Goal: Communication & Community: Answer question/provide support

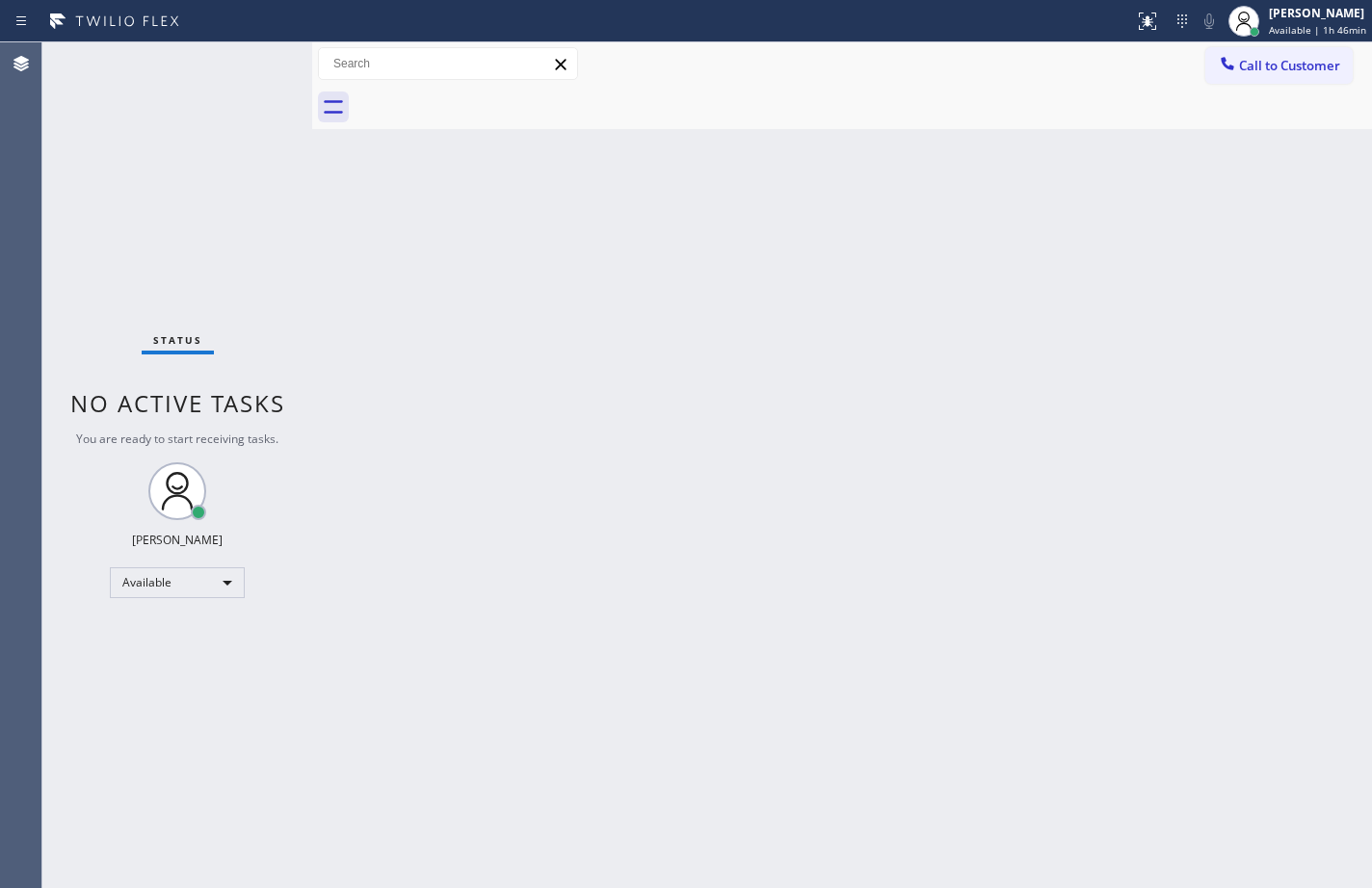
drag, startPoint x: 1320, startPoint y: 503, endPoint x: 1318, endPoint y: 191, distance: 312.0
click at [1320, 503] on div "Back to Dashboard Change Sender ID Customers Technicians Select a contact Outbo…" at bounding box center [842, 465] width 1060 height 845
click at [1318, 72] on span "Call to Customer" at bounding box center [1289, 65] width 101 height 17
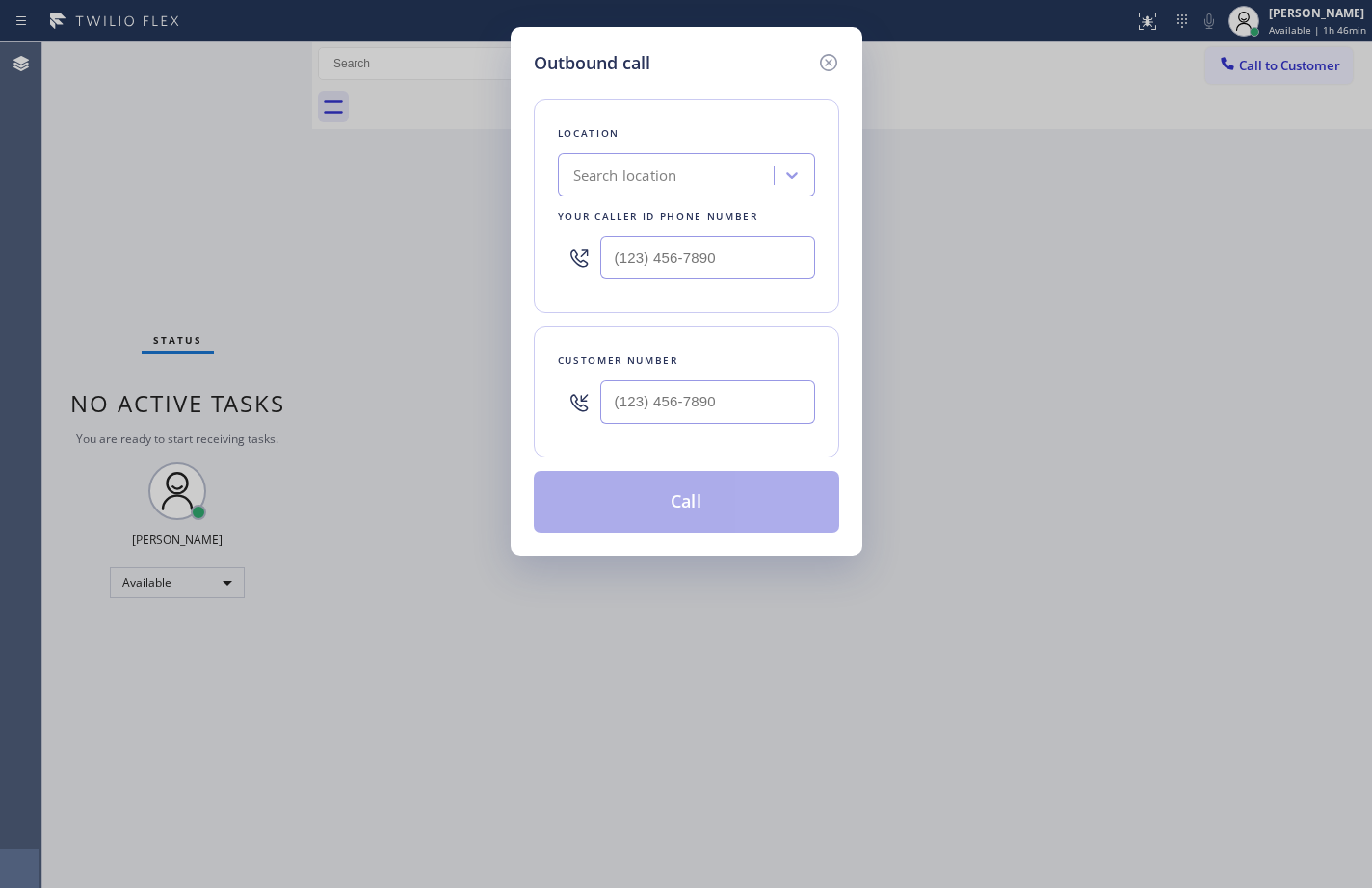
click at [721, 178] on div "Search location" at bounding box center [668, 176] width 210 height 34
paste input "[PHONE_NUMBER]"
type input "[PHONE_NUMBER]"
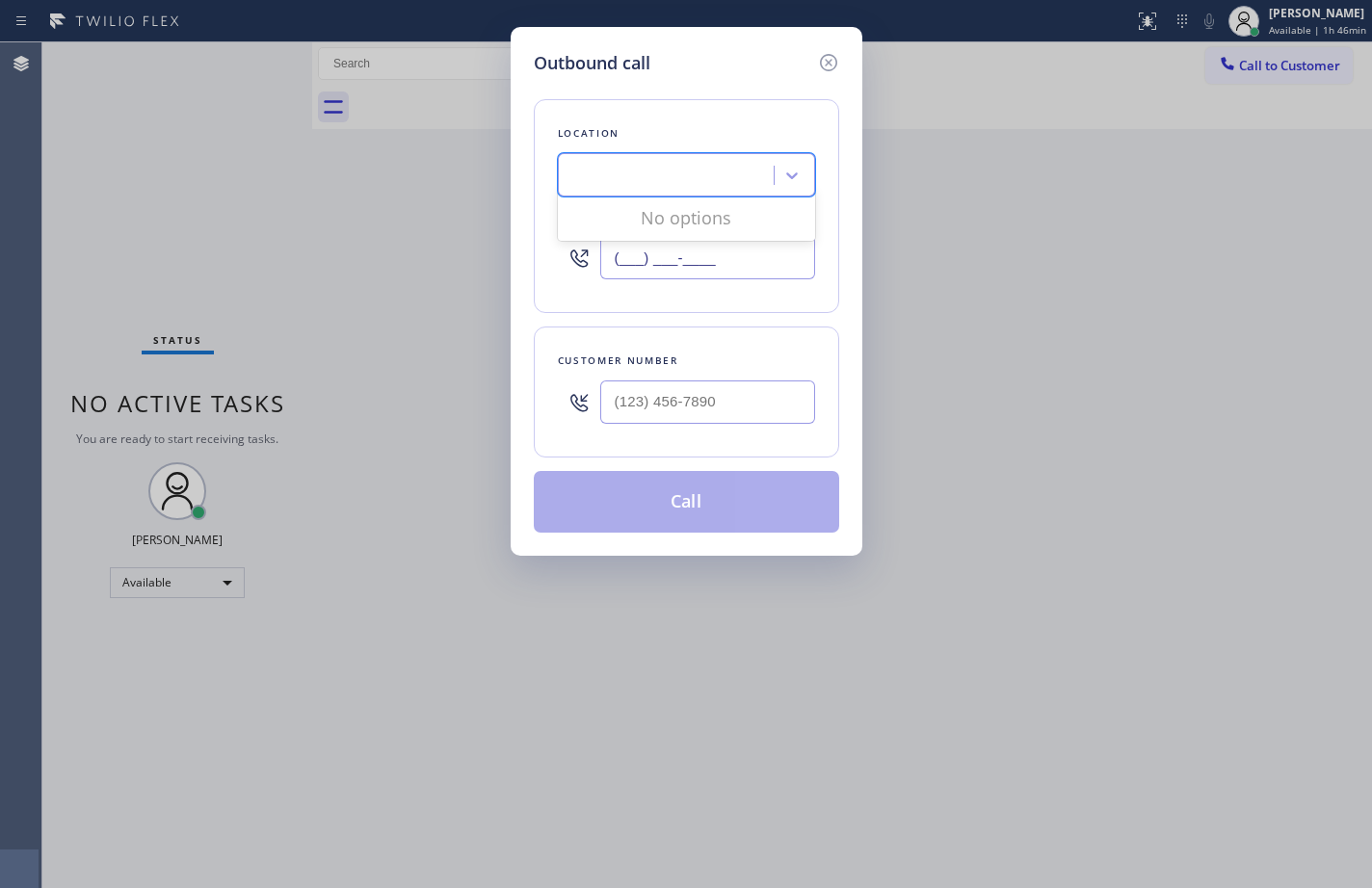
click at [736, 253] on input "(___) ___-____" at bounding box center [707, 258] width 215 height 44
paste input "833) 418-0819"
type input "[PHONE_NUMBER]"
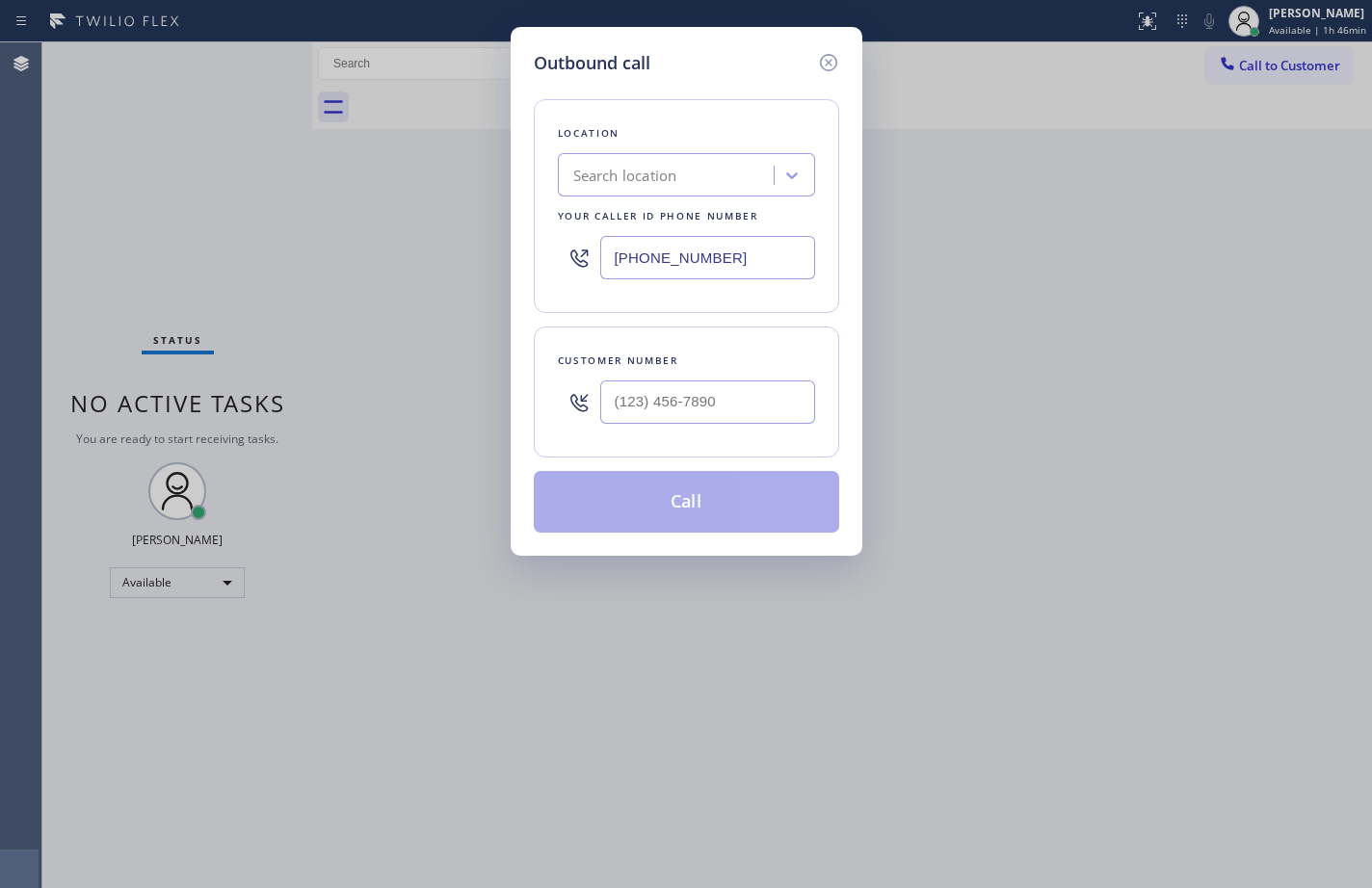
click at [756, 314] on div "Location Search location Your caller id phone number [PHONE_NUMBER] Customer nu…" at bounding box center [686, 303] width 305 height 456
drag, startPoint x: 725, startPoint y: 418, endPoint x: 722, endPoint y: 367, distance: 51.1
click at [725, 418] on input "(___) ___-____" at bounding box center [707, 402] width 215 height 44
paste input "601) 466-4184"
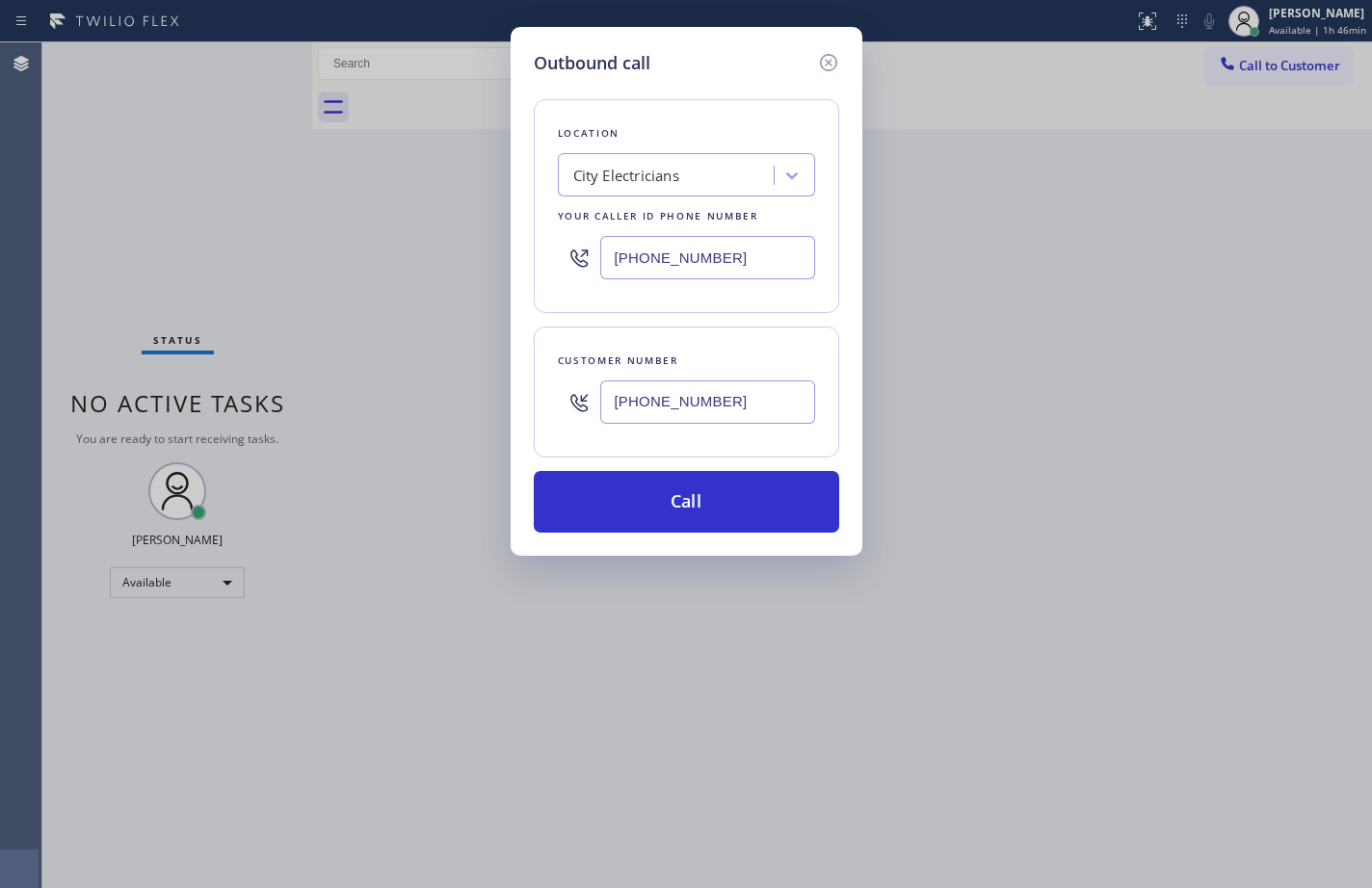
type input "[PHONE_NUMBER]"
click at [813, 272] on input "[PHONE_NUMBER]" at bounding box center [707, 258] width 215 height 44
click at [718, 503] on button "Call" at bounding box center [686, 501] width 305 height 62
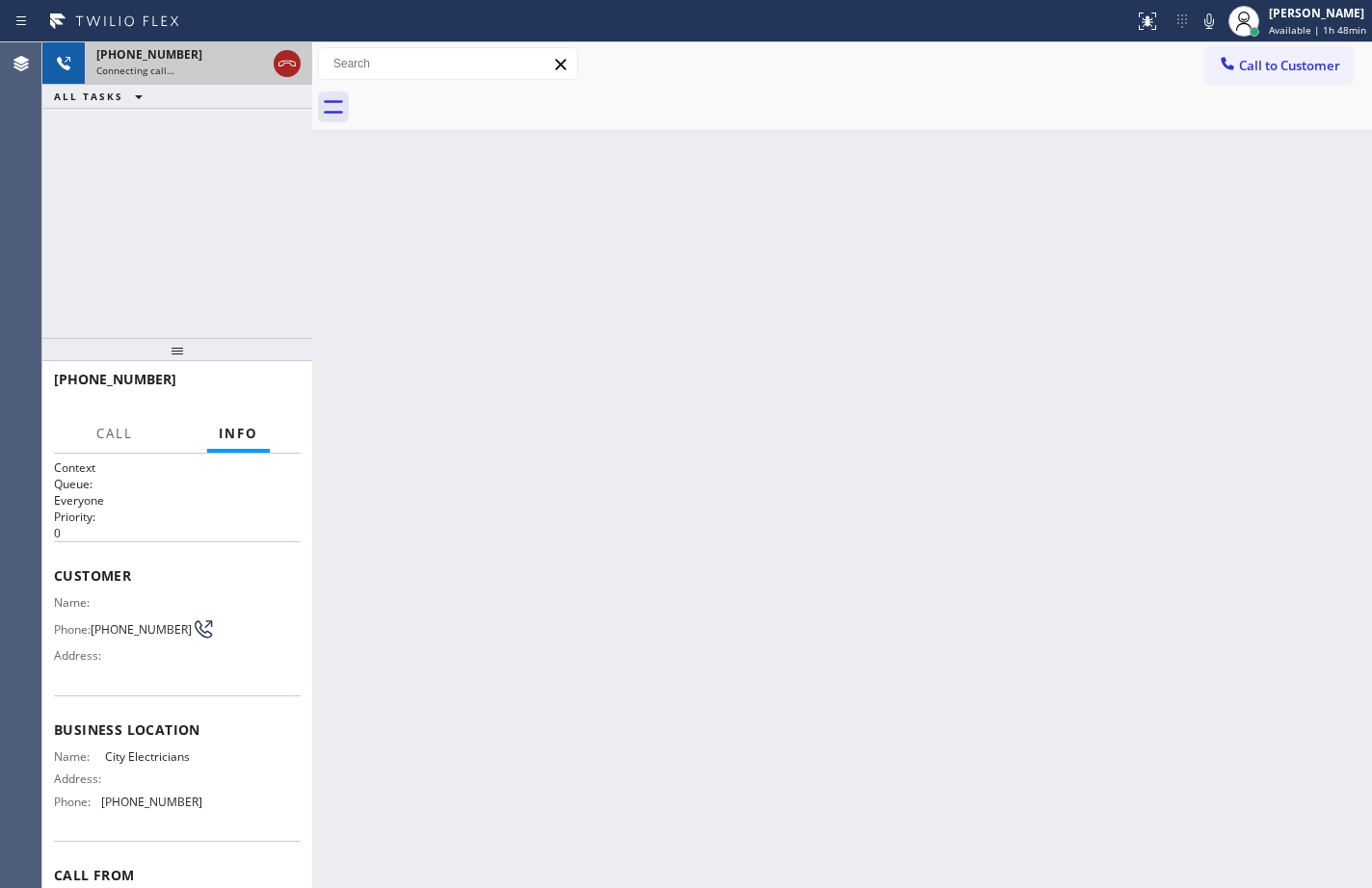
click at [291, 66] on icon at bounding box center [287, 64] width 17 height 6
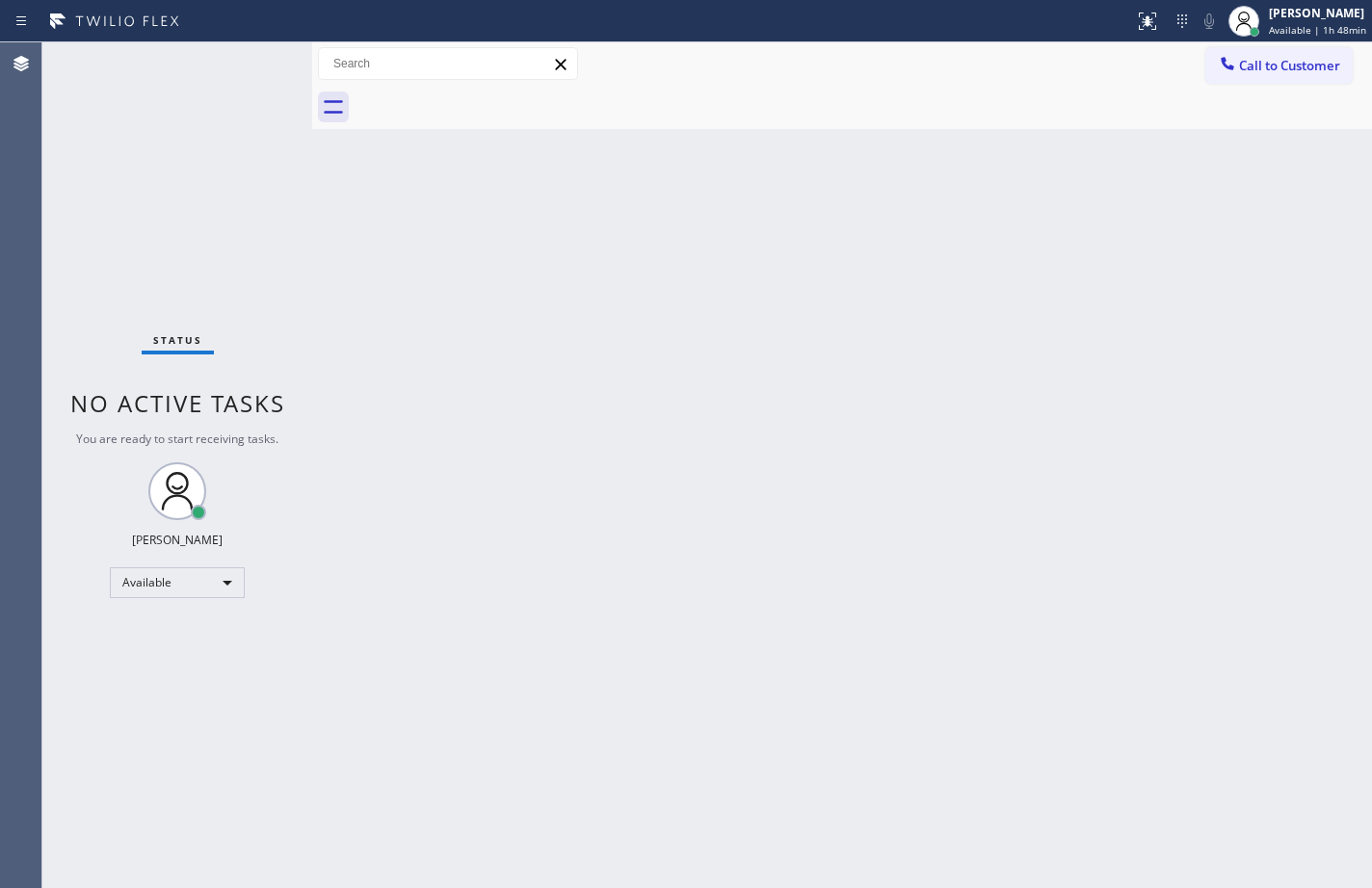
click at [1338, 594] on div "Back to Dashboard Change Sender ID Customers Technicians Select a contact Outbo…" at bounding box center [842, 465] width 1060 height 845
click at [1290, 30] on span "Available | 1h 48min" at bounding box center [1317, 30] width 98 height 14
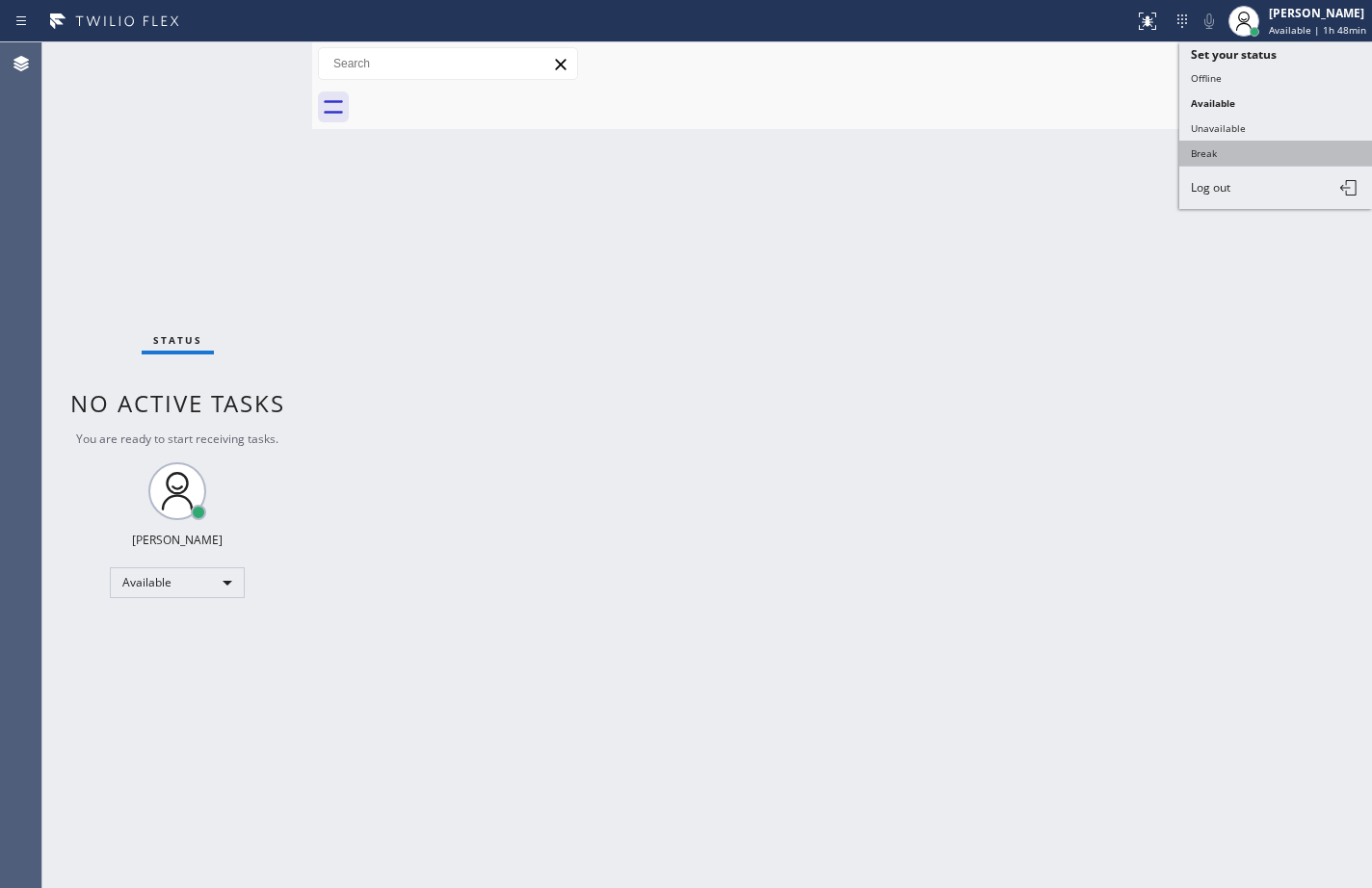
click at [1273, 148] on button "Break" at bounding box center [1275, 152] width 193 height 25
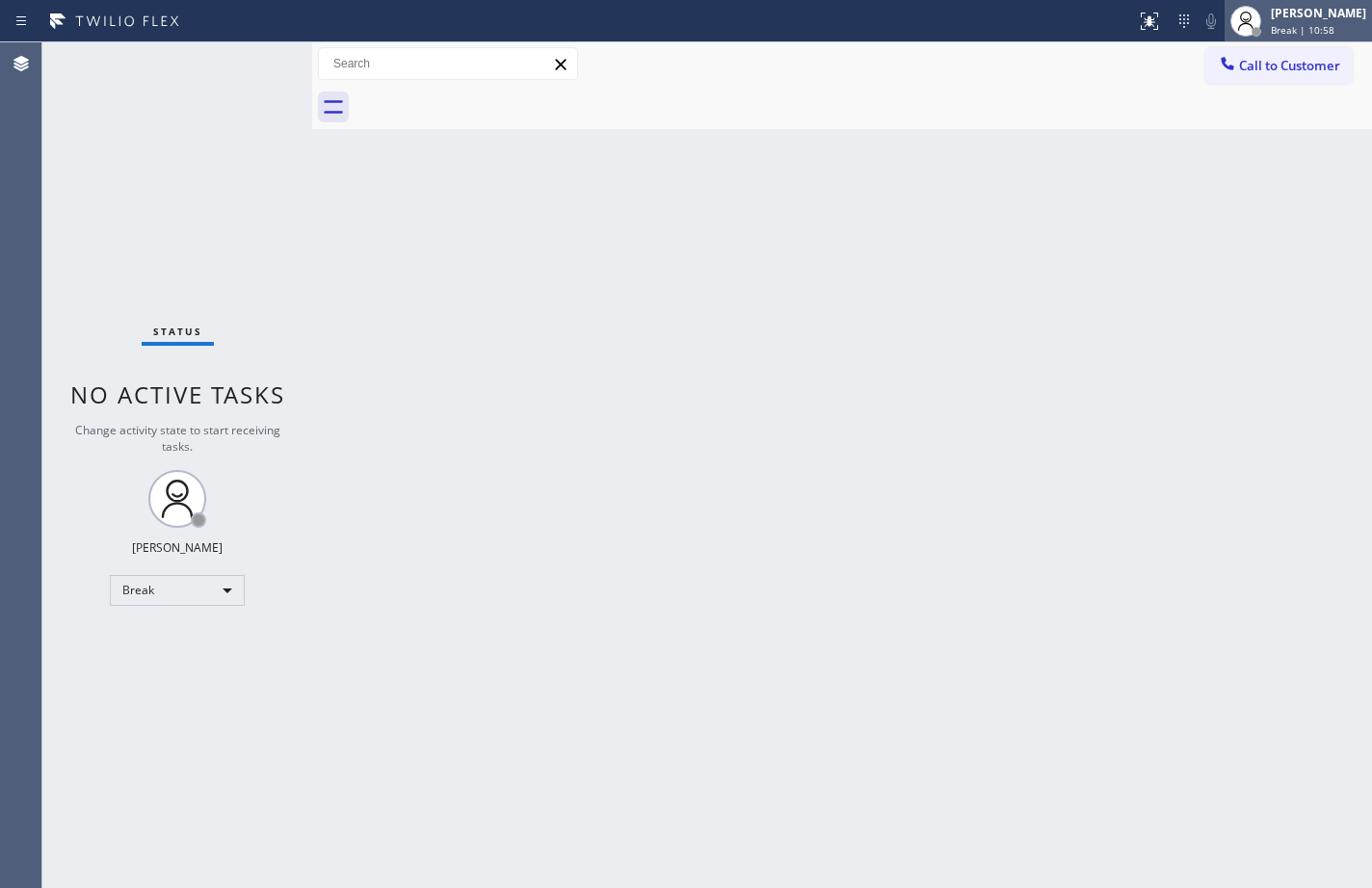
click at [1304, 4] on div "[PERSON_NAME] Break | 10:58" at bounding box center [1319, 21] width 105 height 34
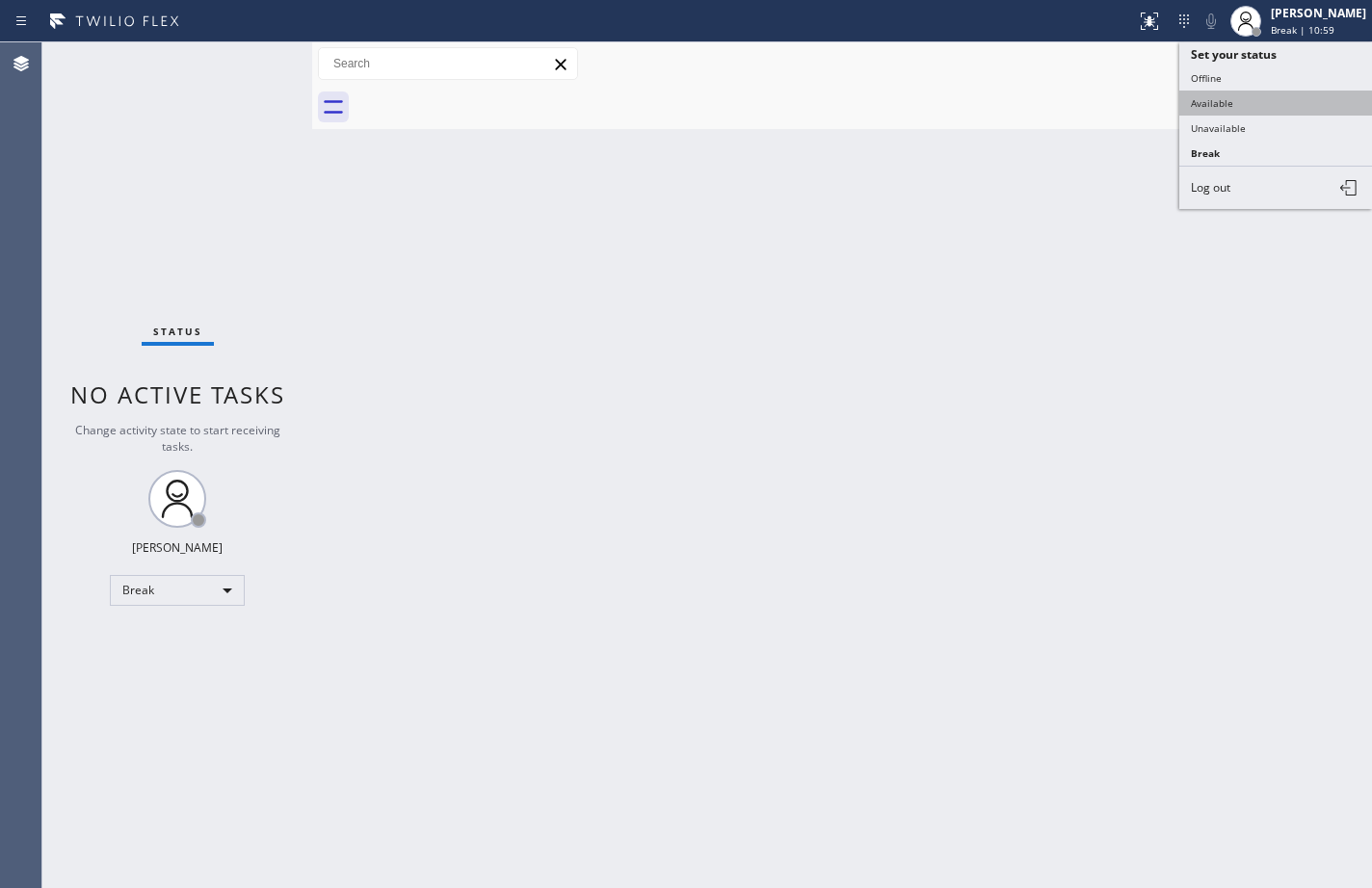
click at [1251, 104] on button "Available" at bounding box center [1275, 102] width 193 height 25
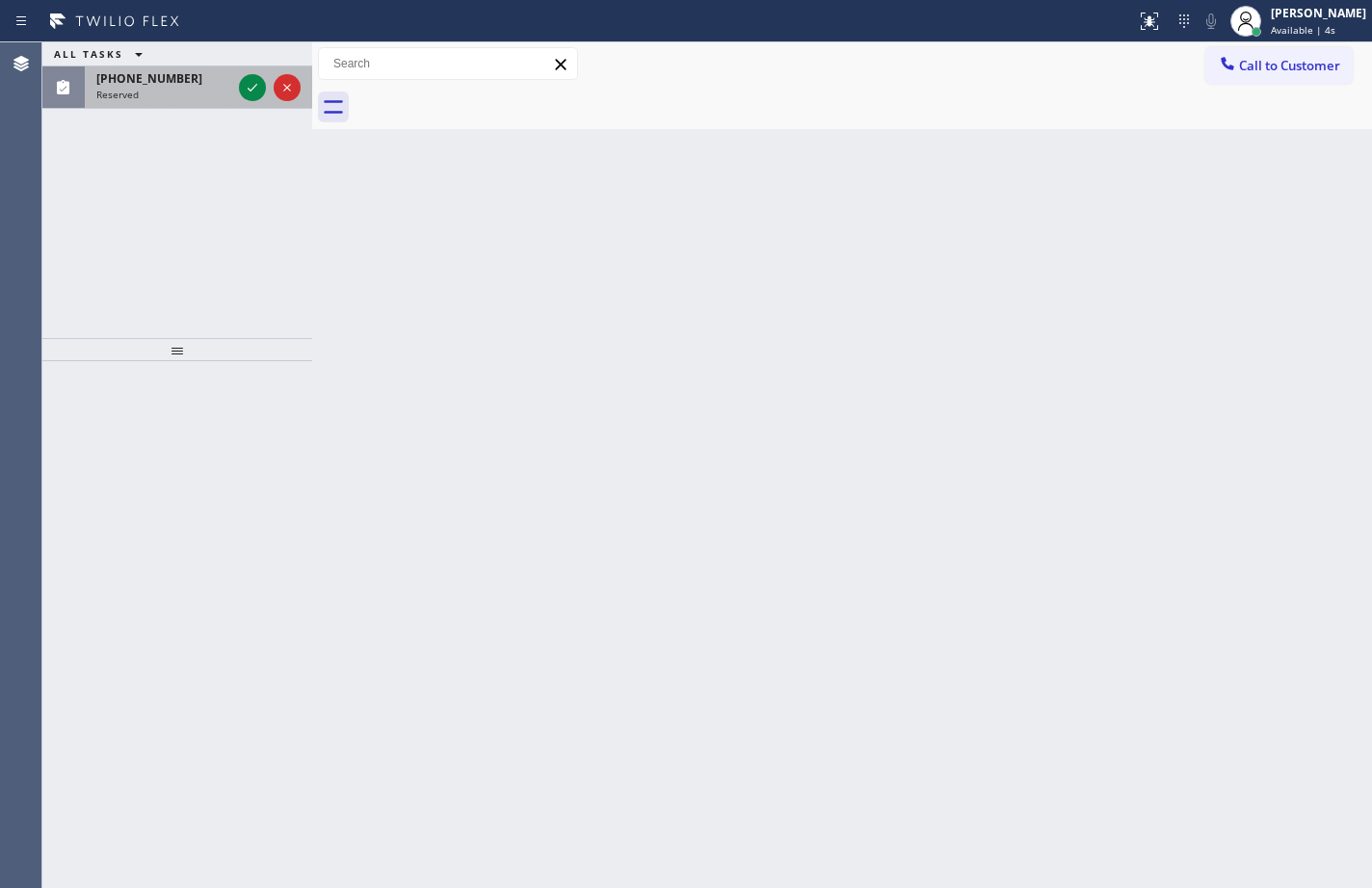
click at [154, 92] on div "Reserved" at bounding box center [164, 94] width 135 height 14
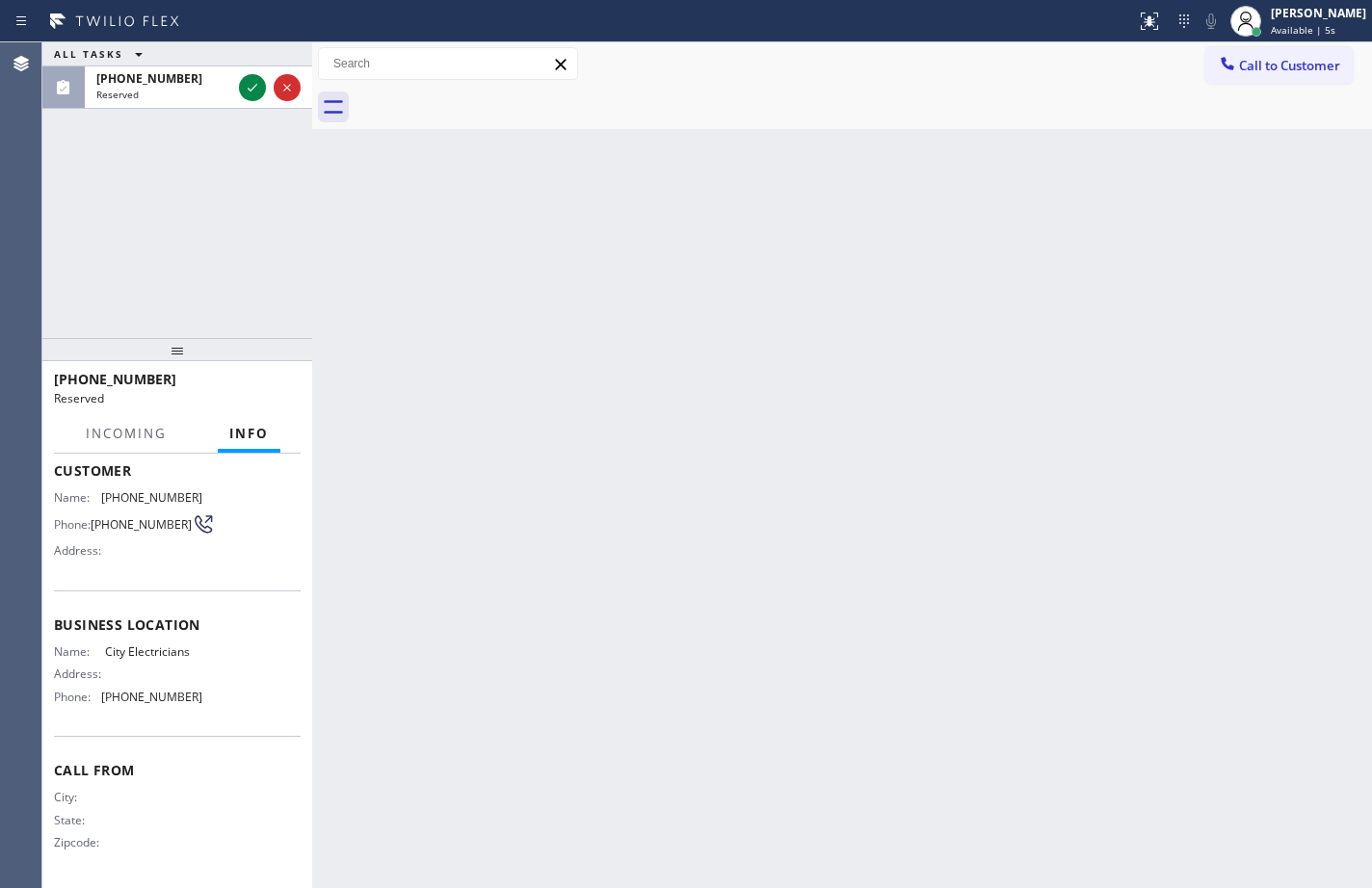
scroll to position [144, 0]
click at [258, 87] on icon at bounding box center [252, 87] width 23 height 23
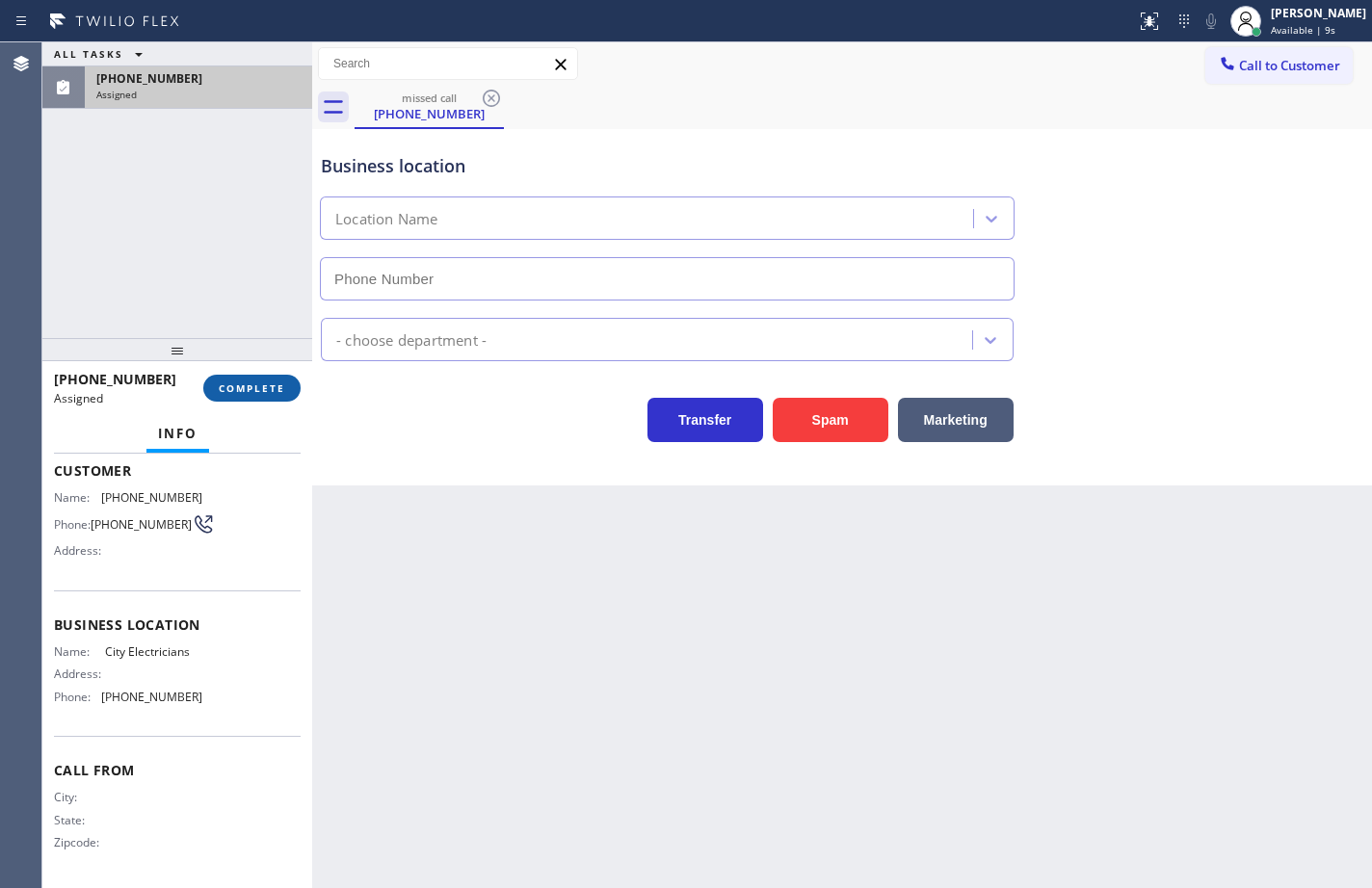
type input "[PHONE_NUMBER]"
click at [286, 380] on button "COMPLETE" at bounding box center [252, 388] width 98 height 27
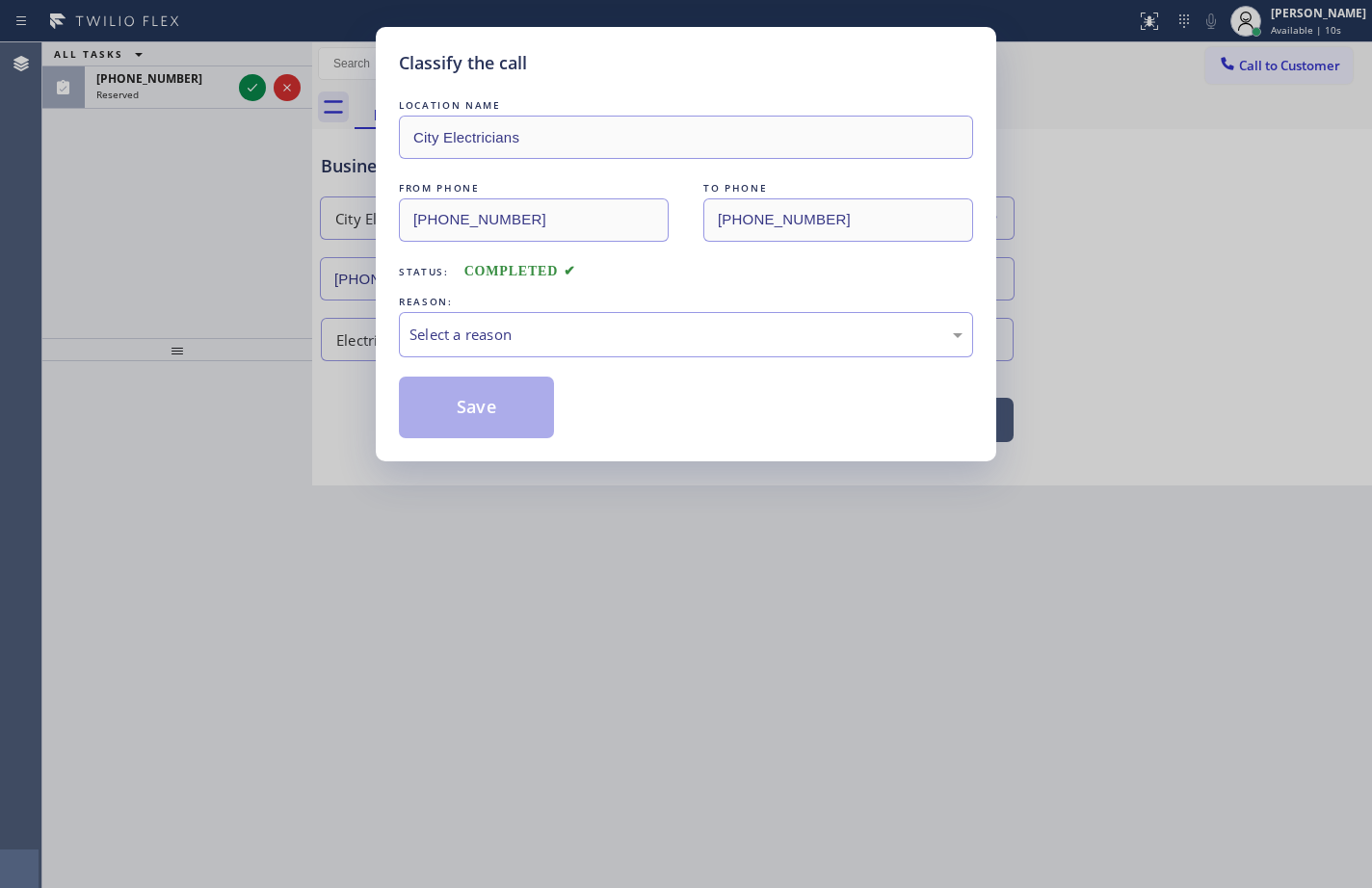
click at [474, 339] on div "Select a reason" at bounding box center [686, 334] width 553 height 22
click at [507, 386] on button "Save" at bounding box center [477, 408] width 155 height 62
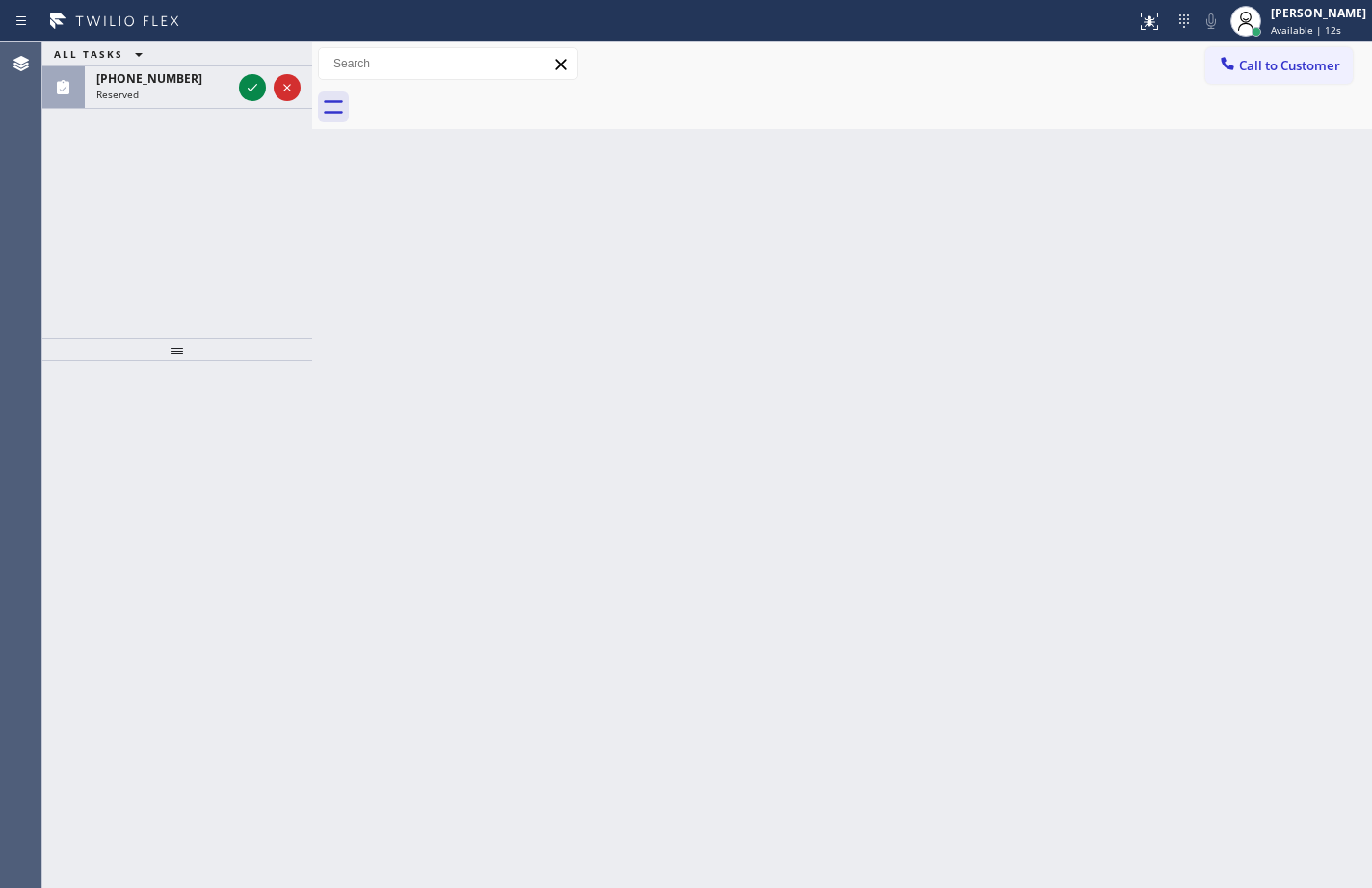
click at [248, 82] on icon at bounding box center [252, 87] width 23 height 23
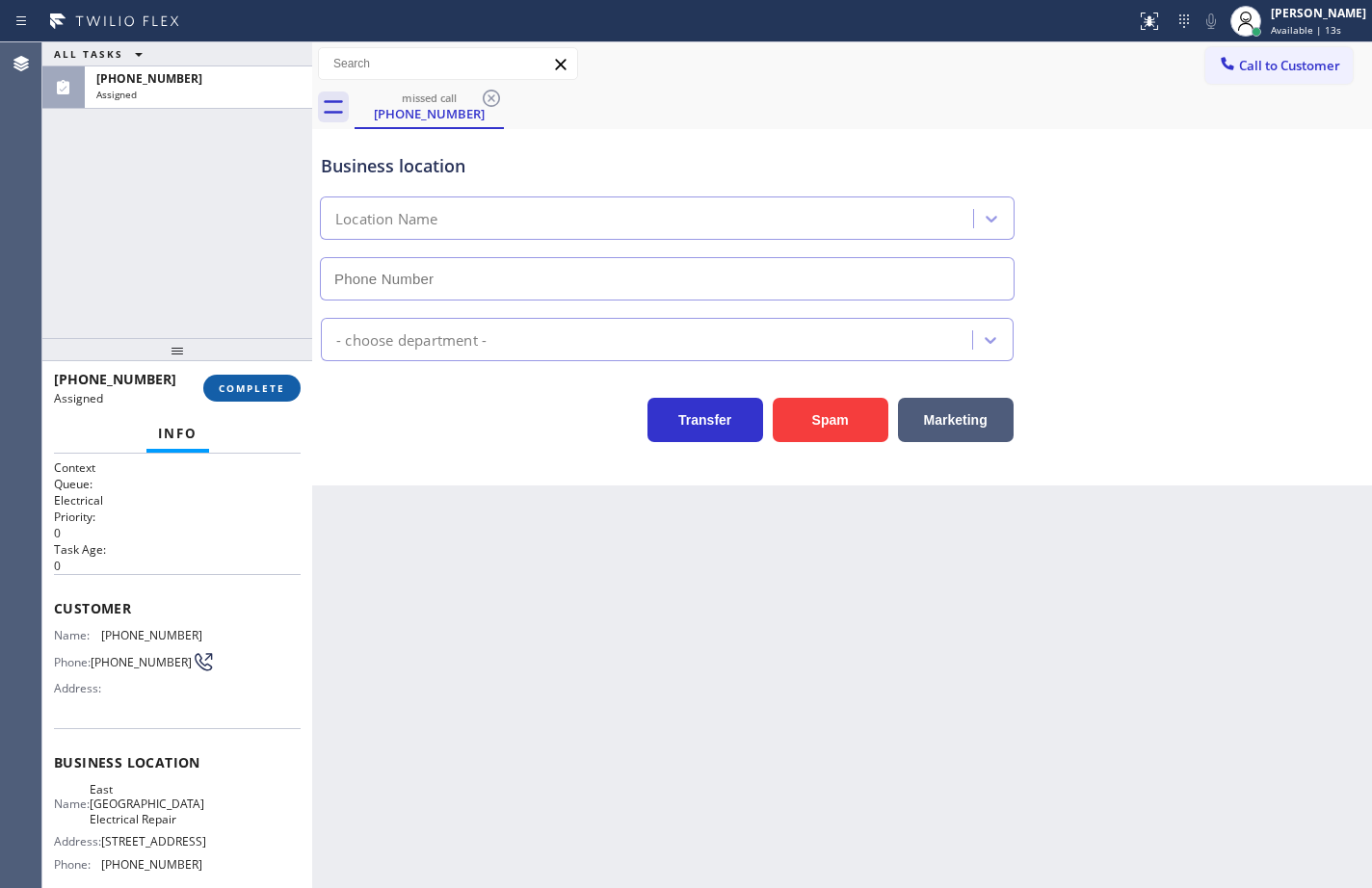
click at [269, 387] on span "COMPLETE" at bounding box center [252, 388] width 67 height 14
type input "[PHONE_NUMBER]"
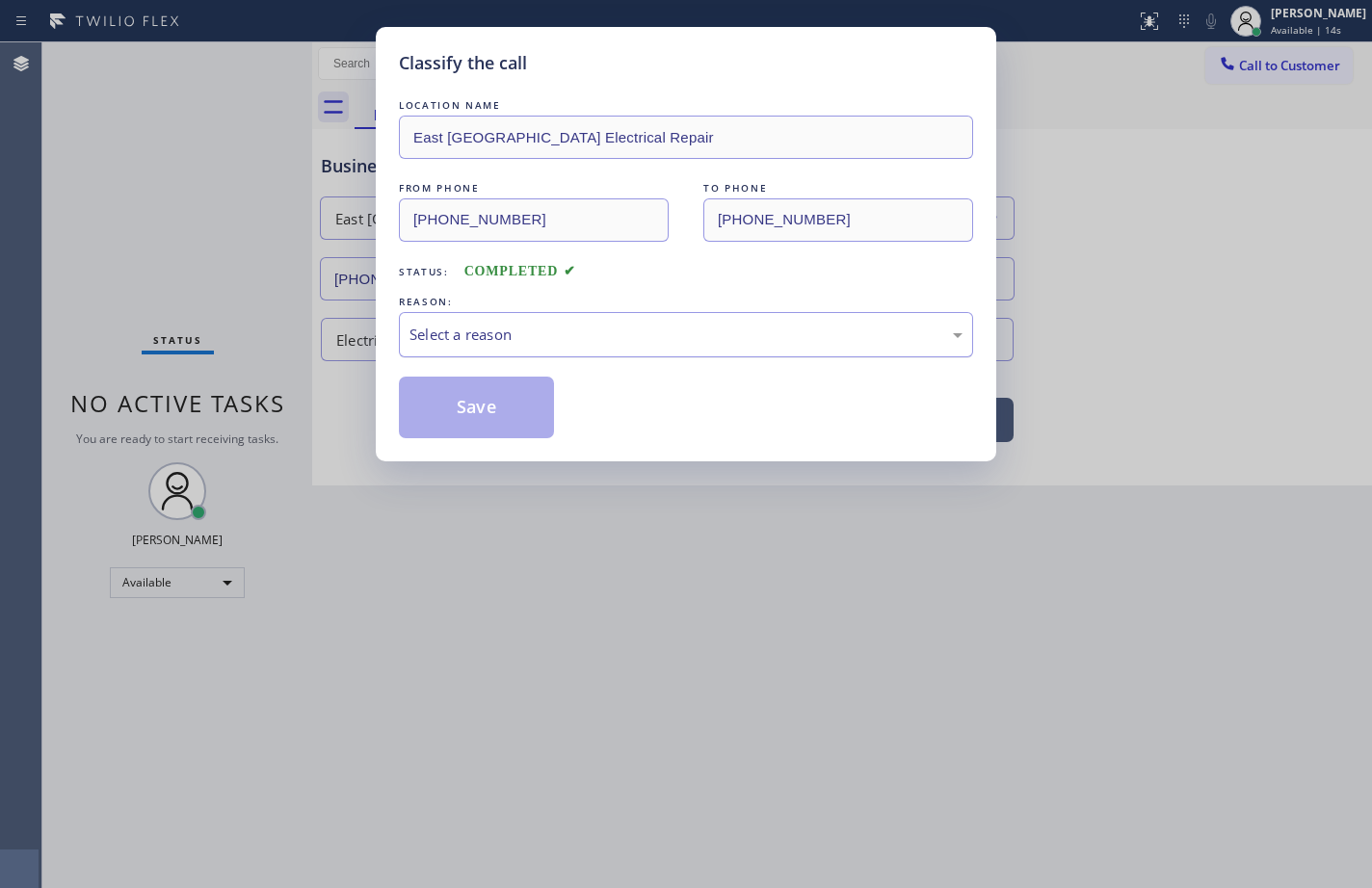
click at [521, 342] on div "Select a reason" at bounding box center [686, 334] width 553 height 22
click at [505, 391] on button "Save" at bounding box center [477, 408] width 155 height 62
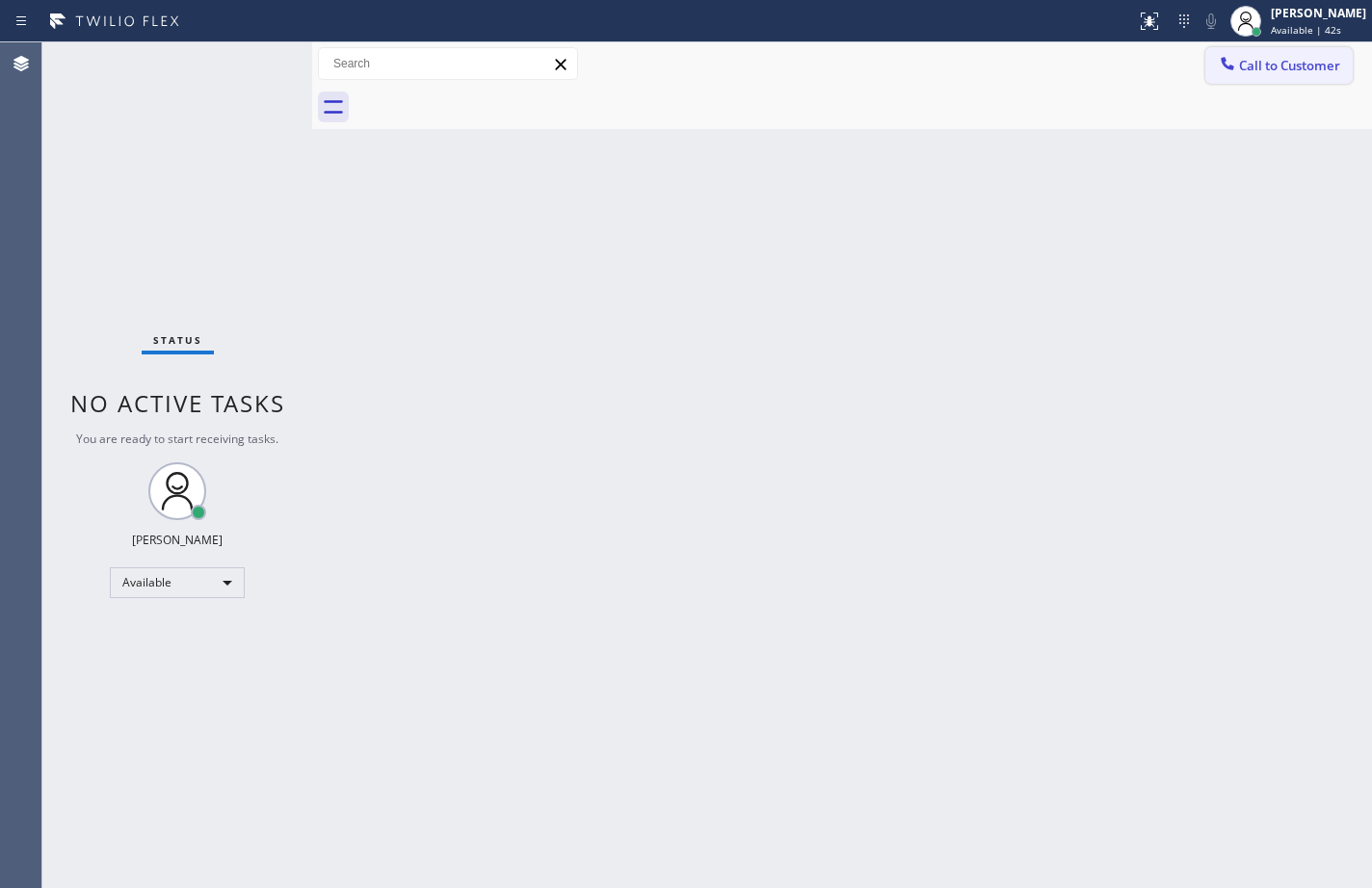
click at [1260, 58] on span "Call to Customer" at bounding box center [1289, 65] width 101 height 17
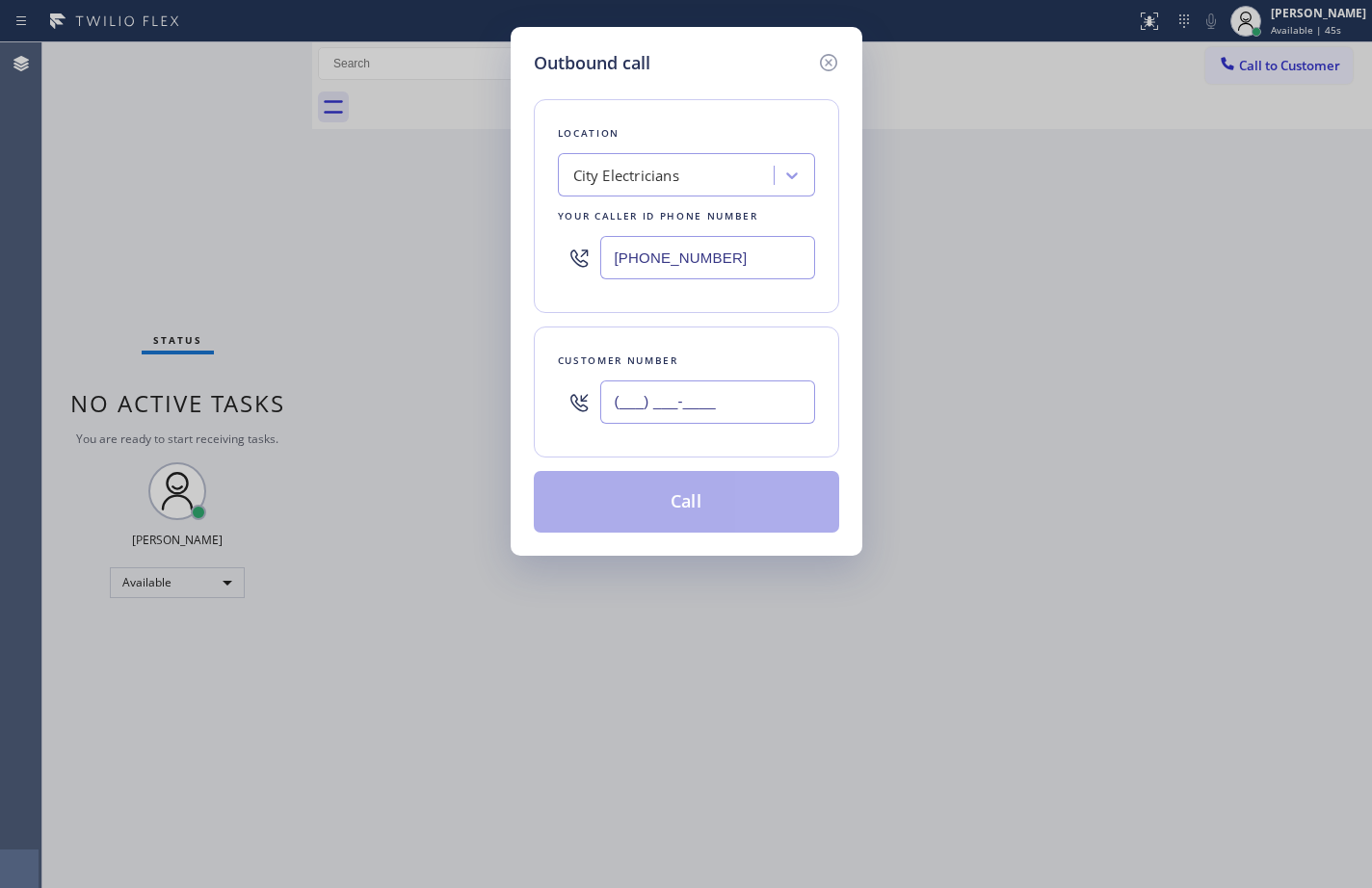
click at [749, 403] on input "(___) ___-____" at bounding box center [707, 402] width 215 height 44
paste input "601) 466-4184"
type input "[PHONE_NUMBER]"
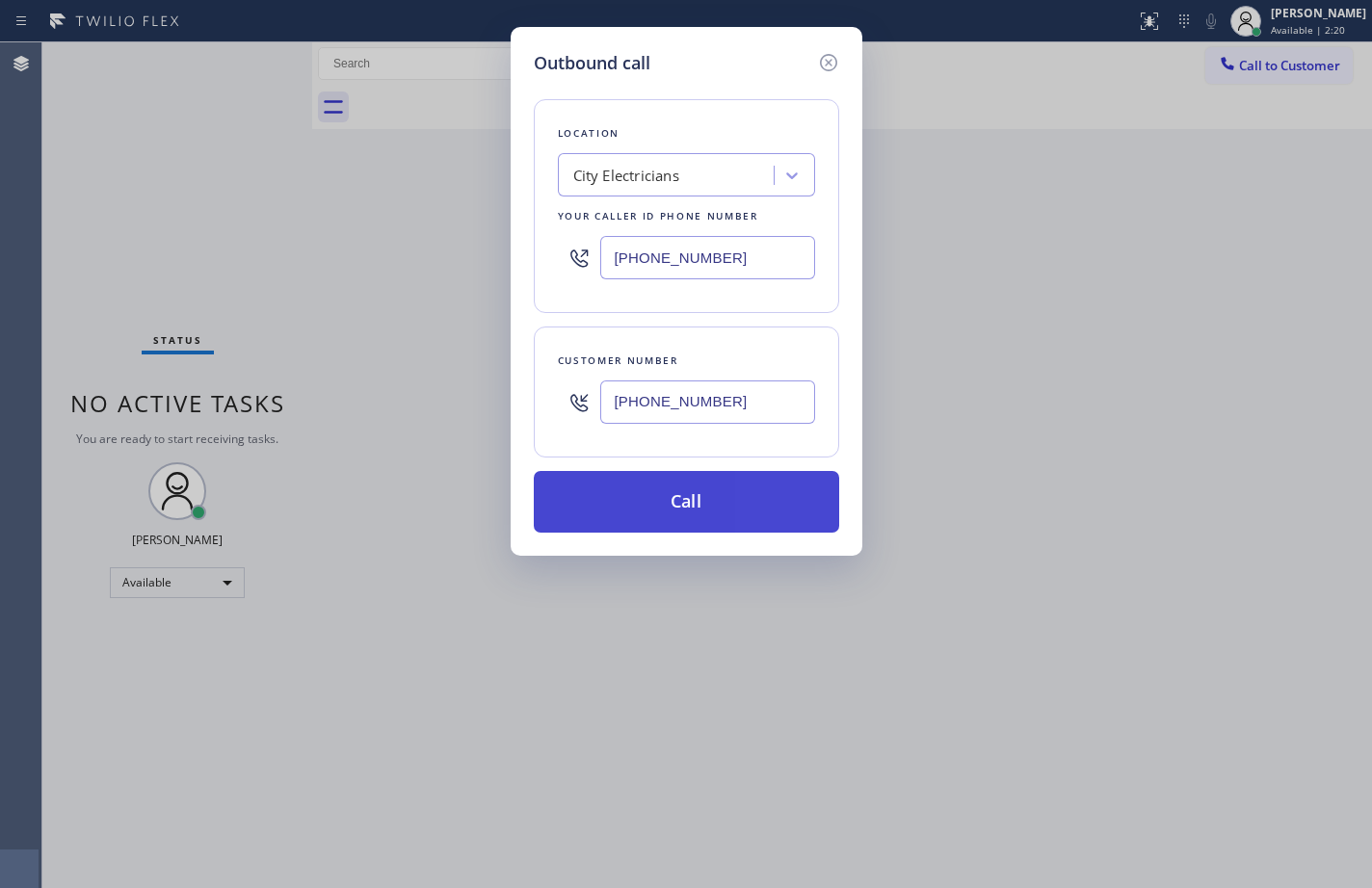
click at [703, 519] on button "Call" at bounding box center [686, 501] width 305 height 62
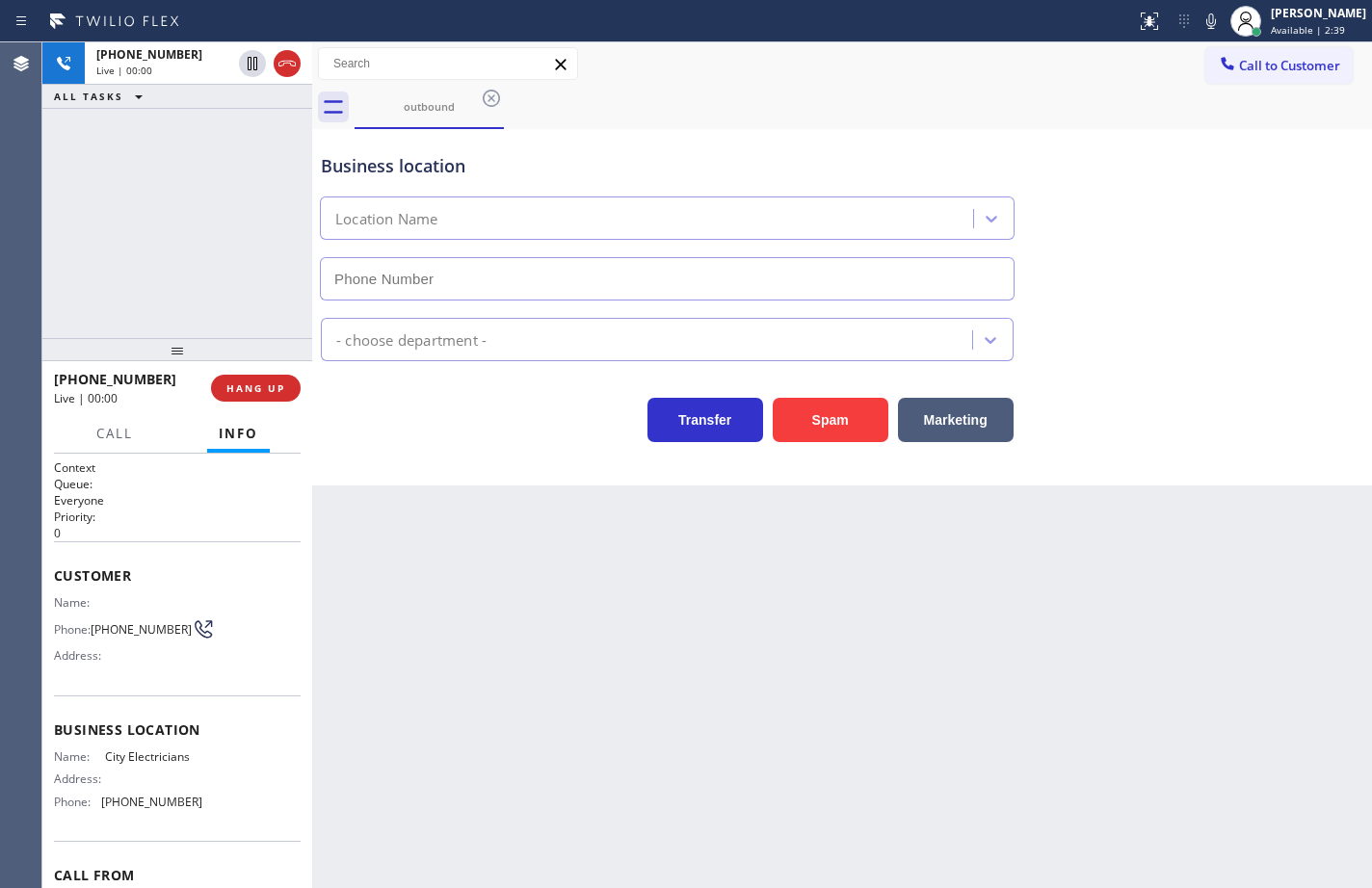
type input "[PHONE_NUMBER]"
click at [1198, 34] on button at bounding box center [1211, 21] width 27 height 27
click at [272, 379] on button "HANG UP" at bounding box center [256, 388] width 90 height 27
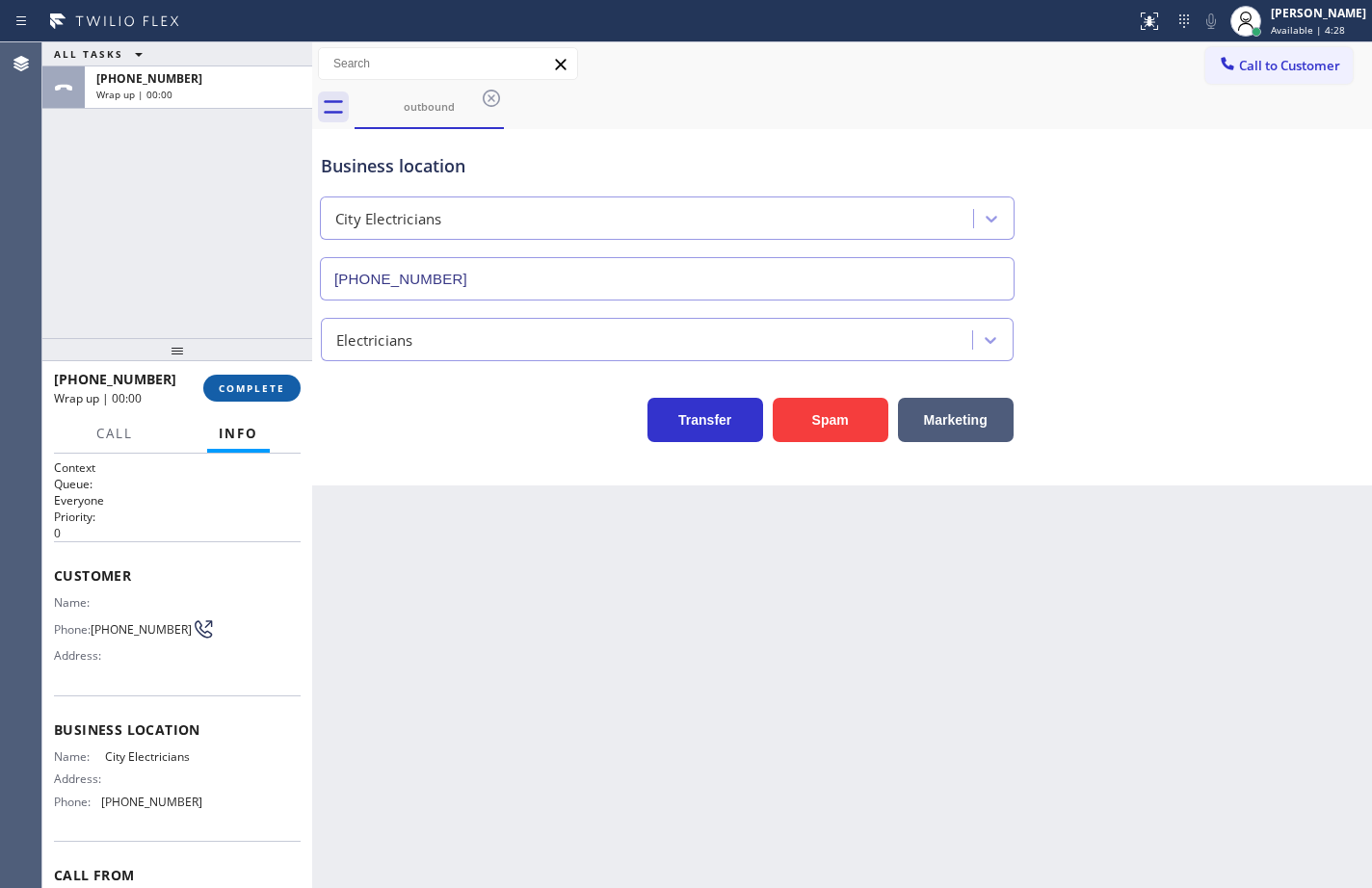
click at [275, 381] on span "COMPLETE" at bounding box center [252, 388] width 67 height 14
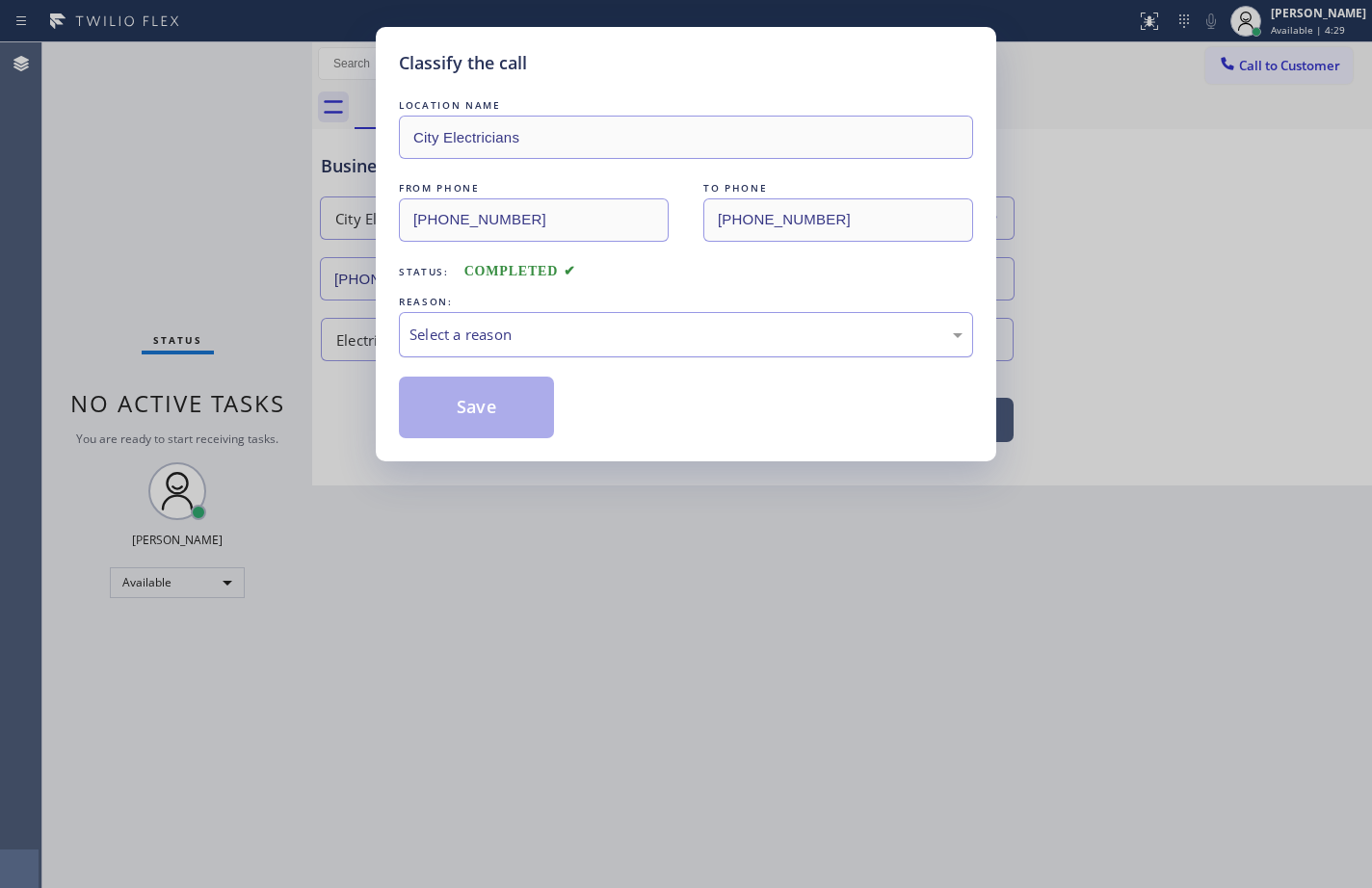
click at [506, 333] on div "Select a reason" at bounding box center [686, 334] width 553 height 22
click at [521, 407] on button "Save" at bounding box center [477, 408] width 155 height 62
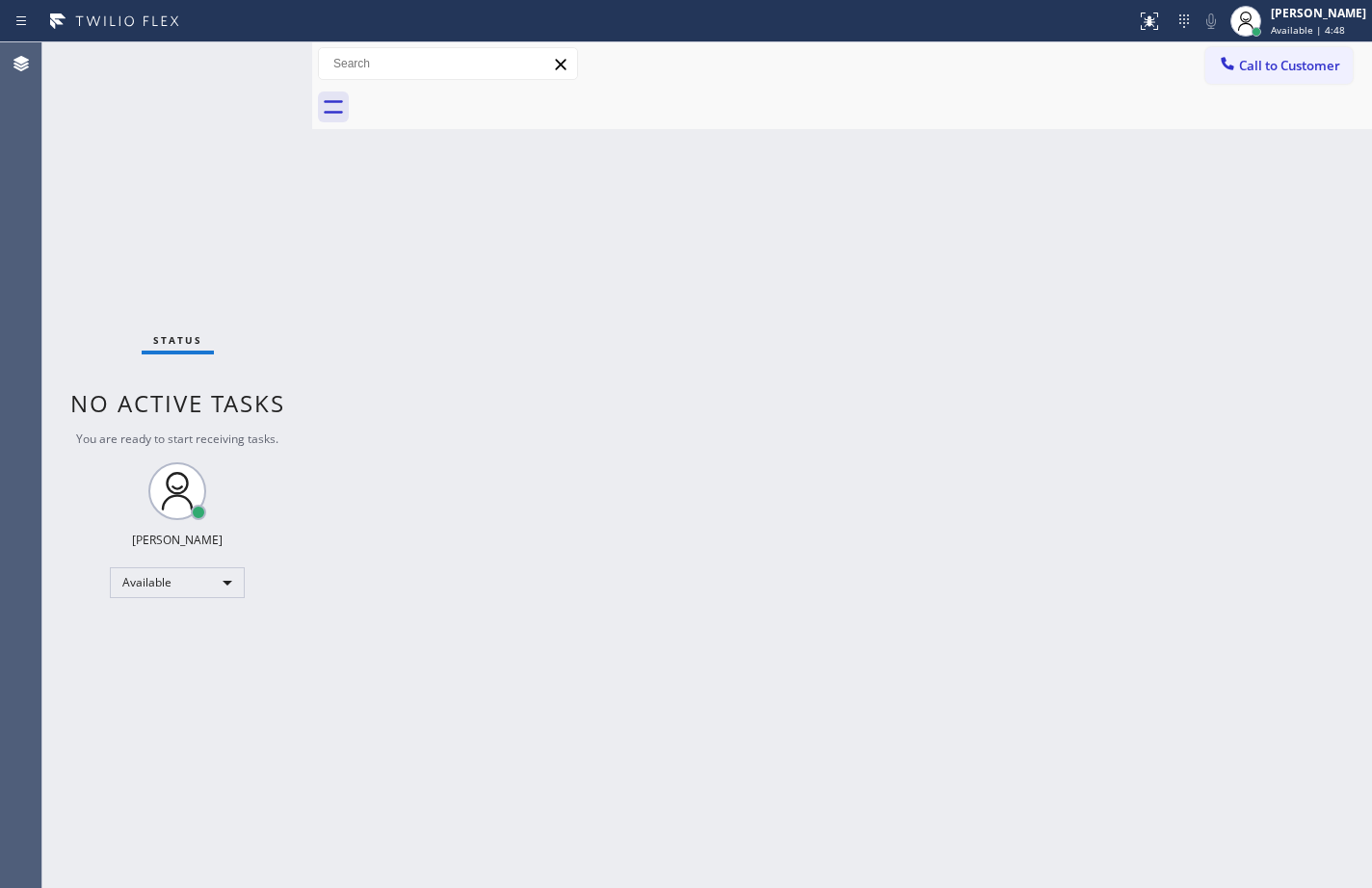
click at [1113, 288] on div "Back to Dashboard Change Sender ID Customers Technicians Select a contact Outbo…" at bounding box center [842, 465] width 1060 height 845
click at [1293, 438] on div "Back to Dashboard Change Sender ID Customers Technicians Select a contact Outbo…" at bounding box center [842, 465] width 1060 height 845
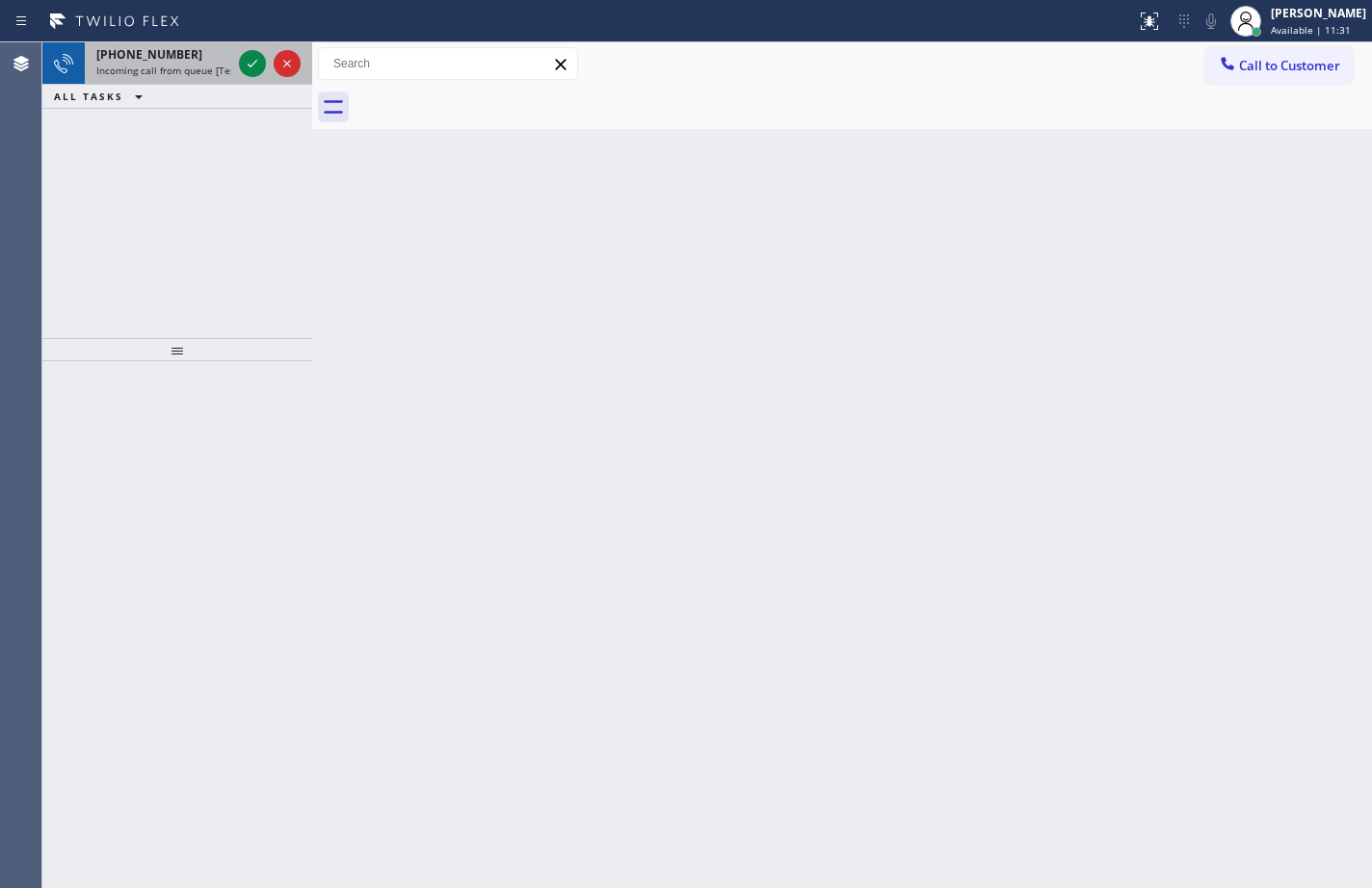
click at [200, 72] on span "Incoming call from queue [Test] All" at bounding box center [176, 71] width 160 height 14
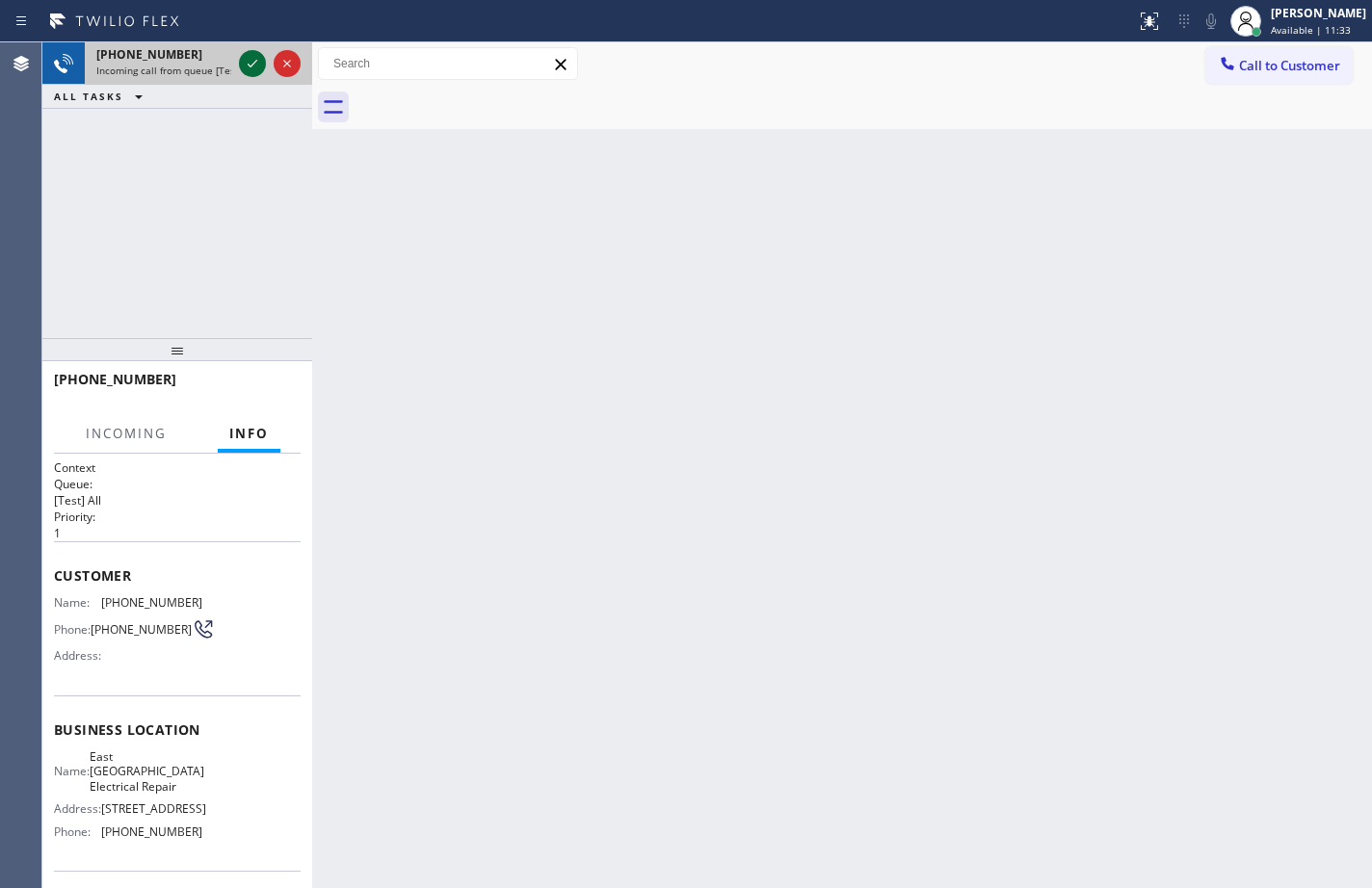
click at [249, 66] on icon at bounding box center [253, 64] width 10 height 8
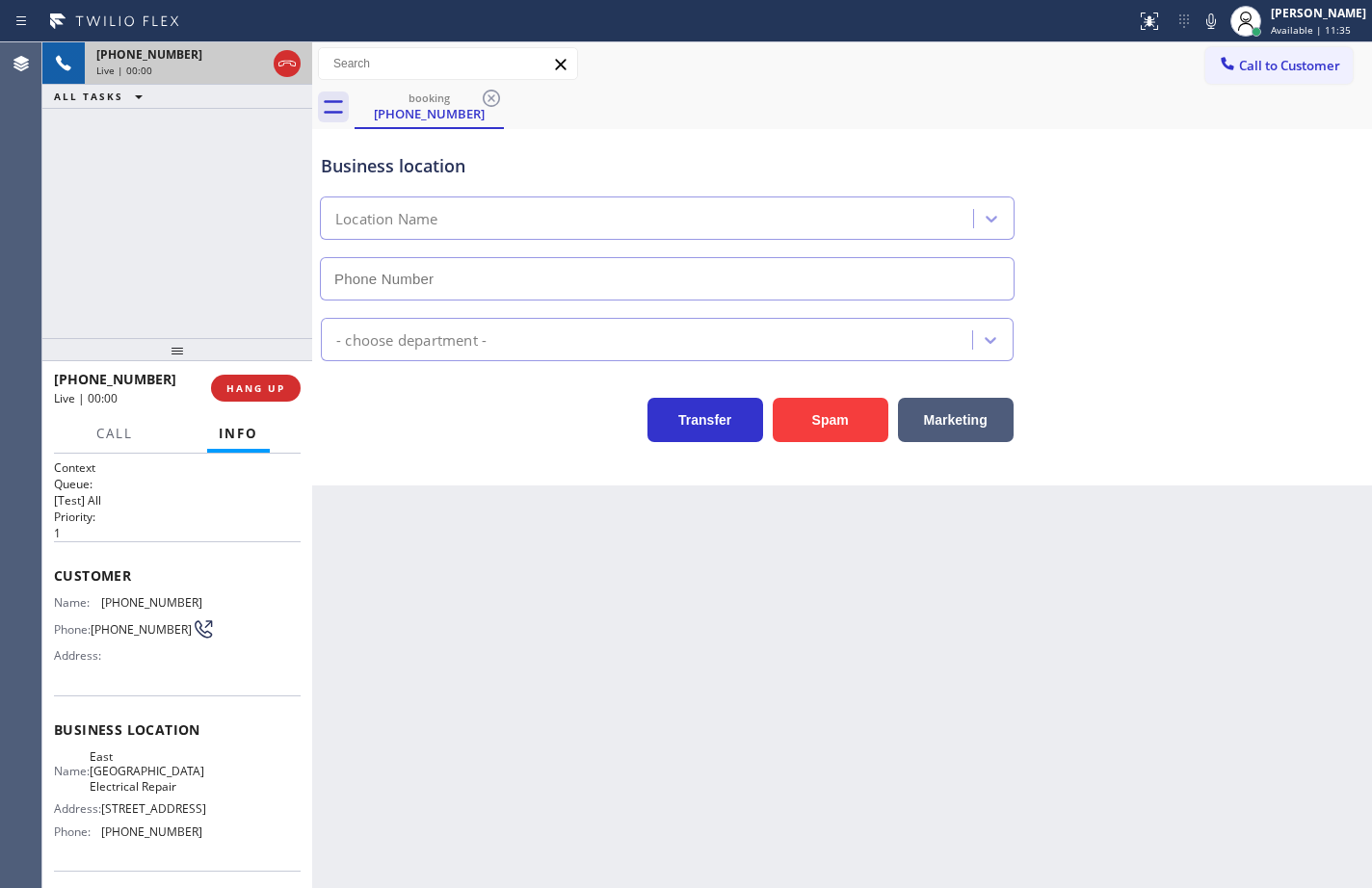
type input "[PHONE_NUMBER]"
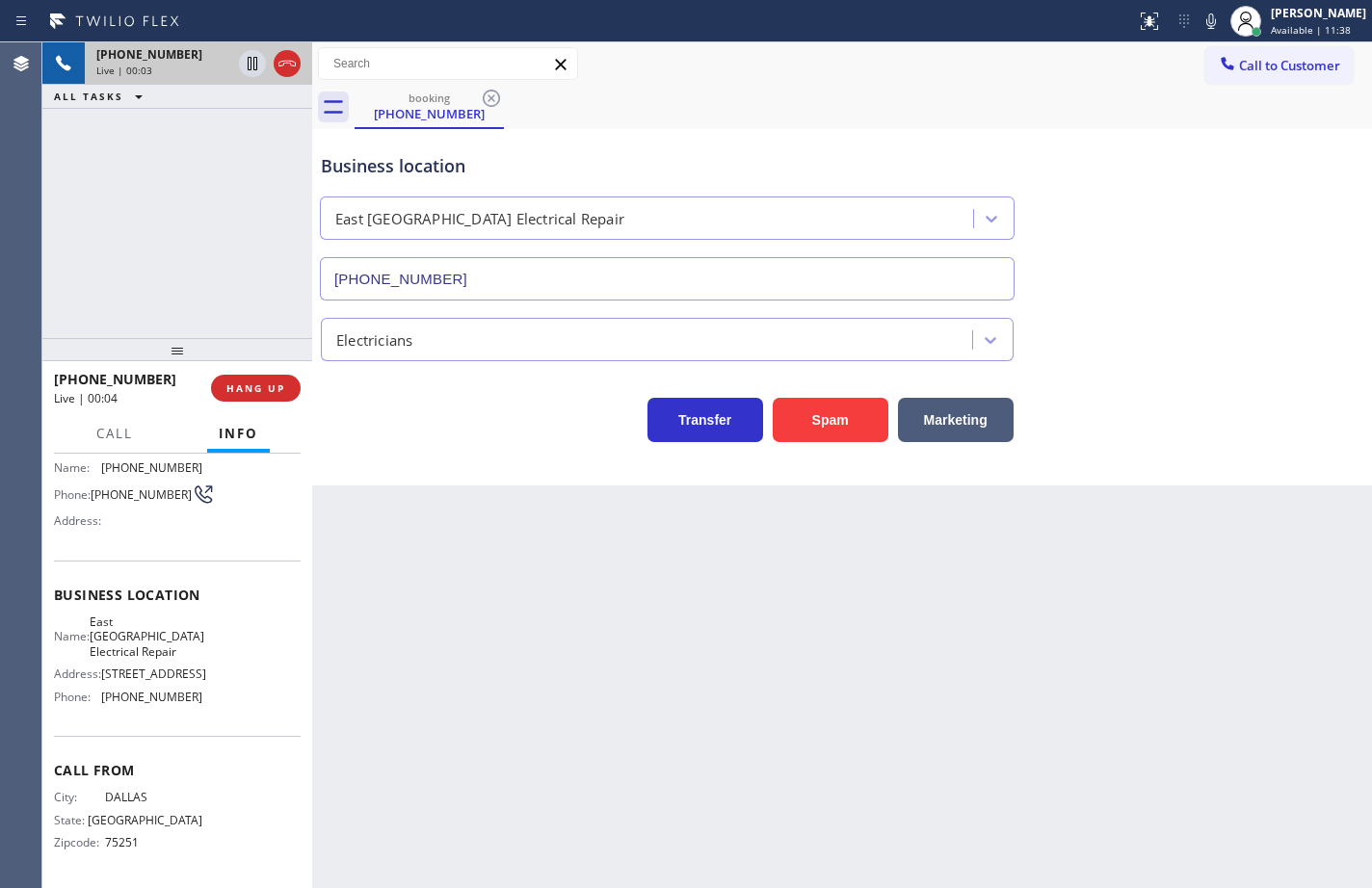
scroll to position [60, 0]
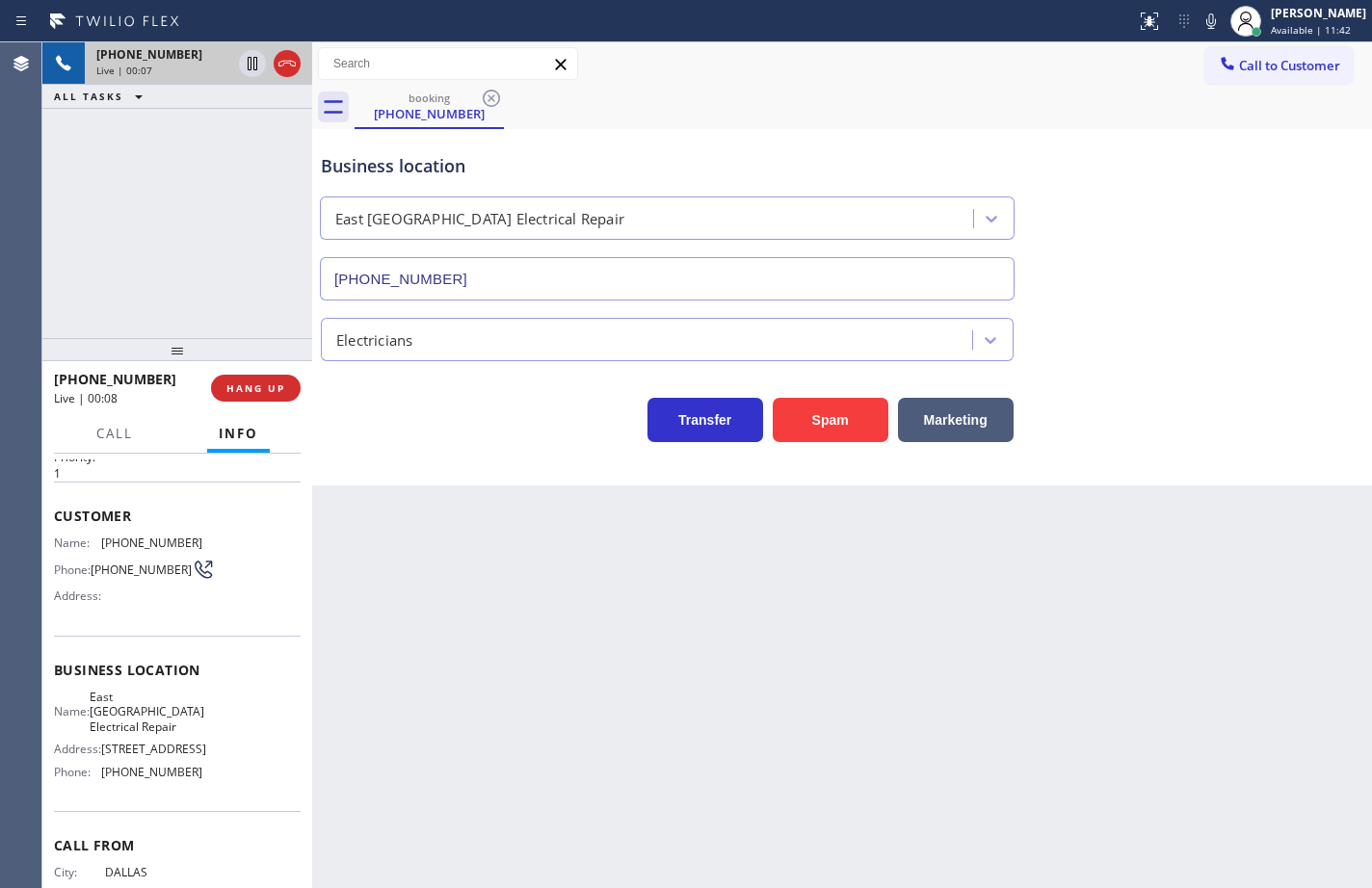
click at [190, 787] on div "Name: [GEOGRAPHIC_DATA] Electrical Repair Address: [STREET_ADDRESS] Phone: [PHO…" at bounding box center [127, 738] width 148 height 97
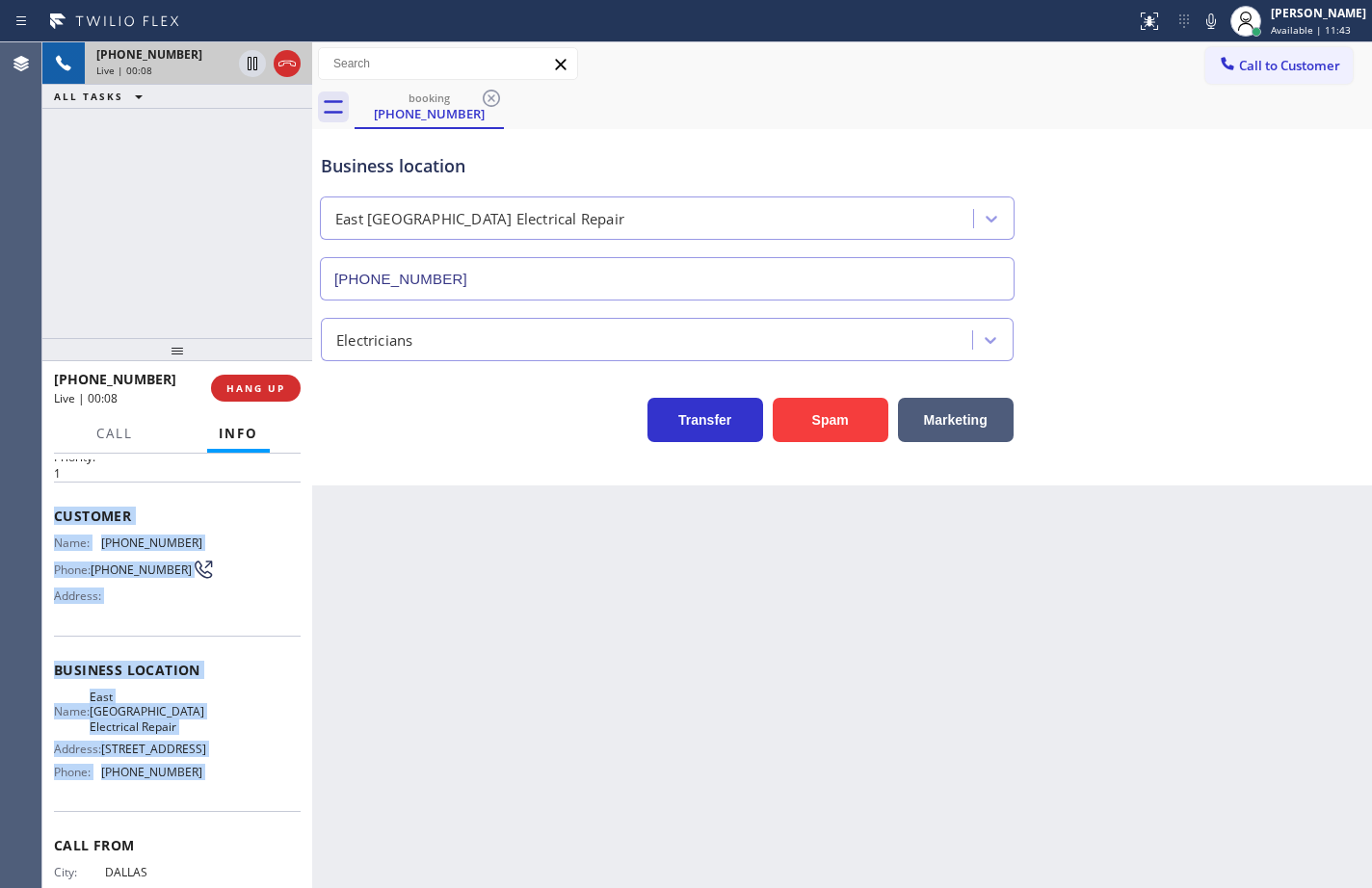
drag, startPoint x: 190, startPoint y: 803, endPoint x: 58, endPoint y: 516, distance: 315.9
click at [58, 516] on div "Context Queue: [Test] All Priority: 1 Customer Name: [PHONE_NUMBER] Phone: [PHO…" at bounding box center [177, 678] width 247 height 558
click at [58, 516] on span "Customer" at bounding box center [177, 515] width 247 height 18
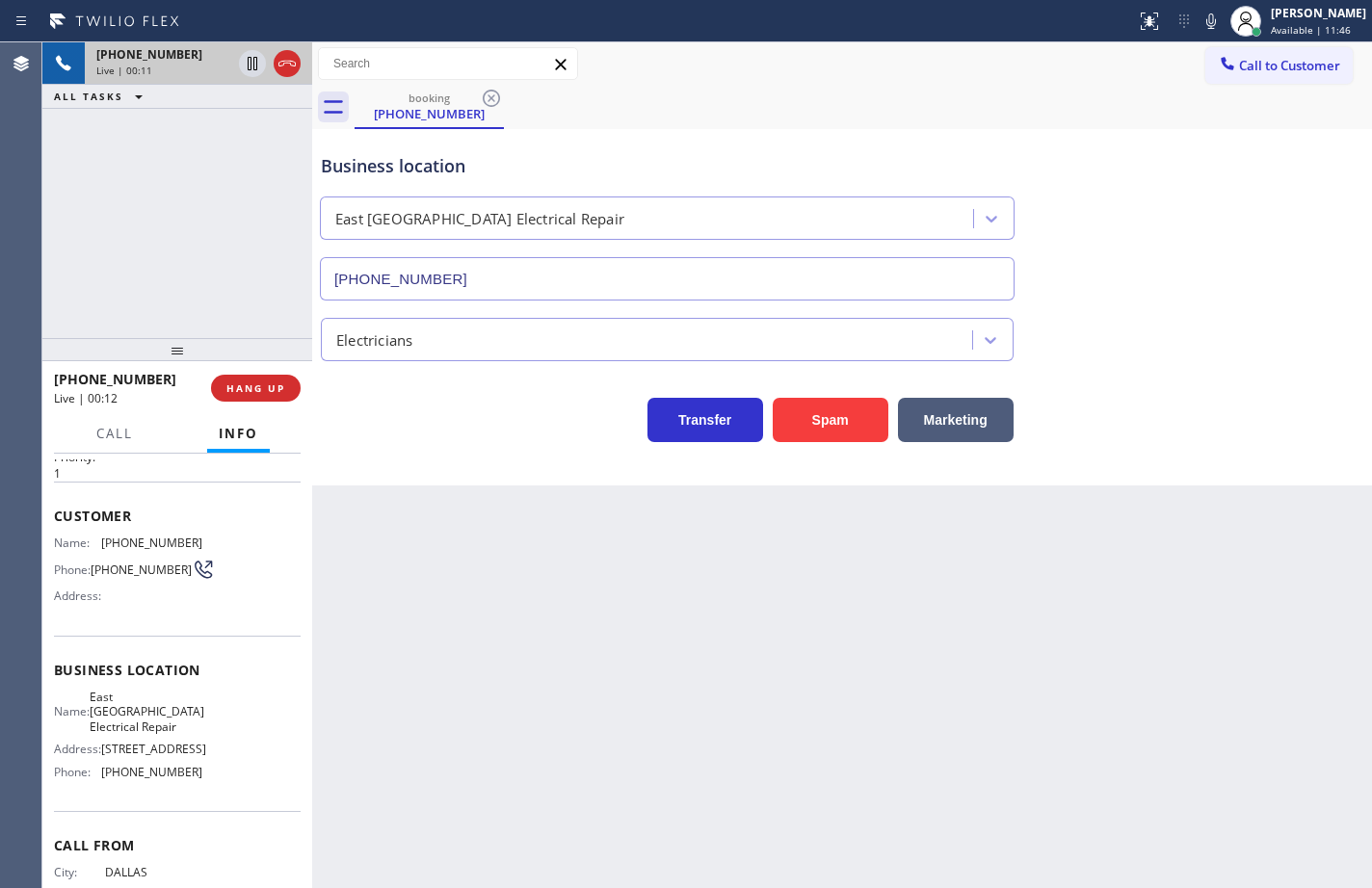
click at [189, 779] on span "[PHONE_NUMBER]" at bounding box center [152, 772] width 101 height 15
click at [224, 787] on div "Name: [GEOGRAPHIC_DATA] Electrical Repair Address: [STREET_ADDRESS] Phone: [PHO…" at bounding box center [177, 738] width 247 height 97
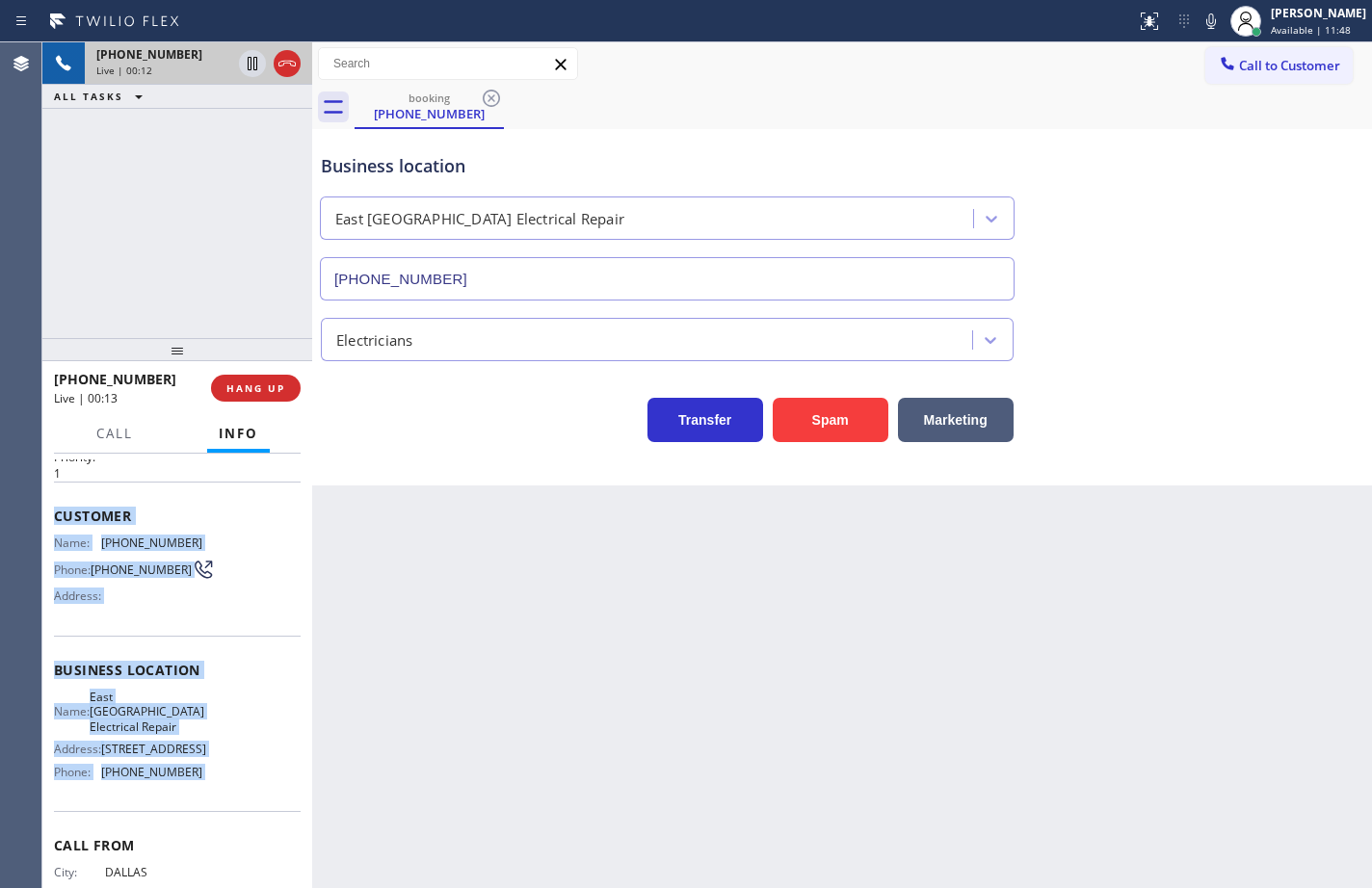
drag, startPoint x: 222, startPoint y: 794, endPoint x: 57, endPoint y: 521, distance: 319.0
click at [57, 521] on div "Context Queue: [Test] All Priority: 1 Customer Name: [PHONE_NUMBER] Phone: [PHO…" at bounding box center [177, 678] width 247 height 558
copy div "Customer Name: [PHONE_NUMBER] Phone: [PHONE_NUMBER] Address: Business location …"
click at [1200, 30] on icon at bounding box center [1210, 21] width 23 height 23
drag, startPoint x: 1196, startPoint y: 22, endPoint x: 1230, endPoint y: 57, distance: 48.8
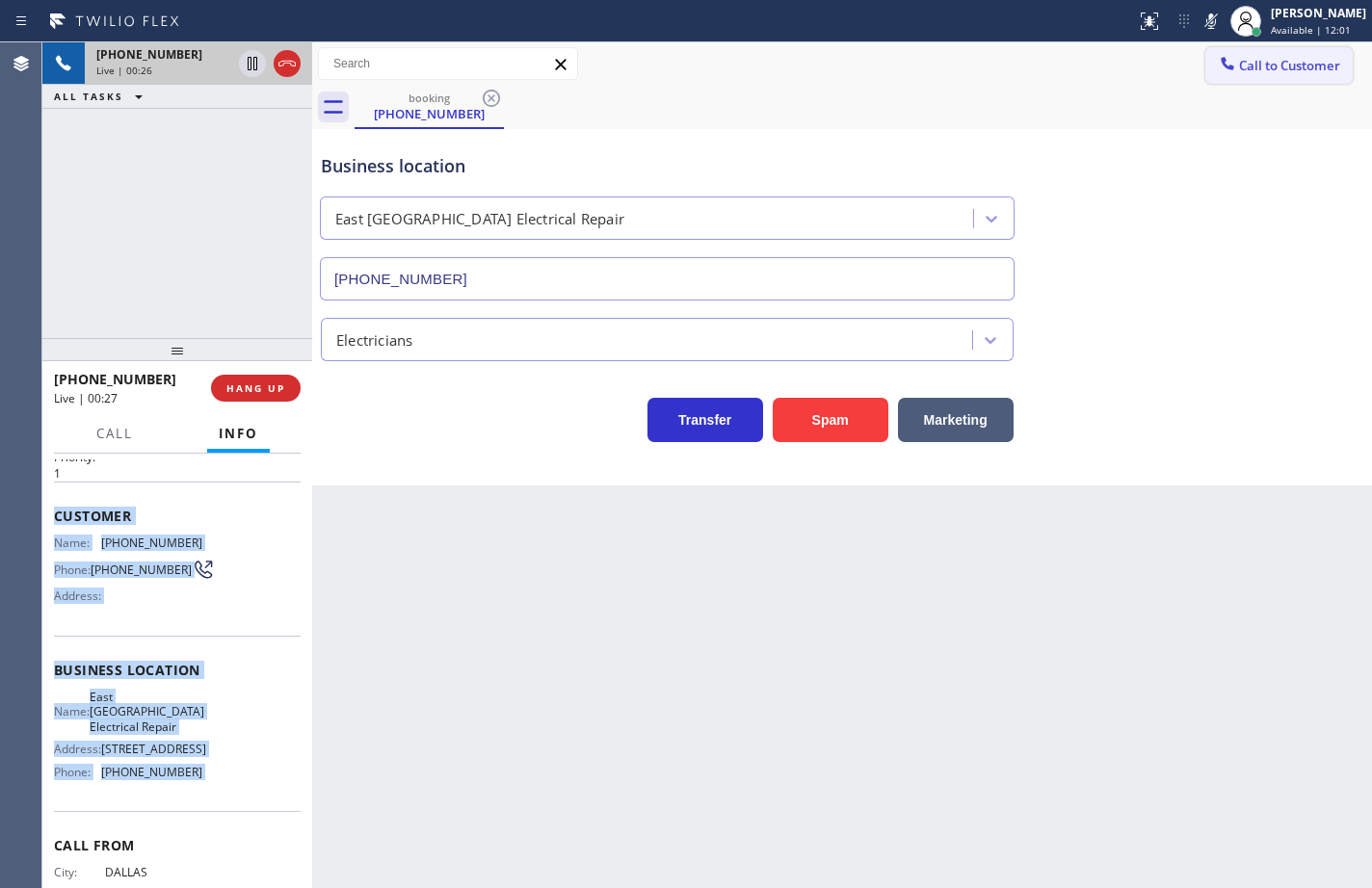
click at [1206, 22] on icon at bounding box center [1211, 21] width 10 height 15
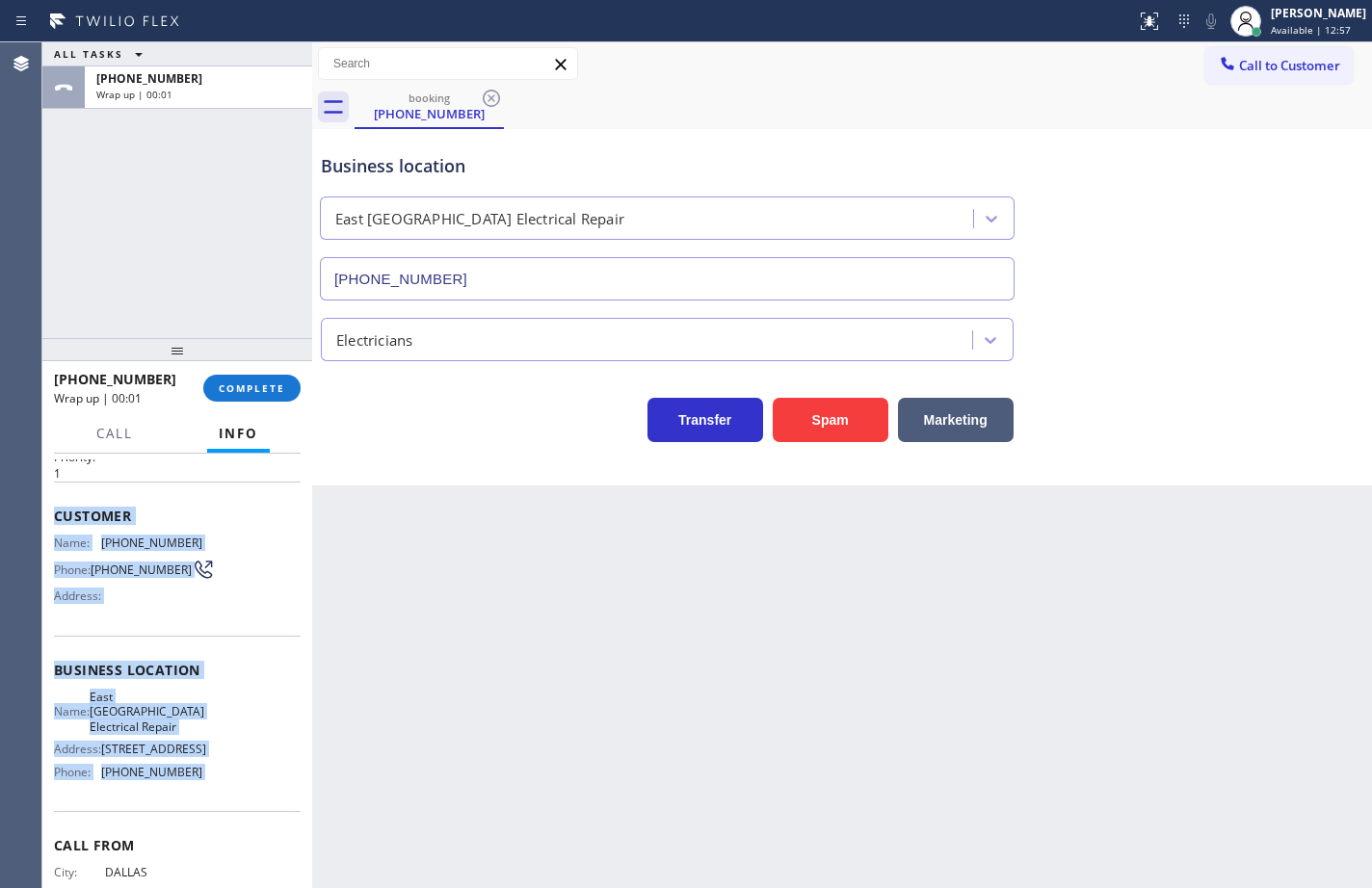
drag, startPoint x: 192, startPoint y: 535, endPoint x: 182, endPoint y: 540, distance: 11.2
click at [191, 535] on span "[PHONE_NUMBER]" at bounding box center [152, 542] width 101 height 15
click at [162, 546] on span "[PHONE_NUMBER]" at bounding box center [152, 542] width 101 height 15
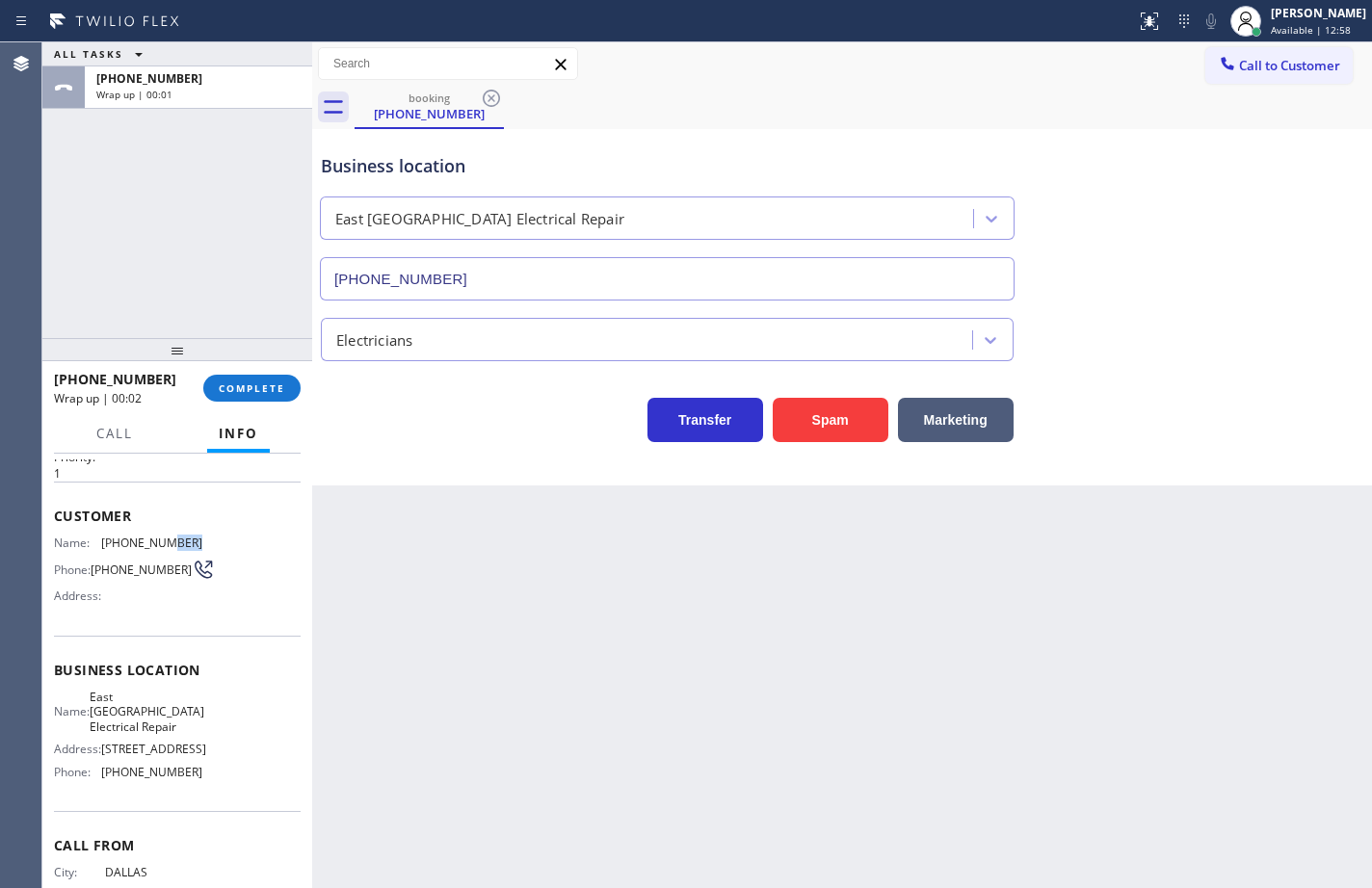
click at [162, 546] on span "[PHONE_NUMBER]" at bounding box center [152, 542] width 101 height 15
click at [137, 555] on div "Name: [PHONE_NUMBER] Phone: [PHONE_NUMBER] Address:" at bounding box center [127, 573] width 148 height 76
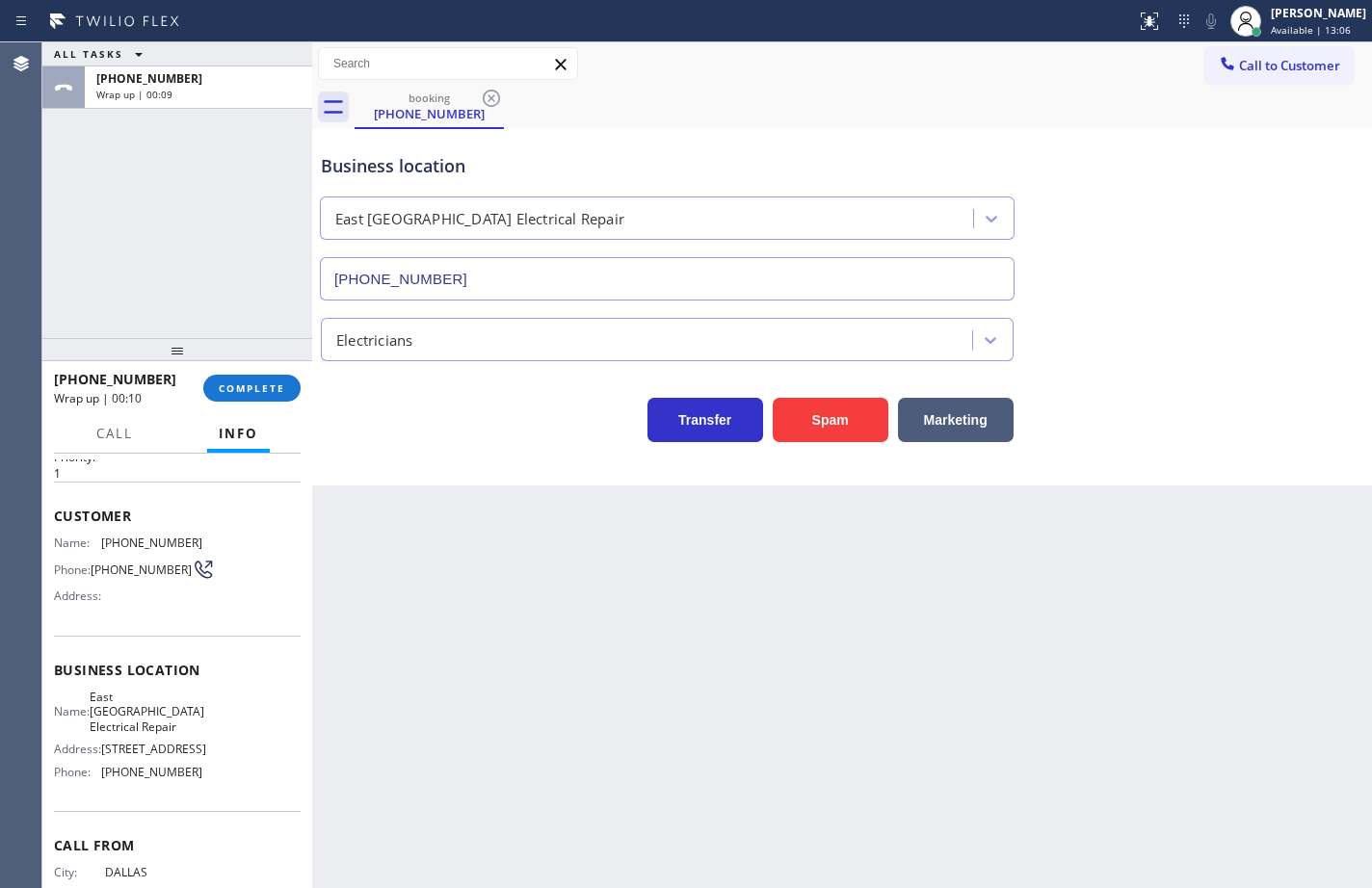
click at [154, 539] on span "[PHONE_NUMBER]" at bounding box center [152, 542] width 101 height 15
copy span "[PHONE_NUMBER]"
click at [281, 396] on button "COMPLETE" at bounding box center [252, 388] width 98 height 27
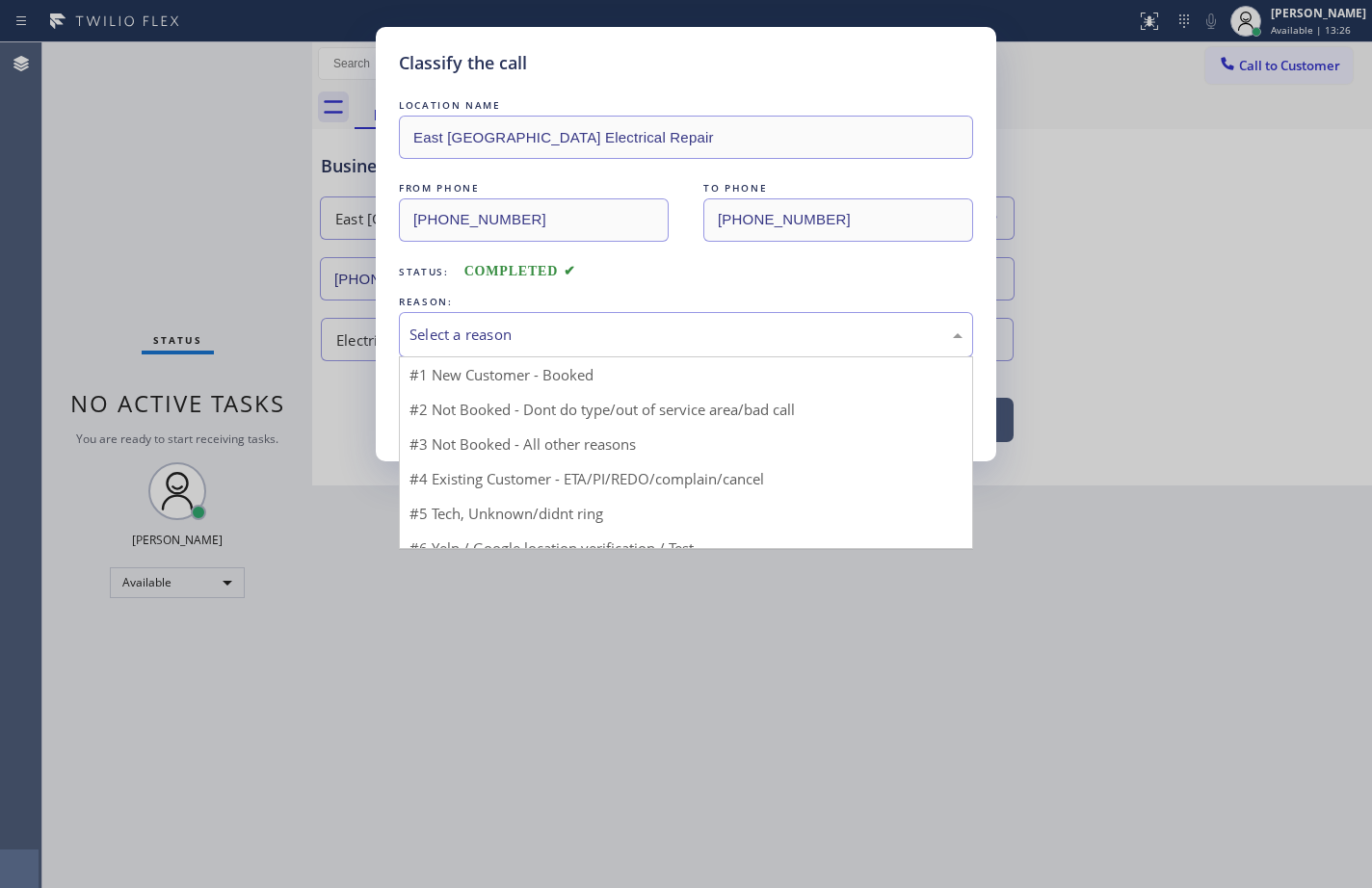
click at [479, 344] on div "Select a reason" at bounding box center [686, 334] width 553 height 22
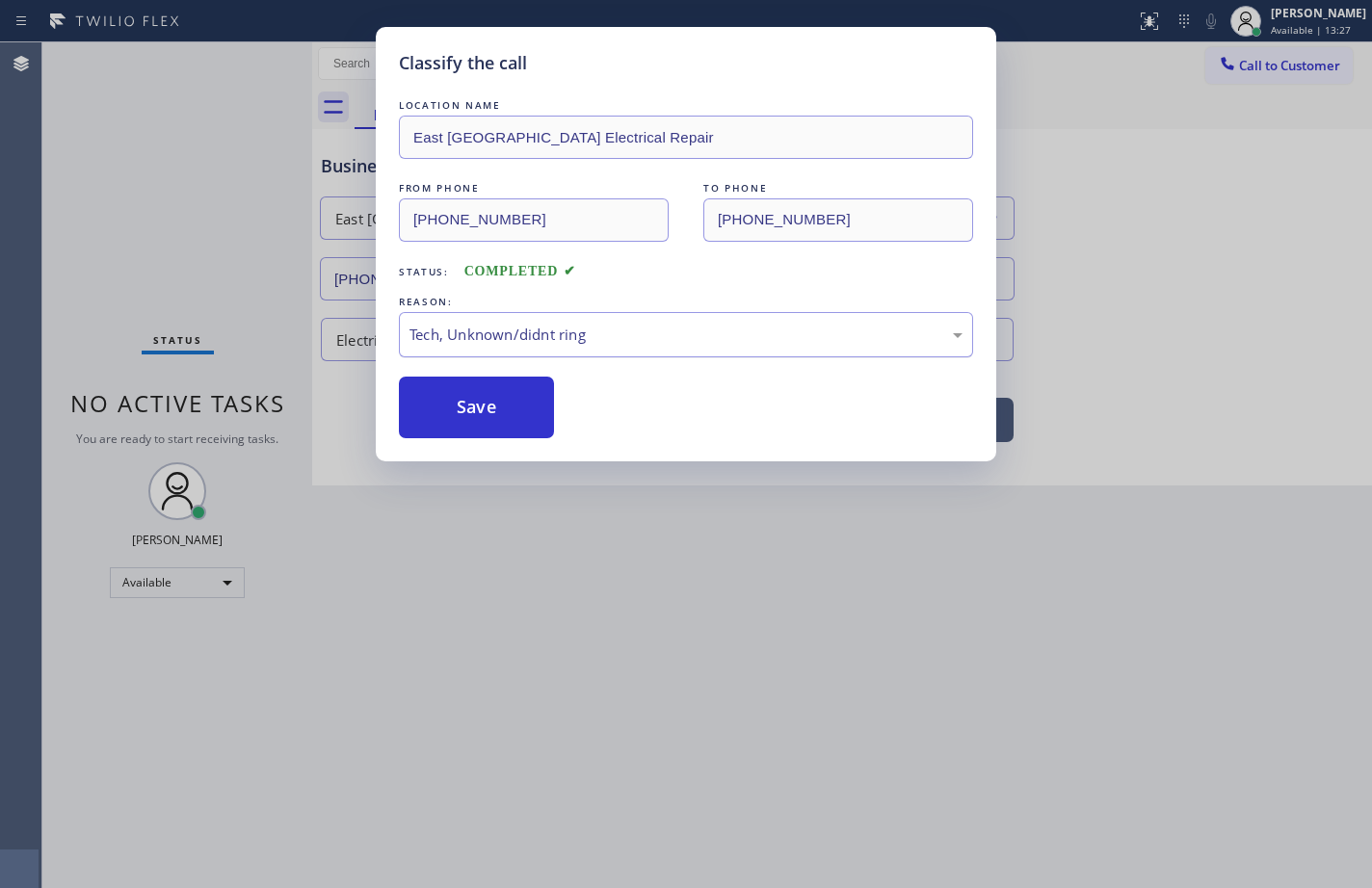
click at [519, 338] on div "Tech, Unknown/didnt ring" at bounding box center [686, 334] width 553 height 22
click at [601, 339] on div "Not Booked - All other reasons" at bounding box center [686, 334] width 553 height 22
click at [525, 395] on button "Save" at bounding box center [477, 408] width 155 height 62
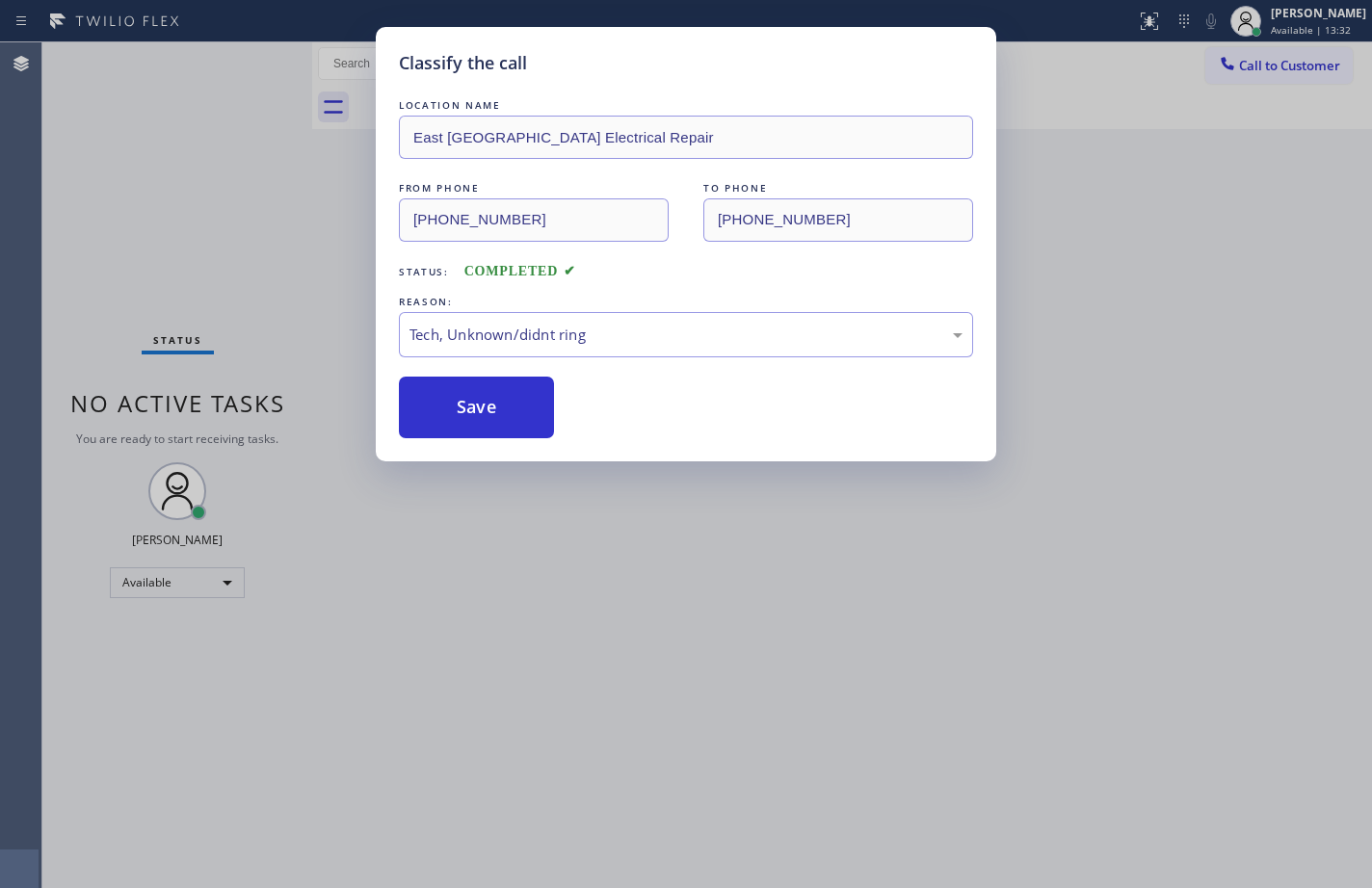
click at [1323, 231] on div "Classify the call LOCATION NAME [GEOGRAPHIC_DATA] Electrical Repair FROM PHONE …" at bounding box center [686, 444] width 1372 height 888
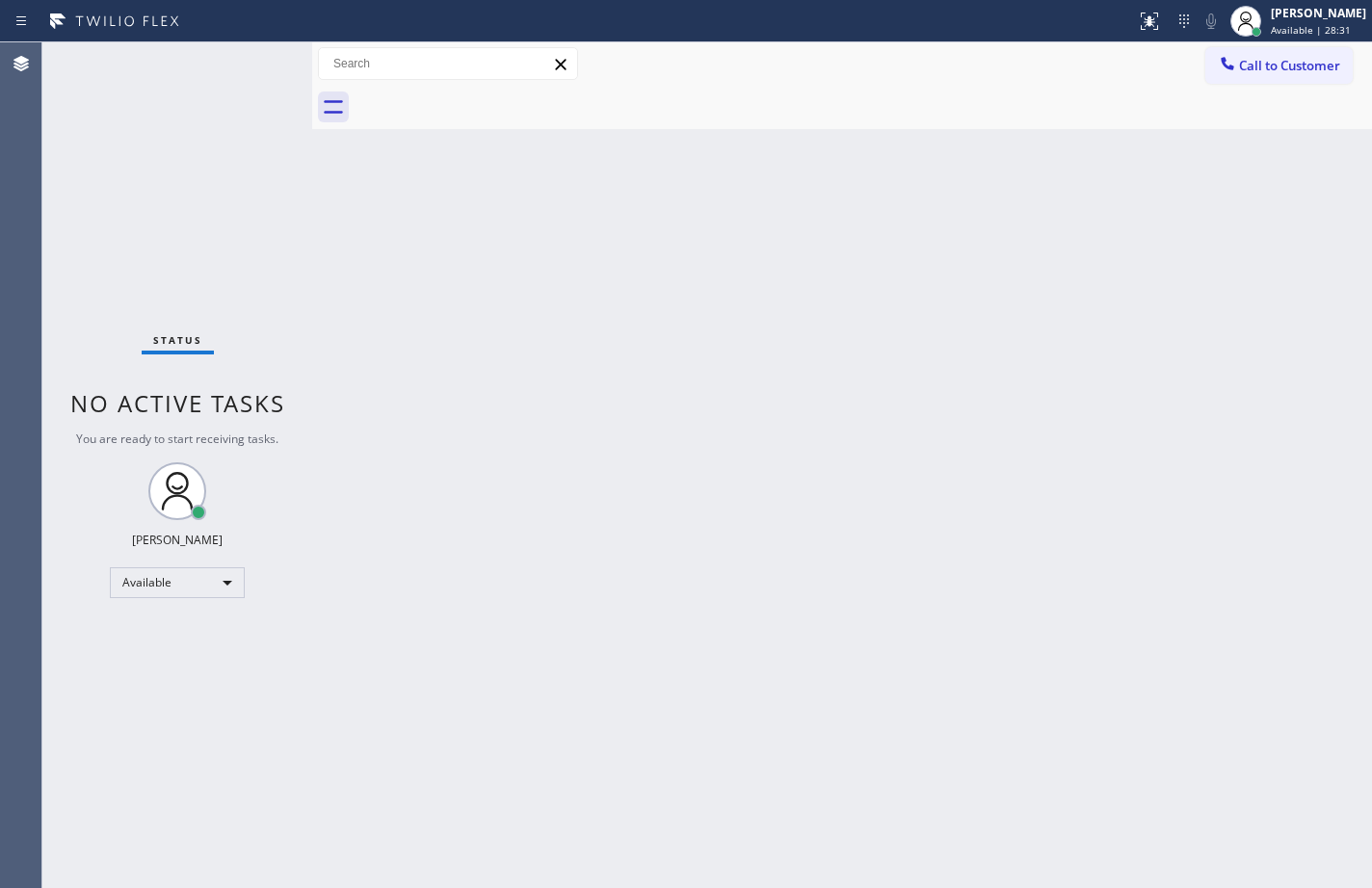
click at [1312, 524] on div "Back to Dashboard Change Sender ID Customers Technicians Select a contact Outbo…" at bounding box center [842, 465] width 1060 height 845
click at [765, 98] on div at bounding box center [863, 107] width 1017 height 44
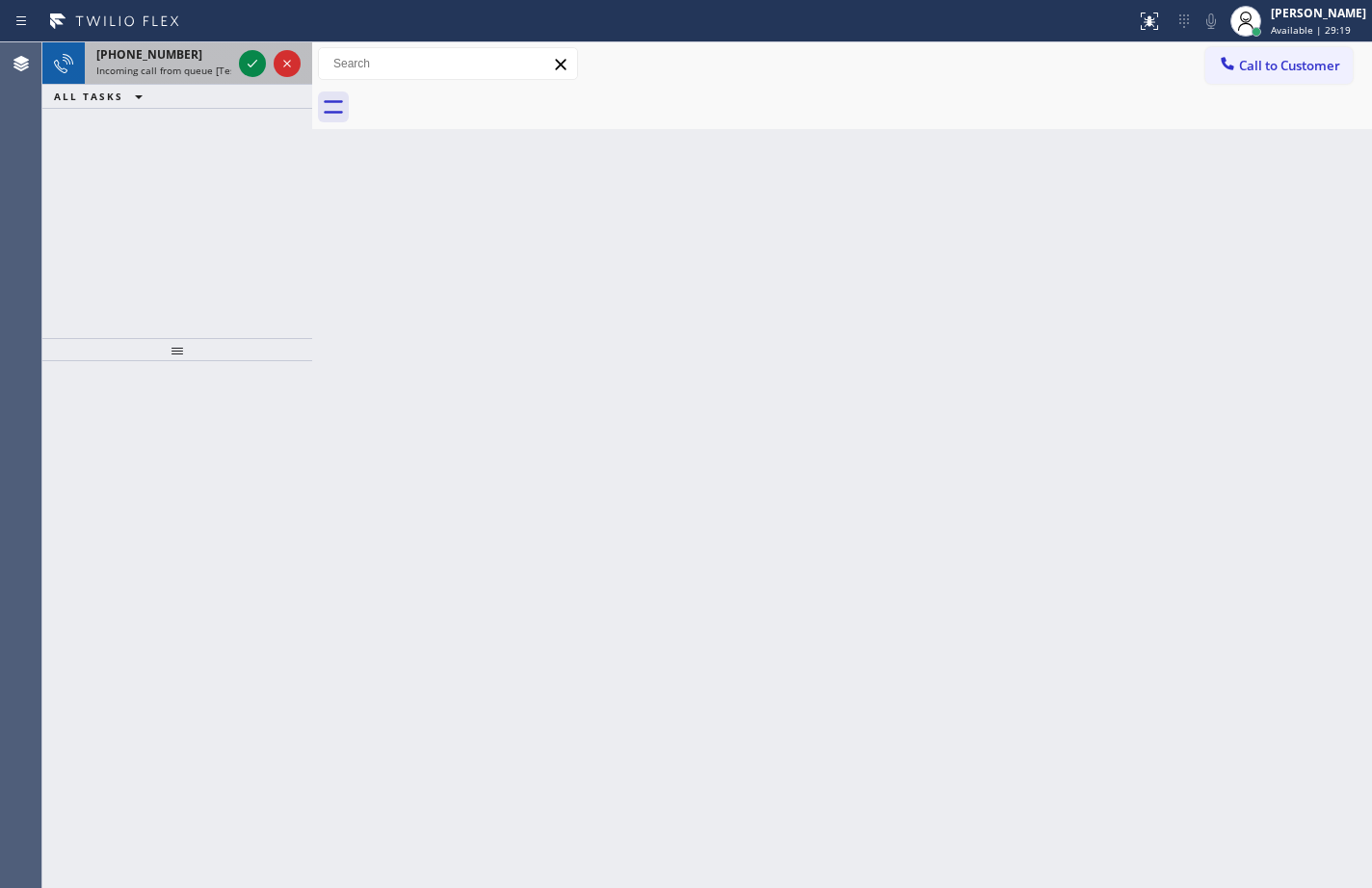
click at [211, 71] on span "Incoming call from queue [Test] All" at bounding box center [176, 71] width 160 height 14
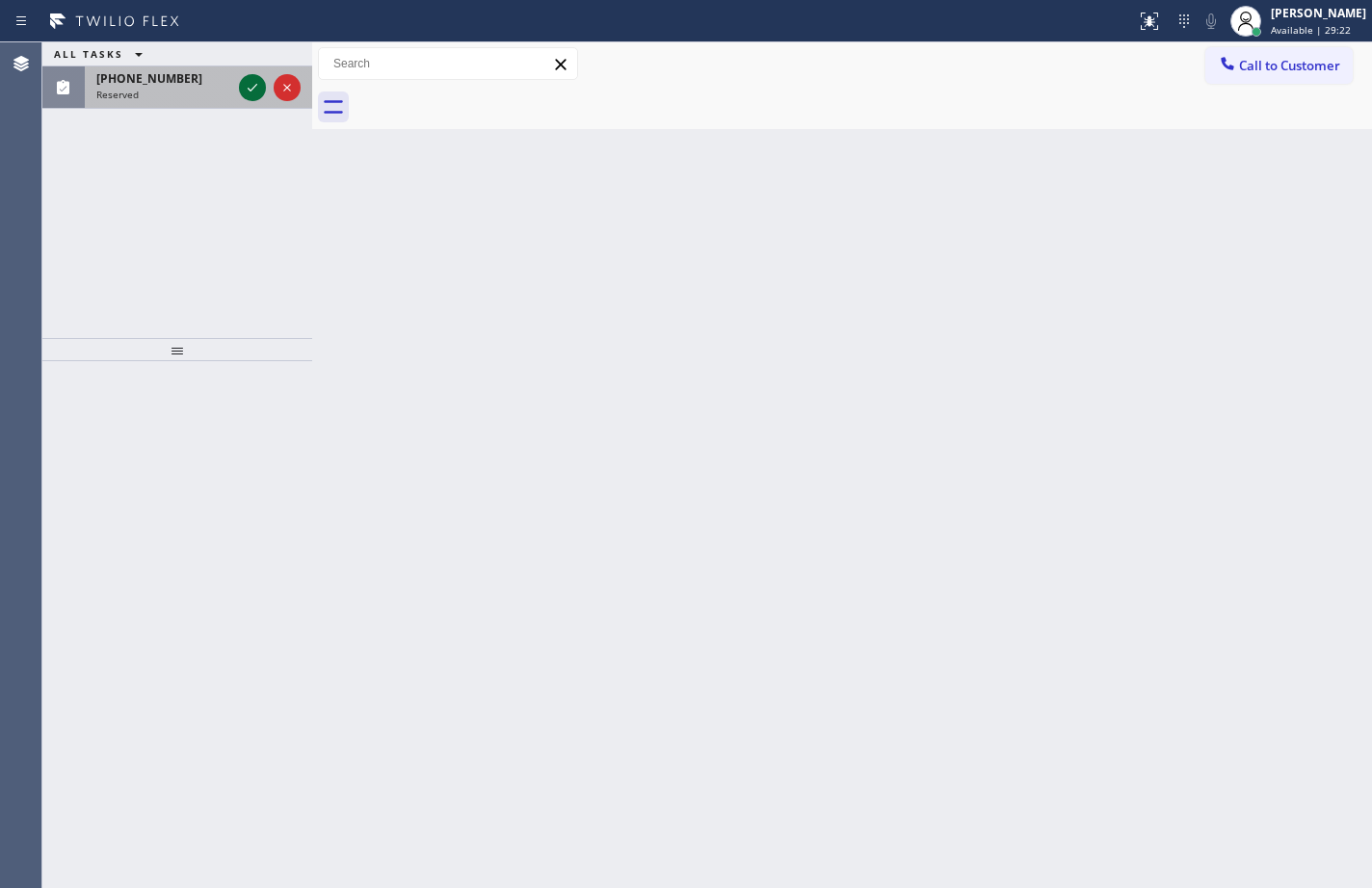
click at [244, 90] on icon at bounding box center [252, 87] width 23 height 23
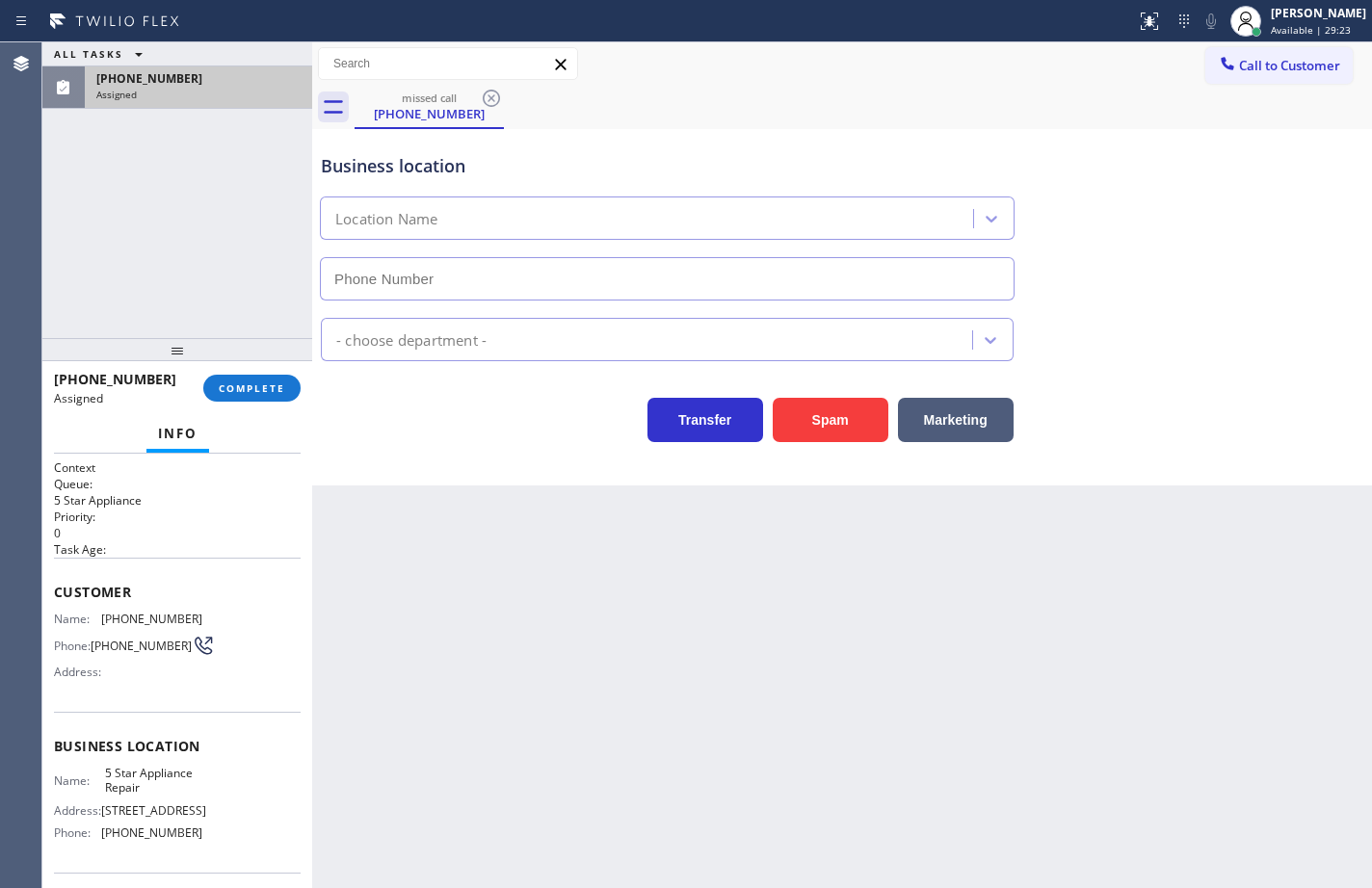
type input "[PHONE_NUMBER]"
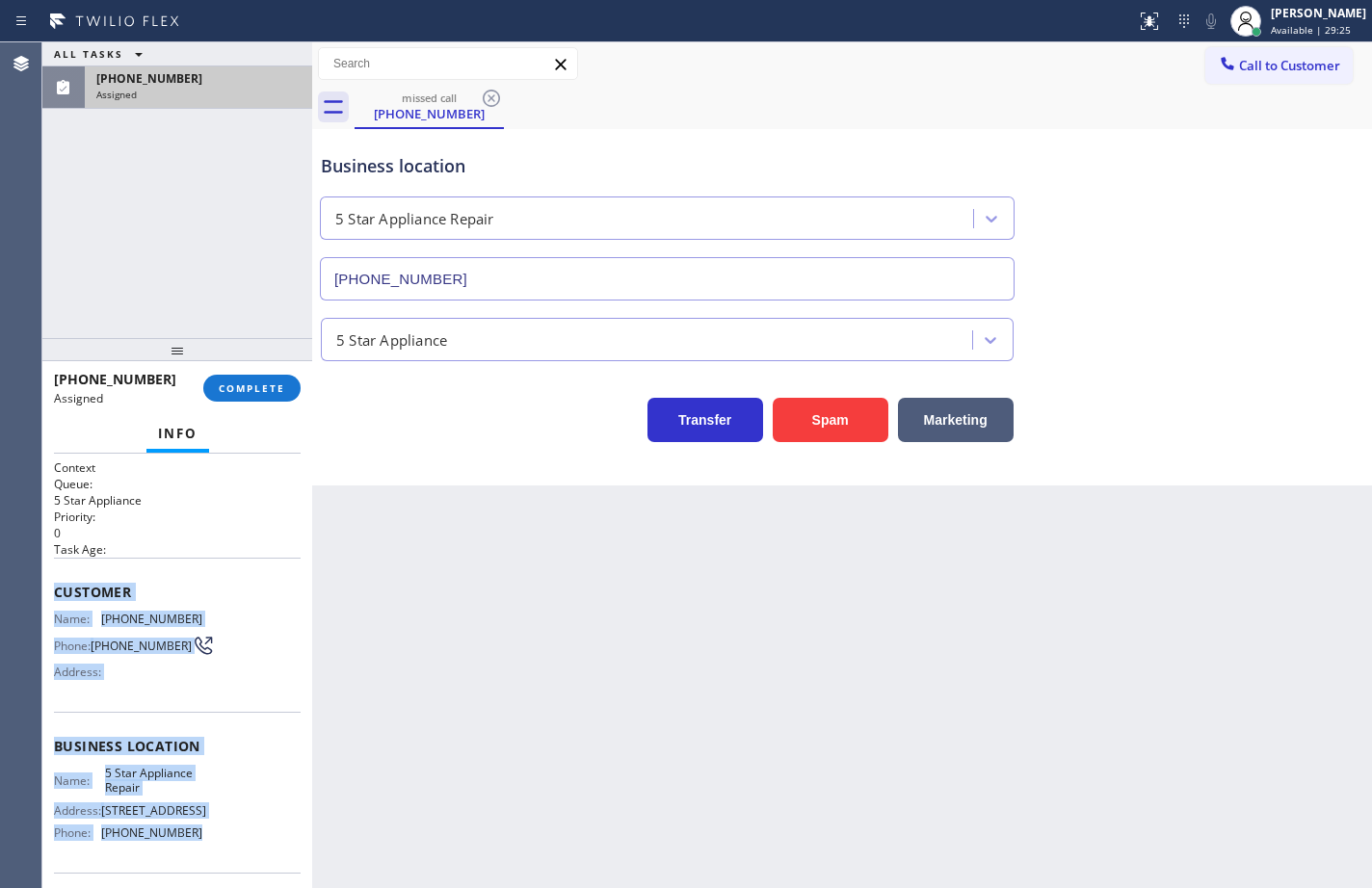
drag, startPoint x: 202, startPoint y: 703, endPoint x: 52, endPoint y: 590, distance: 187.8
click at [52, 590] on div "Context Queue: 5 Star Appliance Priority: 0 Task Age: Customer Name: [PHONE_NUM…" at bounding box center [177, 670] width 270 height 435
copy div "Customer Name: [PHONE_NUMBER] Phone: [PHONE_NUMBER] Address: Business location …"
click at [244, 381] on span "COMPLETE" at bounding box center [252, 388] width 67 height 14
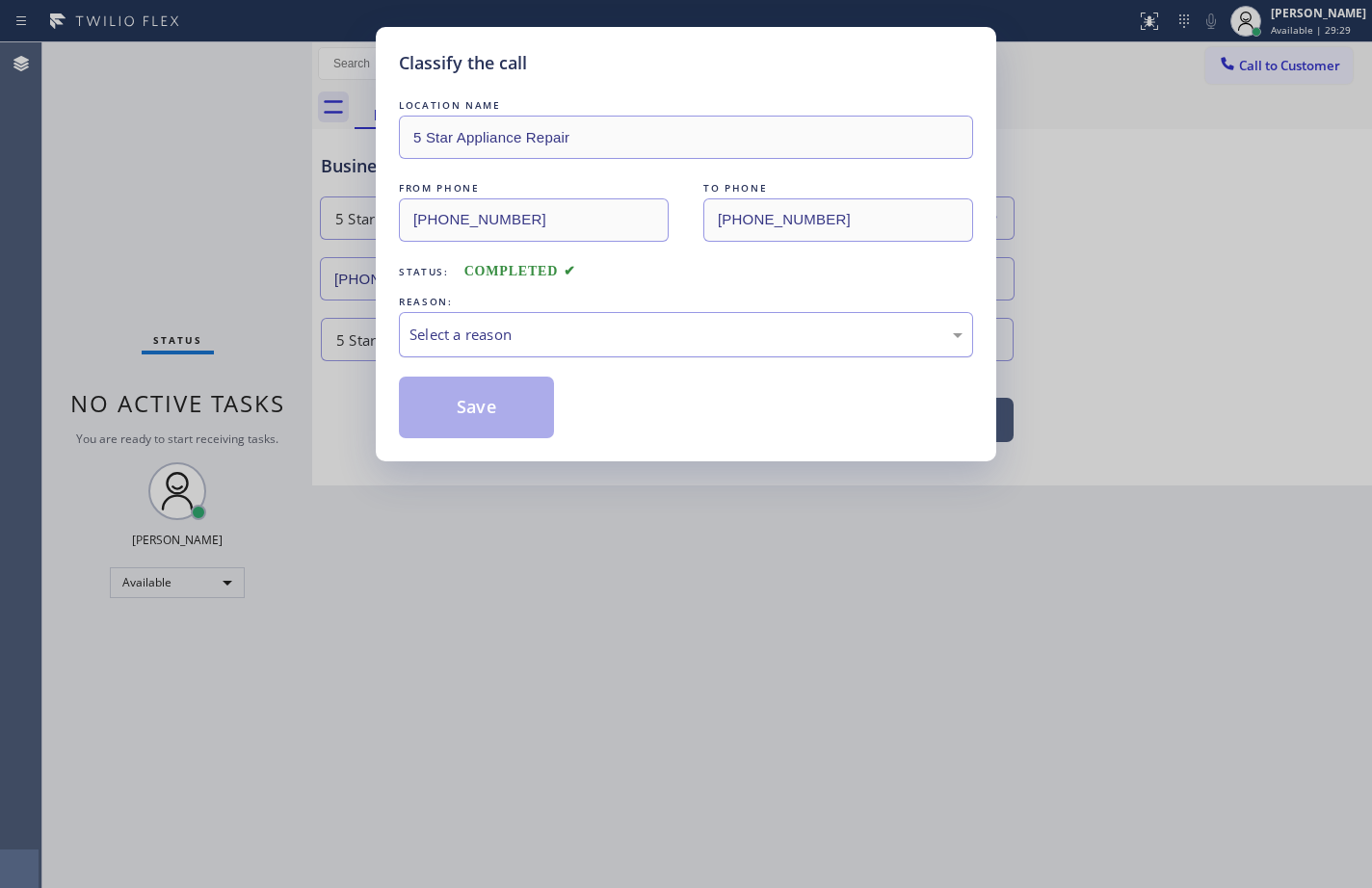
click at [518, 336] on div "Select a reason" at bounding box center [686, 334] width 553 height 22
click at [501, 394] on button "Save" at bounding box center [477, 408] width 155 height 62
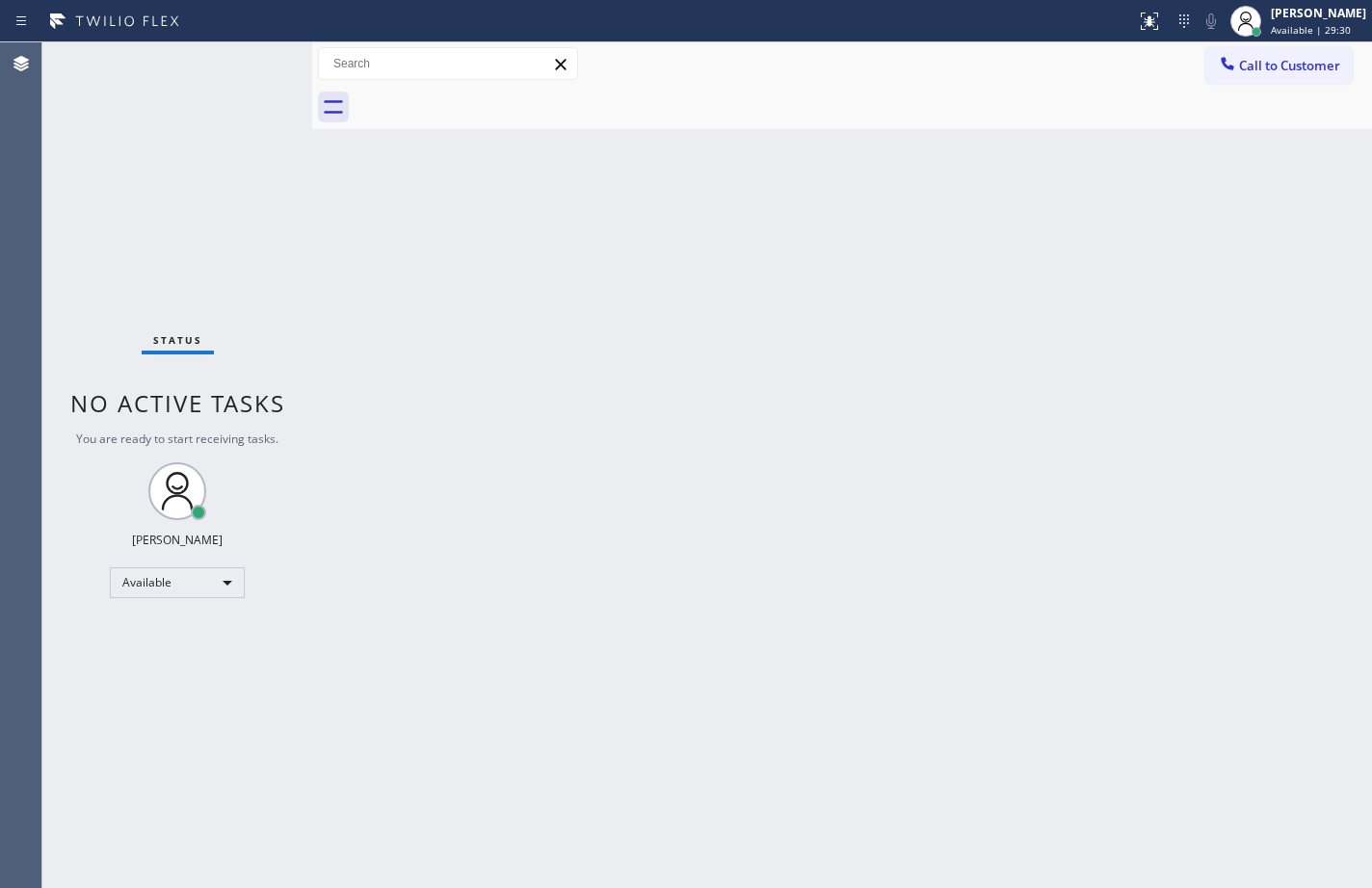
click at [1275, 68] on span "Call to Customer" at bounding box center [1289, 65] width 101 height 17
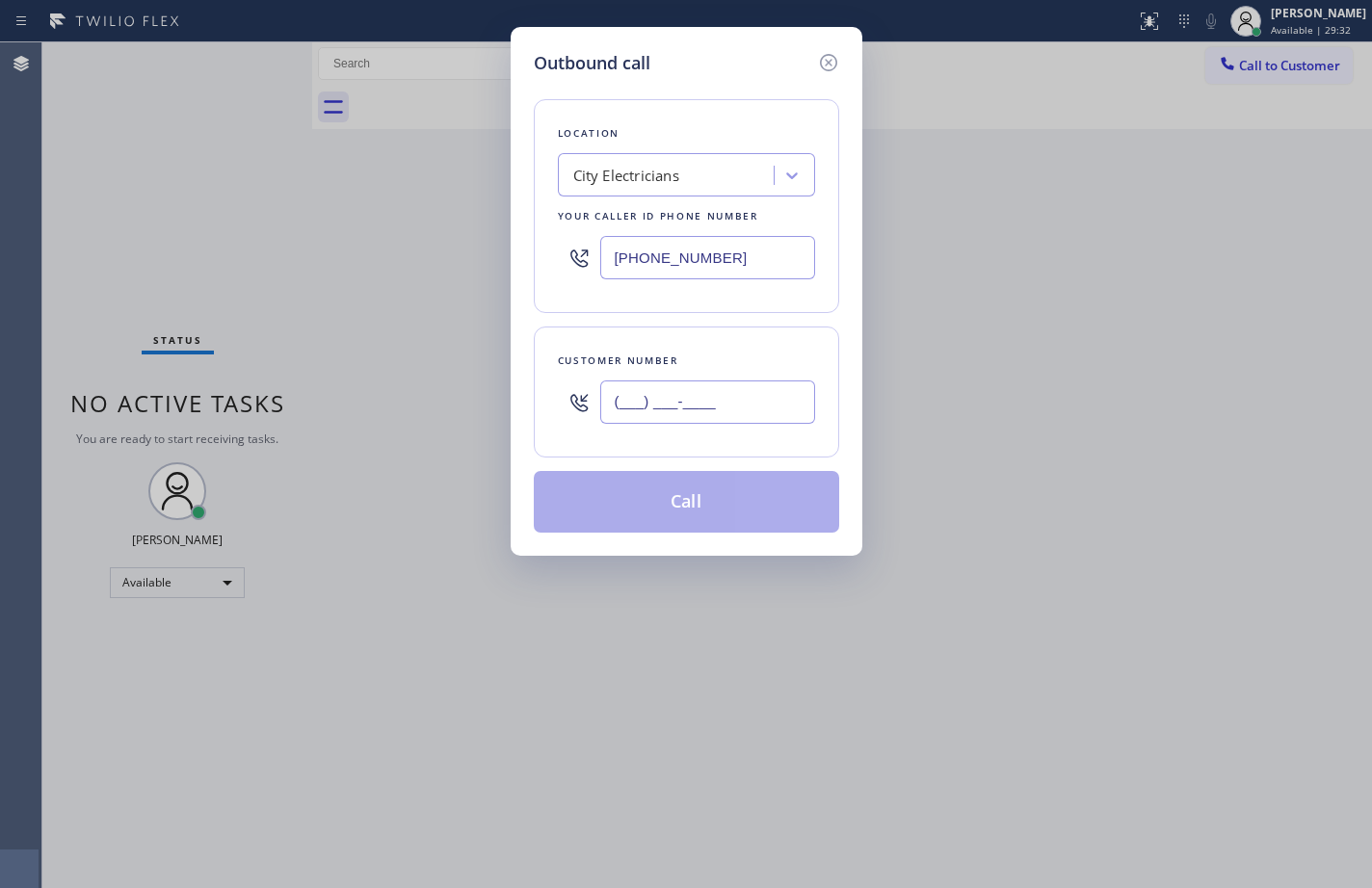
click at [768, 413] on input "(___) ___-____" at bounding box center [707, 402] width 215 height 44
paste input "650) 494-7966"
type input "[PHONE_NUMBER]"
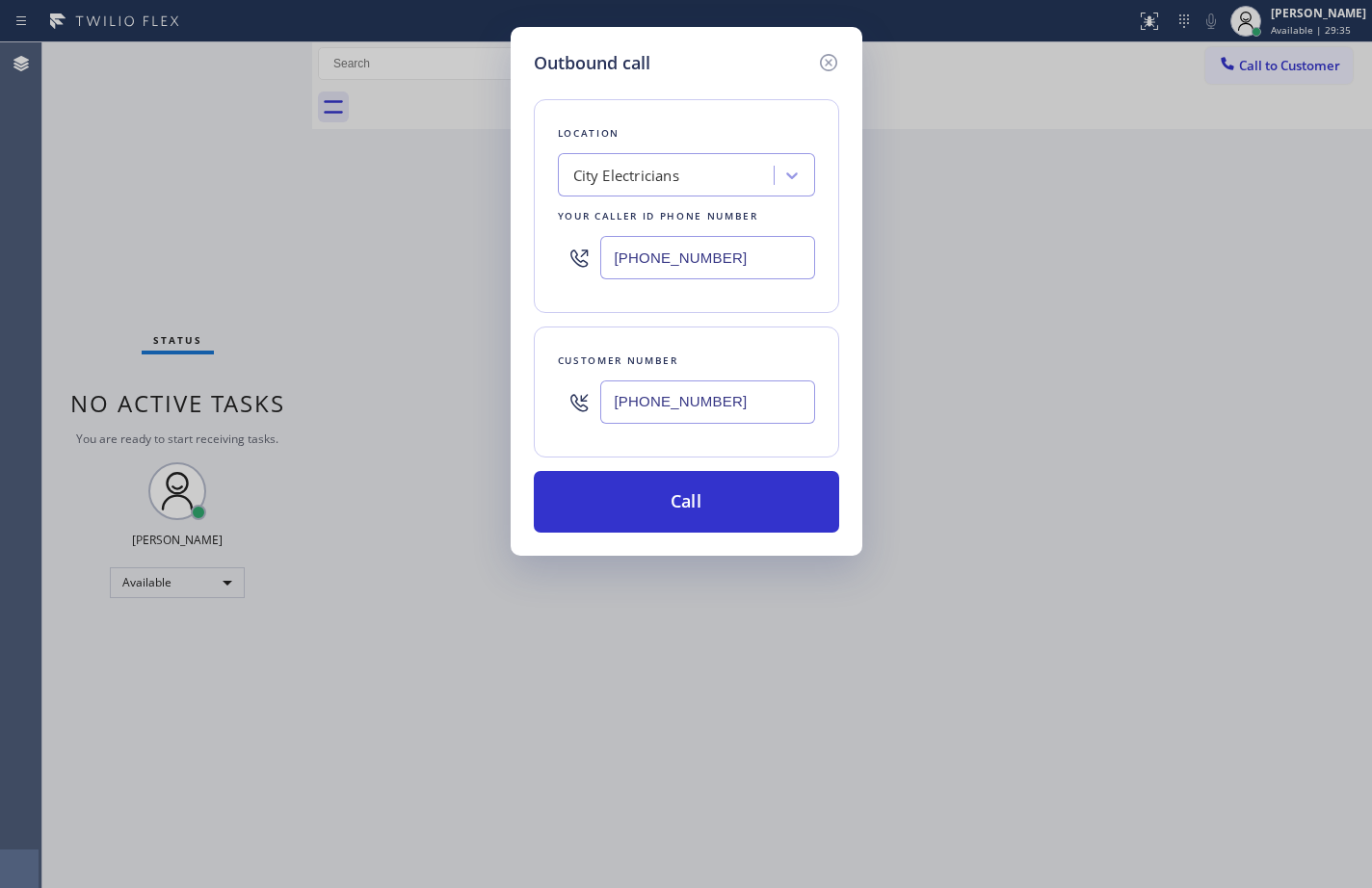
click at [735, 259] on input "[PHONE_NUMBER]" at bounding box center [707, 258] width 215 height 44
paste input "55) 731-4952"
type input "[PHONE_NUMBER]"
click at [766, 320] on div "Location City Electricians Your caller id phone number [PHONE_NUMBER] Customer …" at bounding box center [686, 303] width 305 height 456
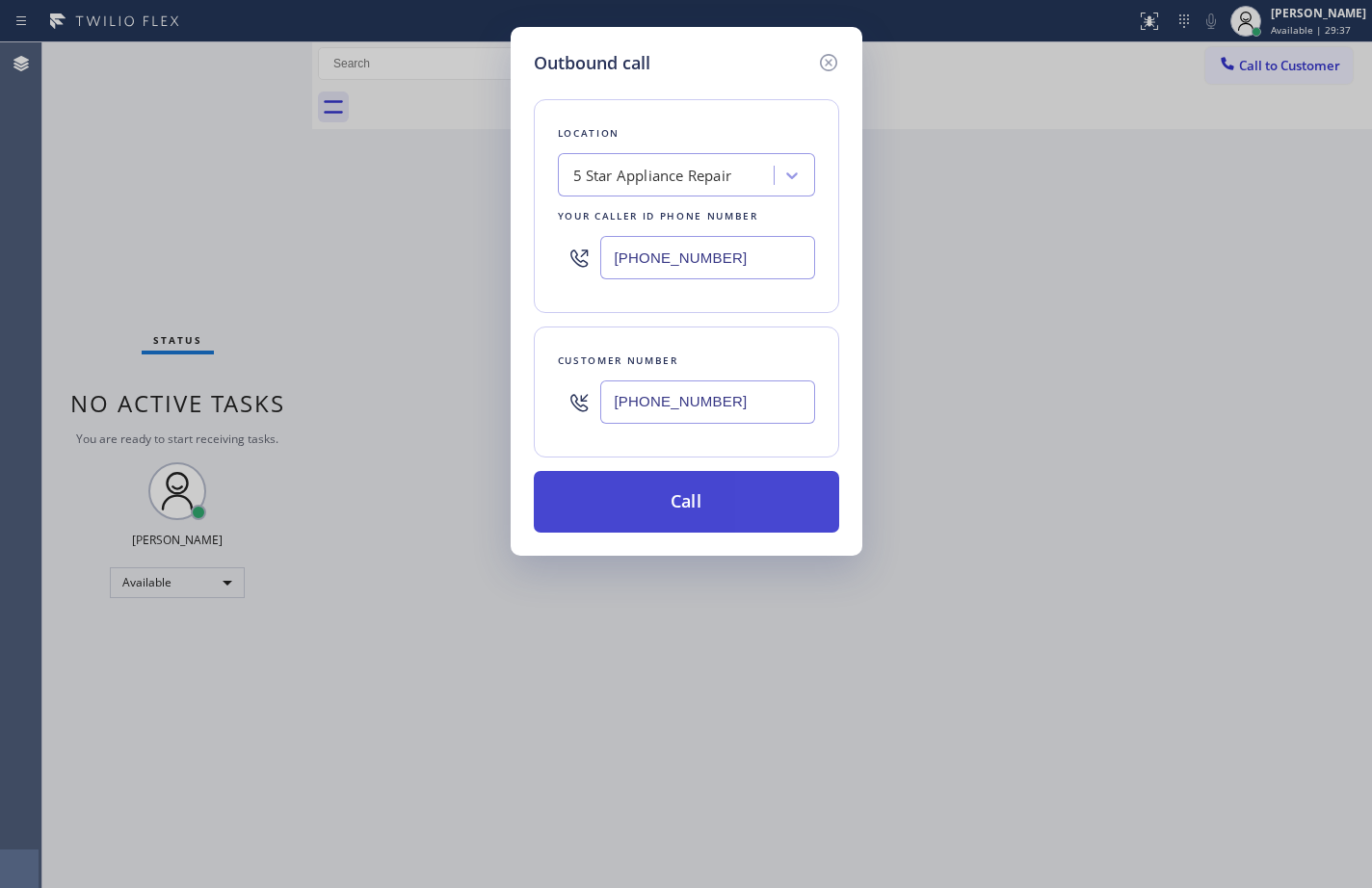
click at [751, 495] on button "Call" at bounding box center [686, 501] width 305 height 62
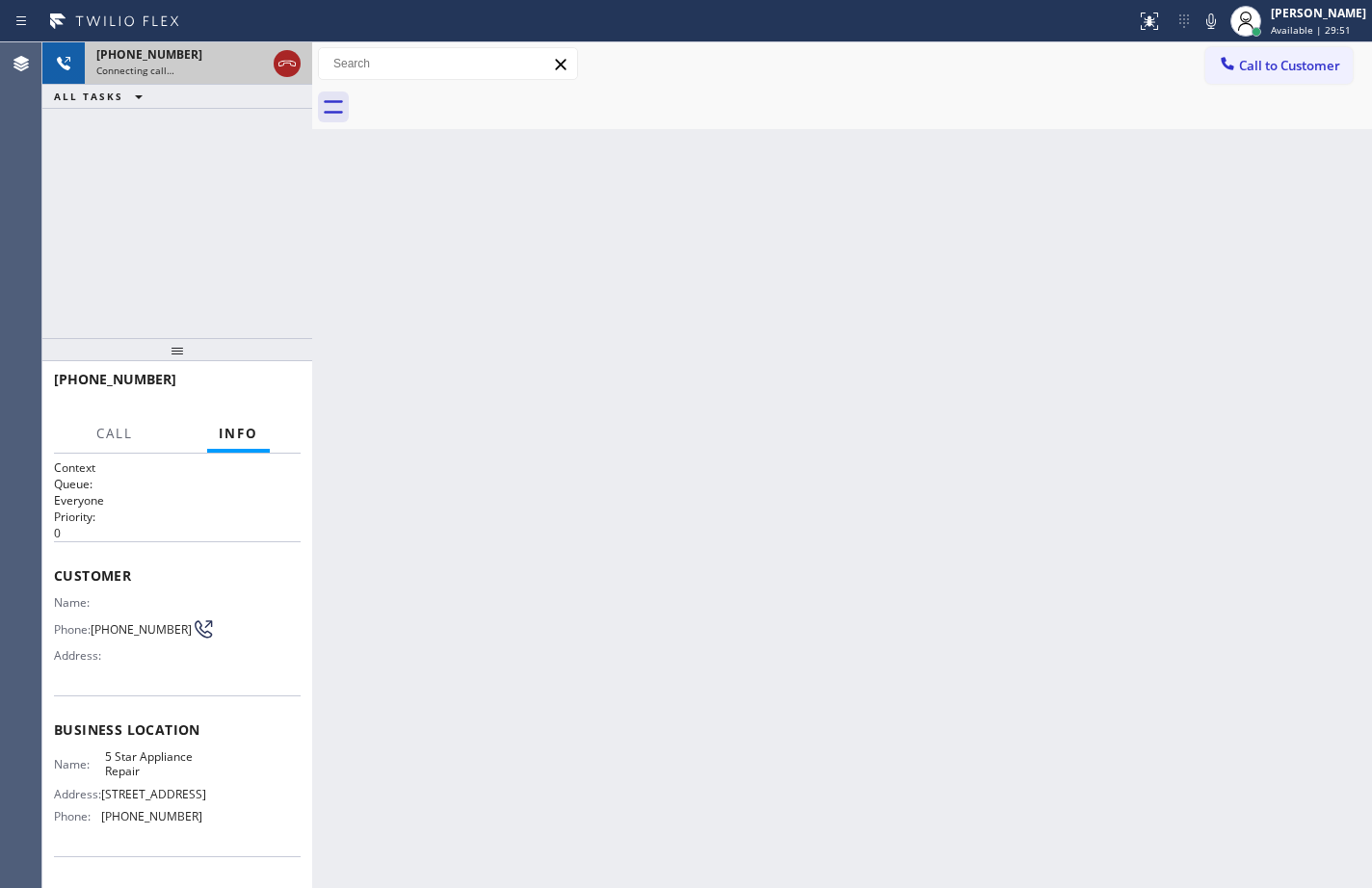
click at [284, 59] on icon at bounding box center [287, 63] width 23 height 23
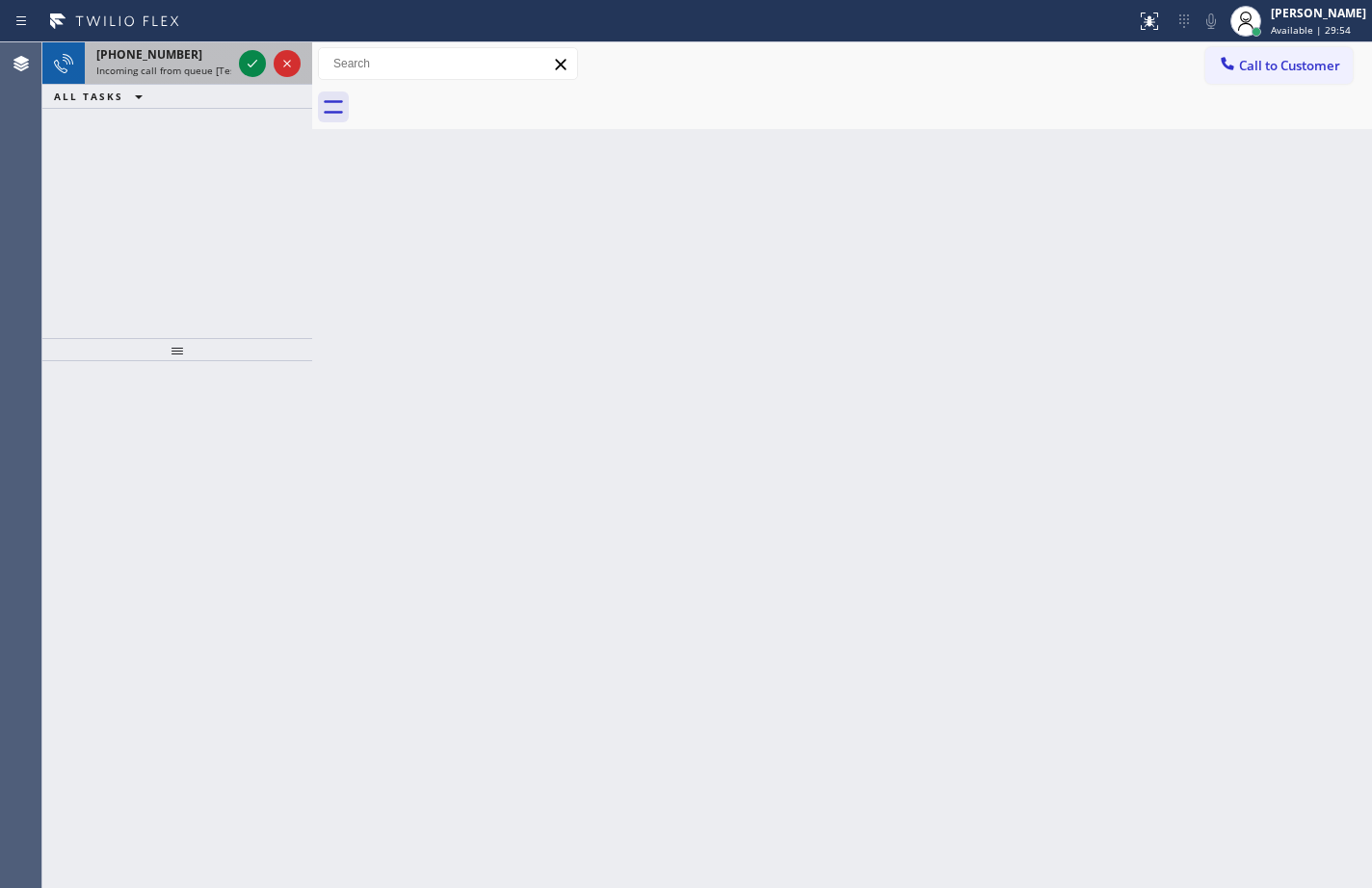
click at [222, 79] on div "[PHONE_NUMBER] Incoming call from queue [Test] All" at bounding box center [159, 64] width 150 height 43
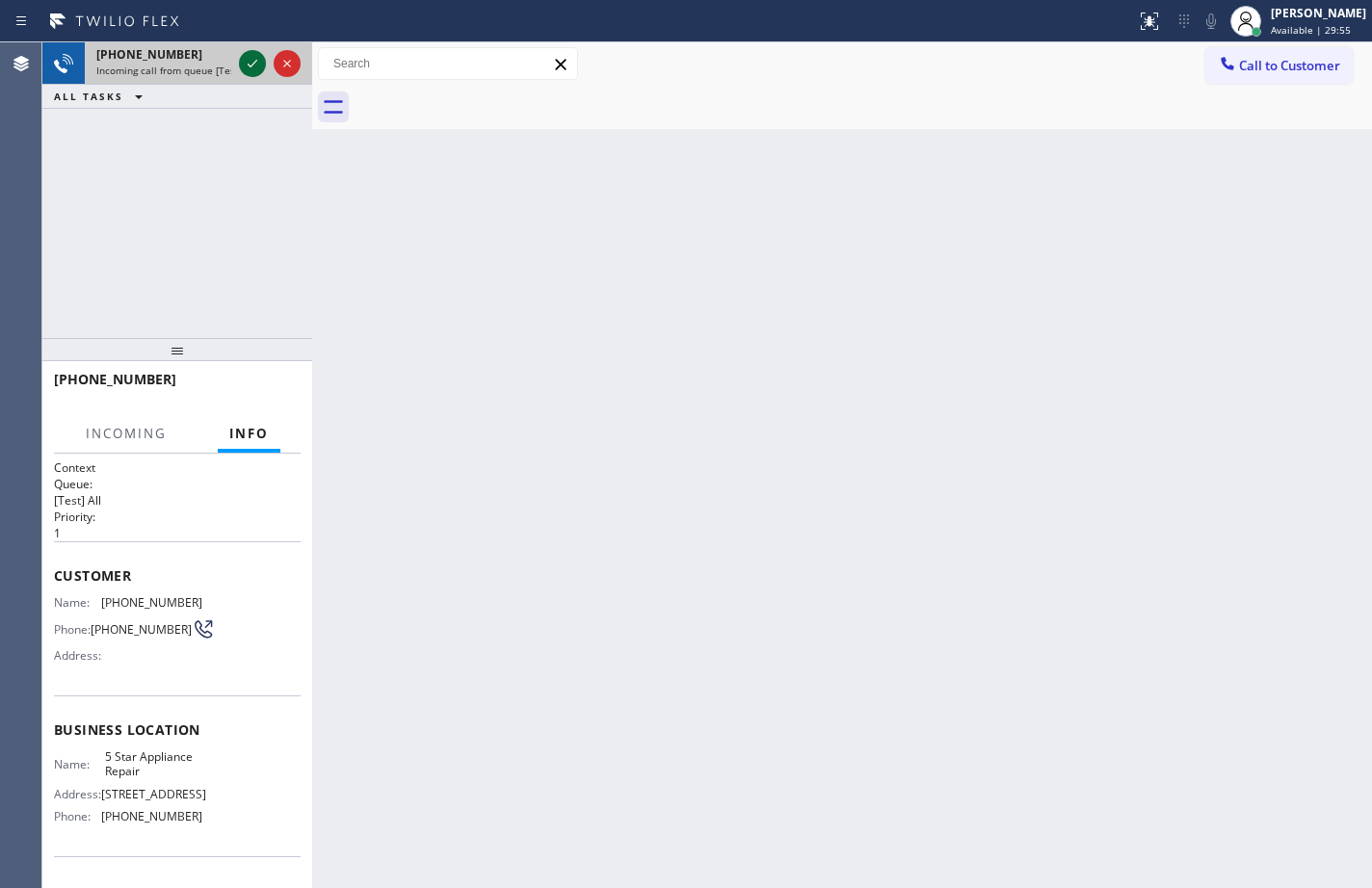
click at [255, 63] on icon at bounding box center [253, 64] width 10 height 8
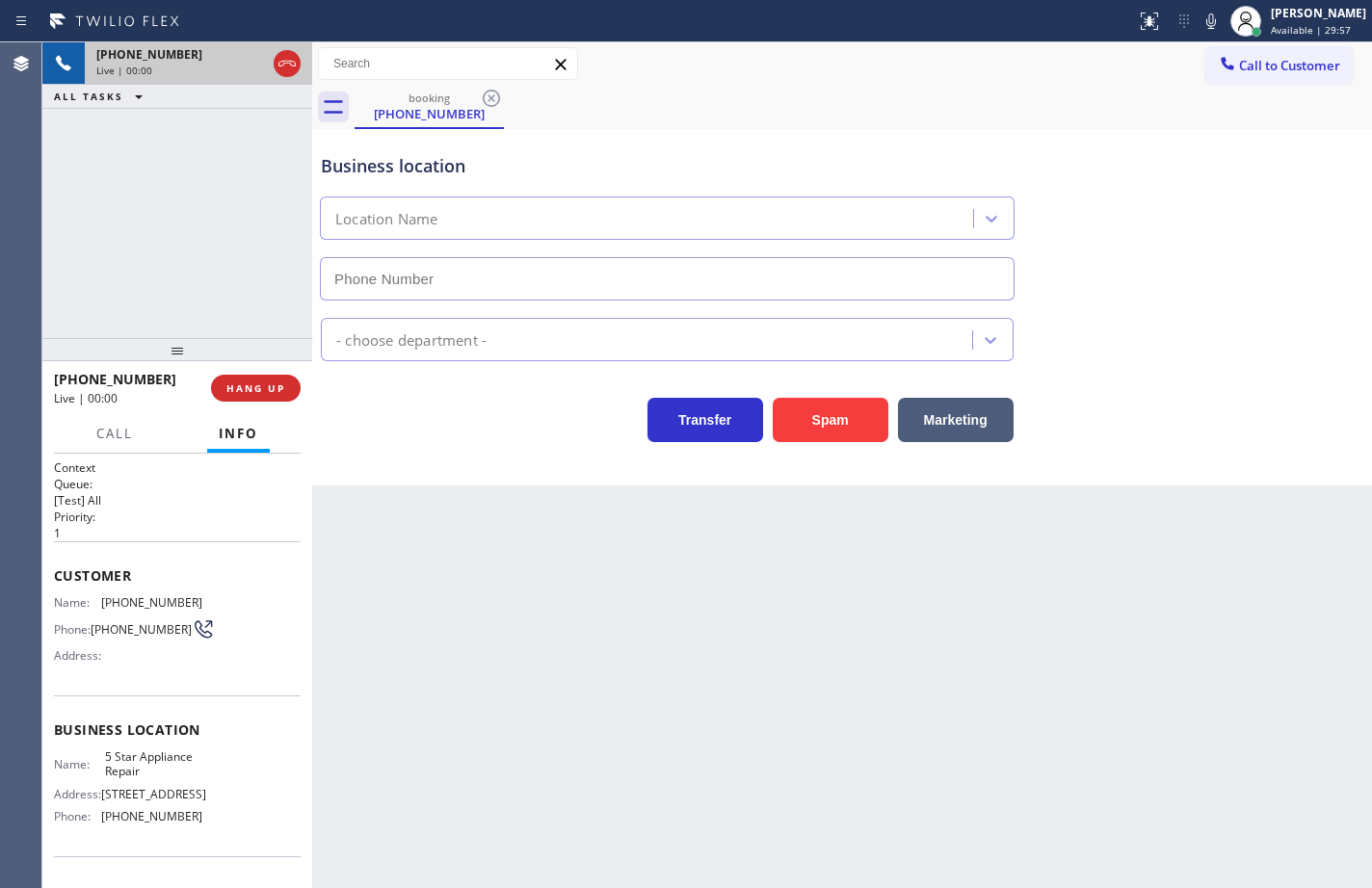
type input "[PHONE_NUMBER]"
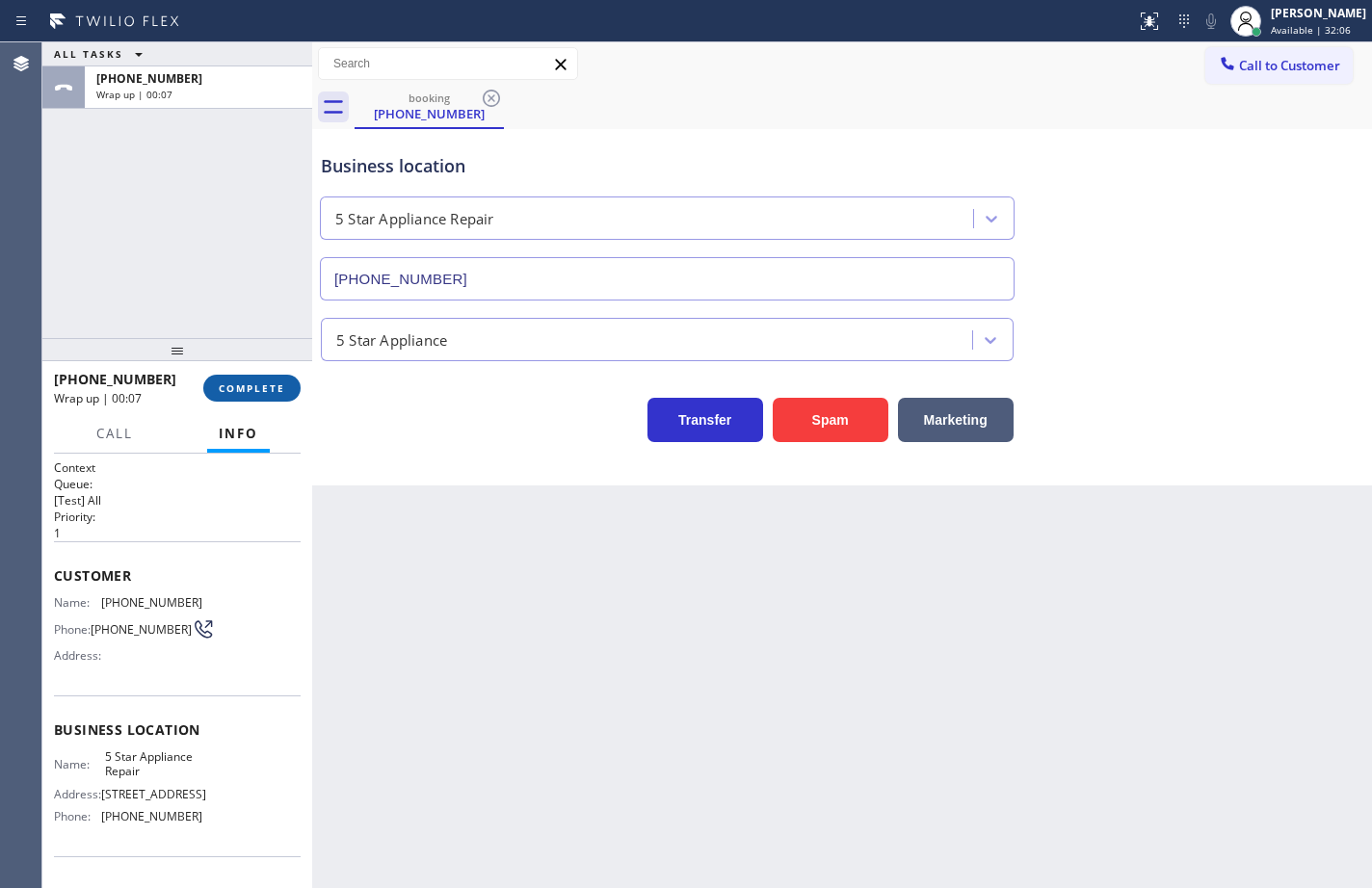
click at [264, 398] on button "COMPLETE" at bounding box center [252, 388] width 98 height 27
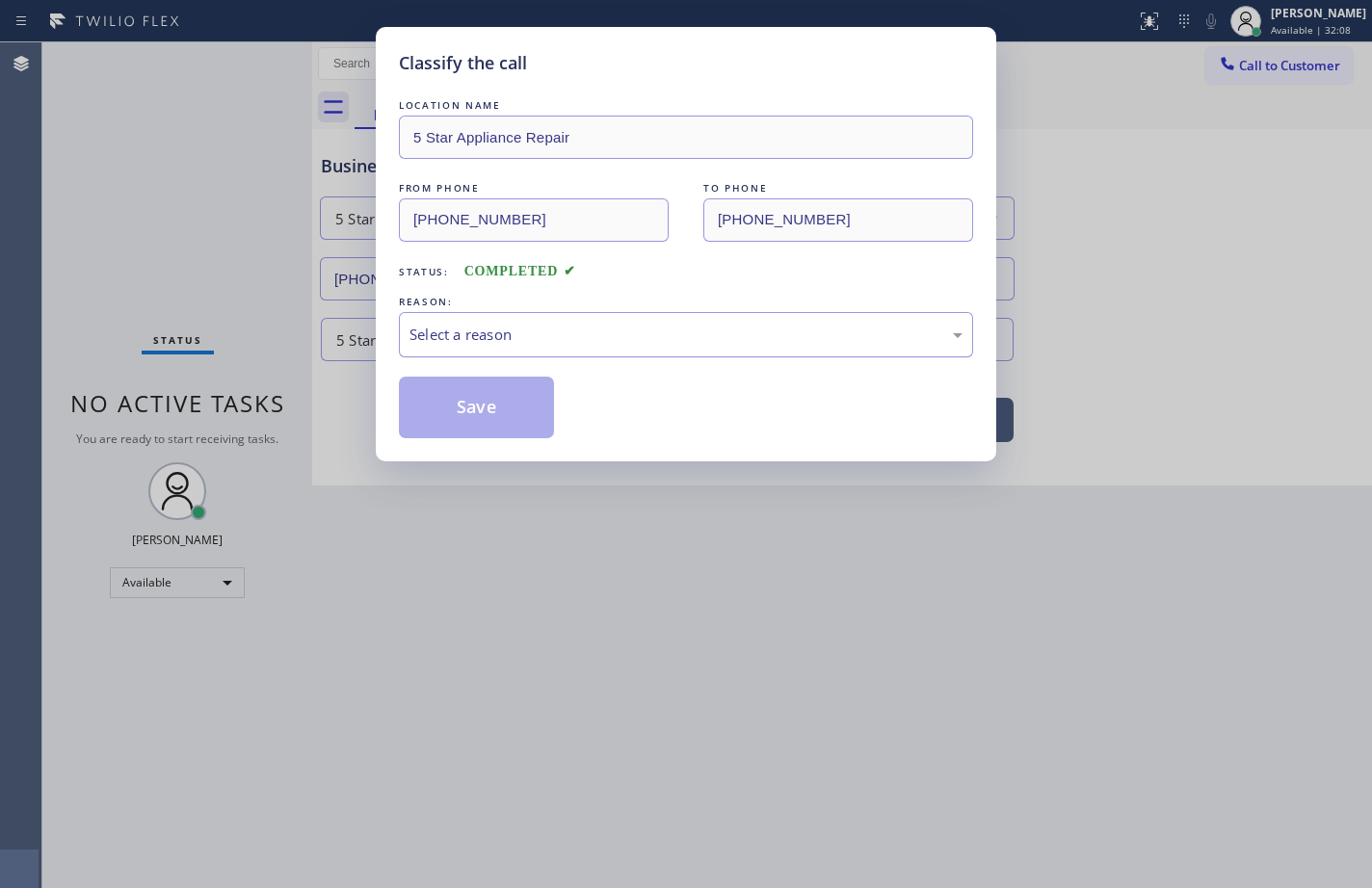
click at [521, 326] on div "Select a reason" at bounding box center [686, 334] width 553 height 22
click at [521, 402] on button "Save" at bounding box center [477, 408] width 155 height 62
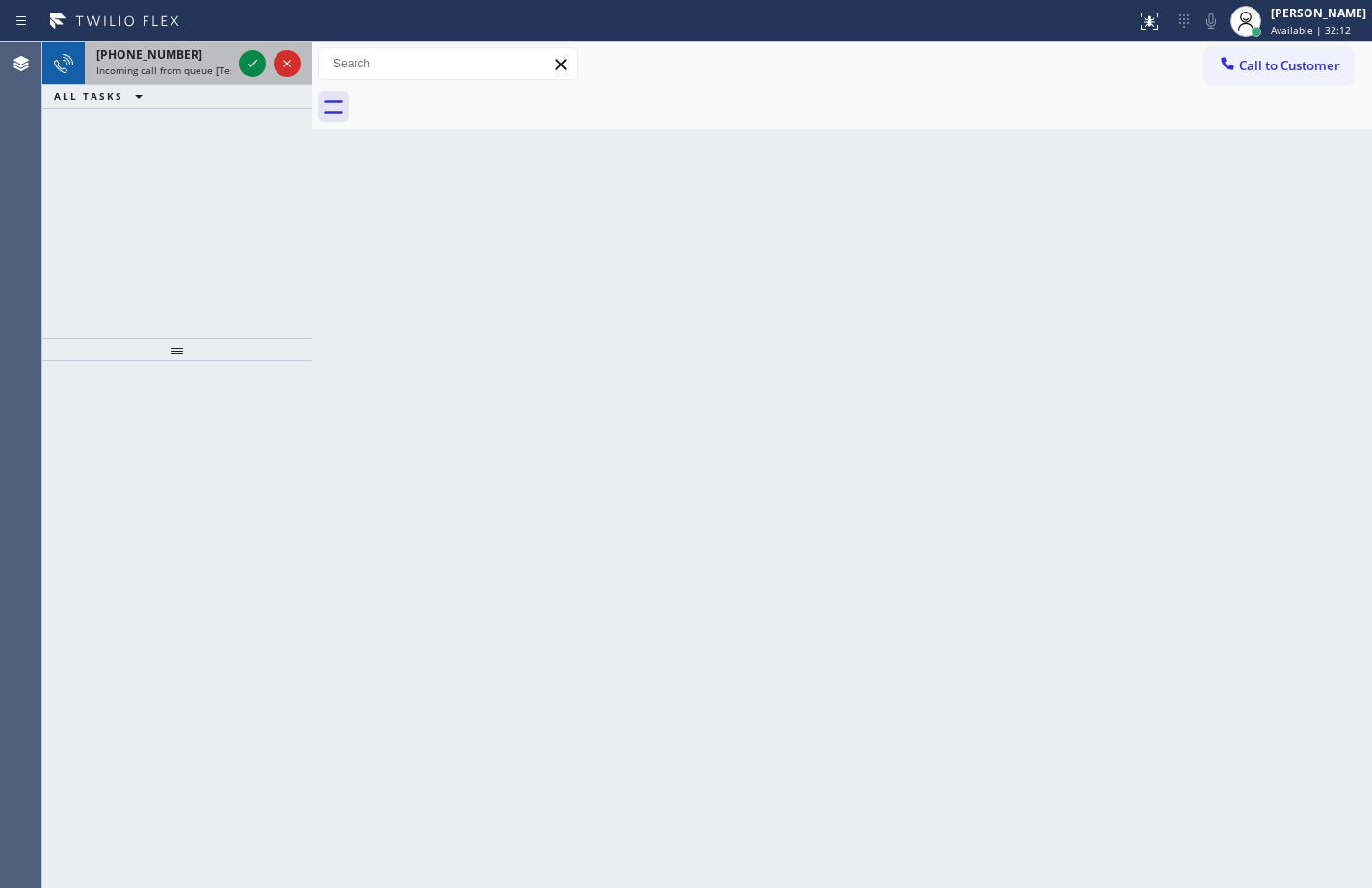
click at [167, 61] on span "[PHONE_NUMBER]" at bounding box center [149, 54] width 106 height 16
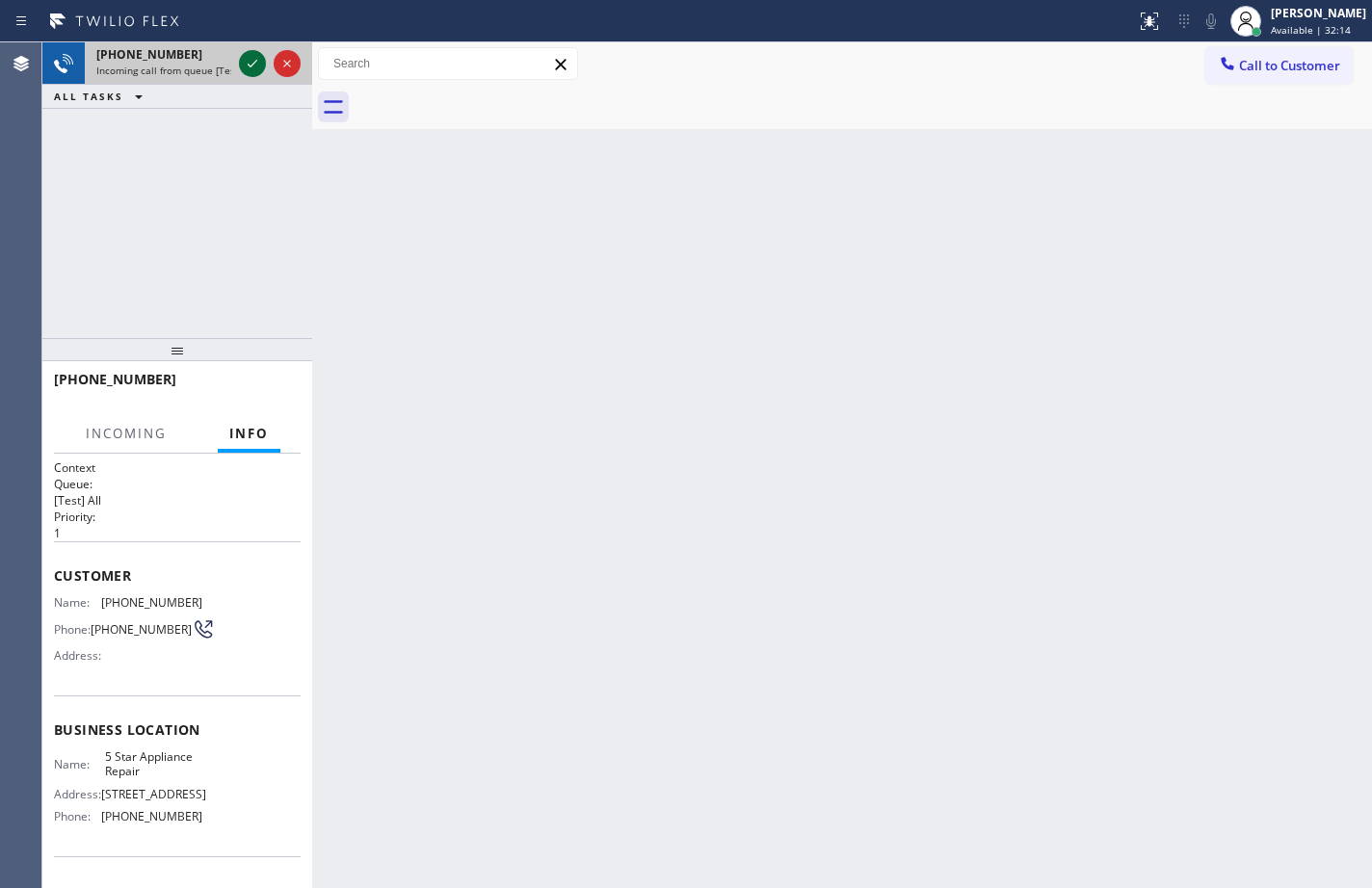
click at [246, 57] on icon at bounding box center [252, 63] width 23 height 23
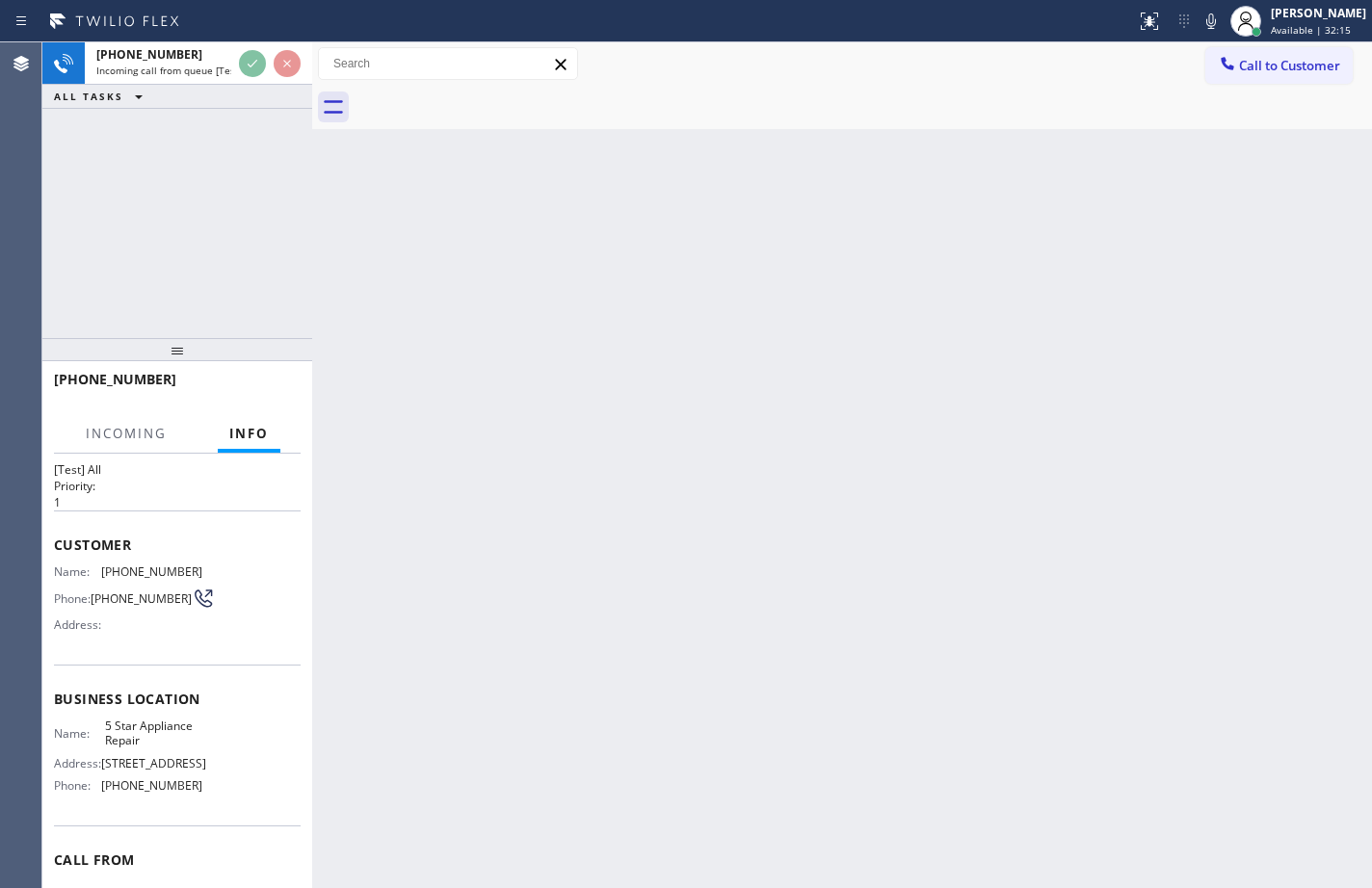
scroll to position [126, 0]
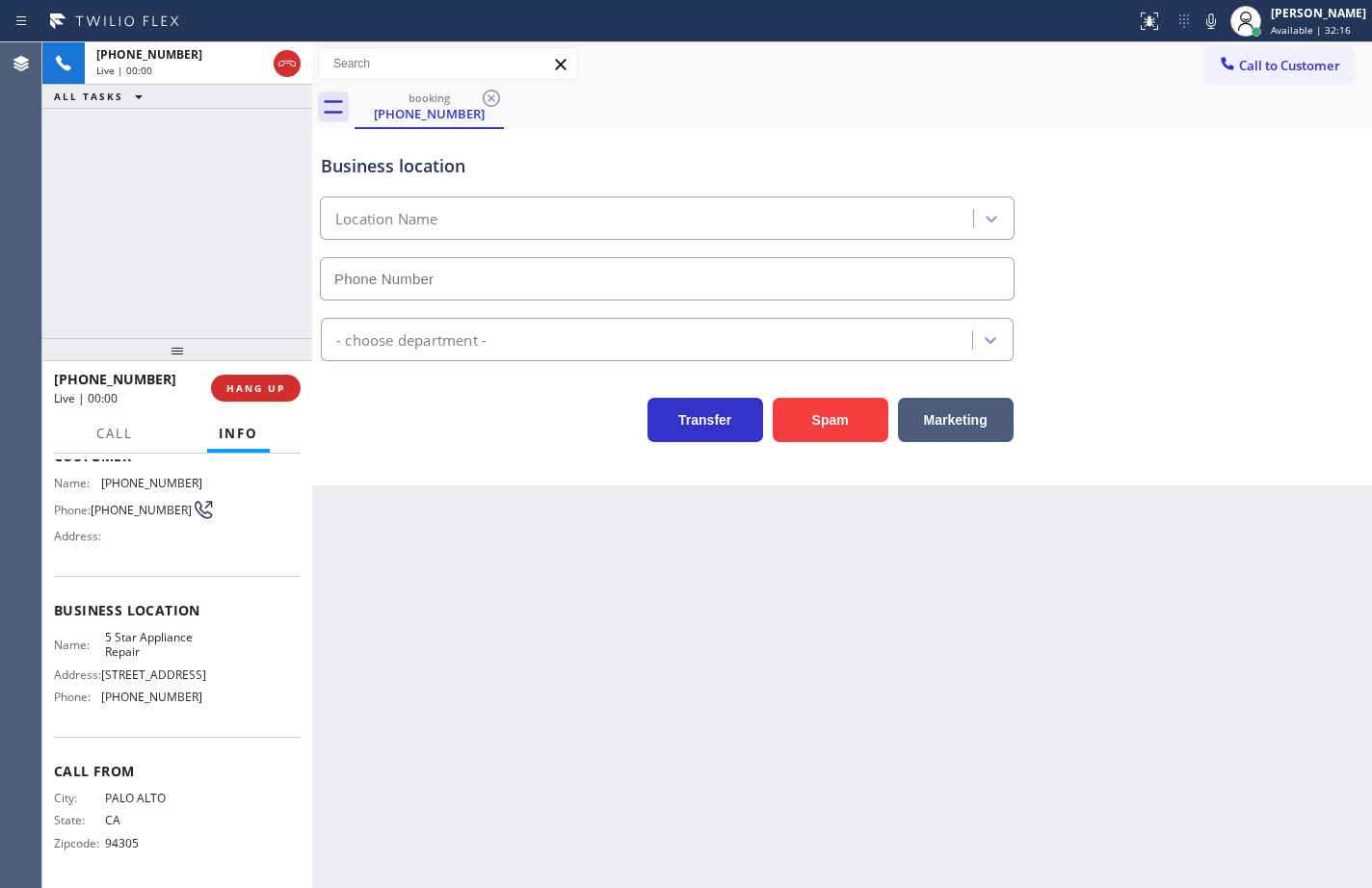
type input "[PHONE_NUMBER]"
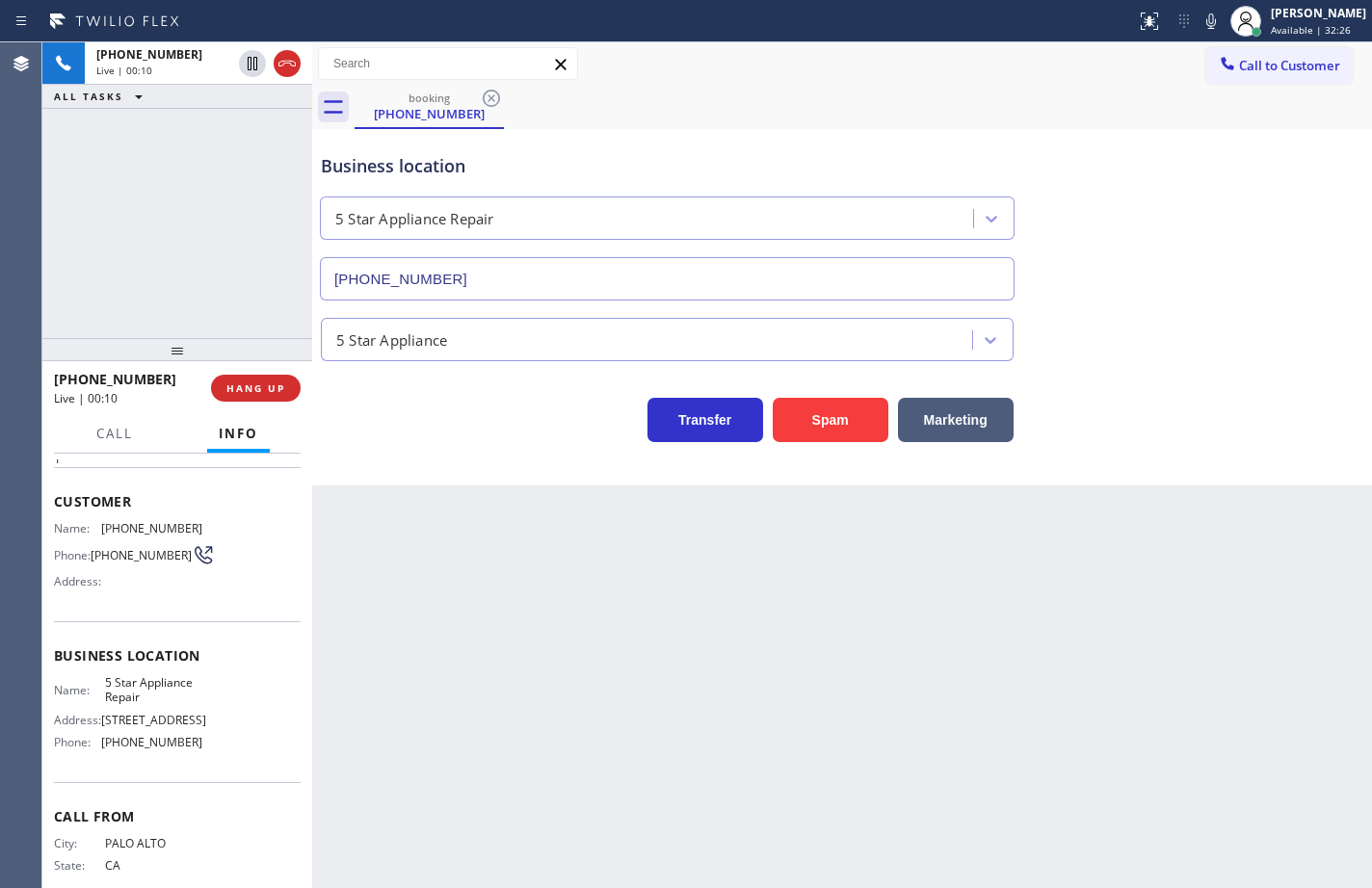
scroll to position [30, 0]
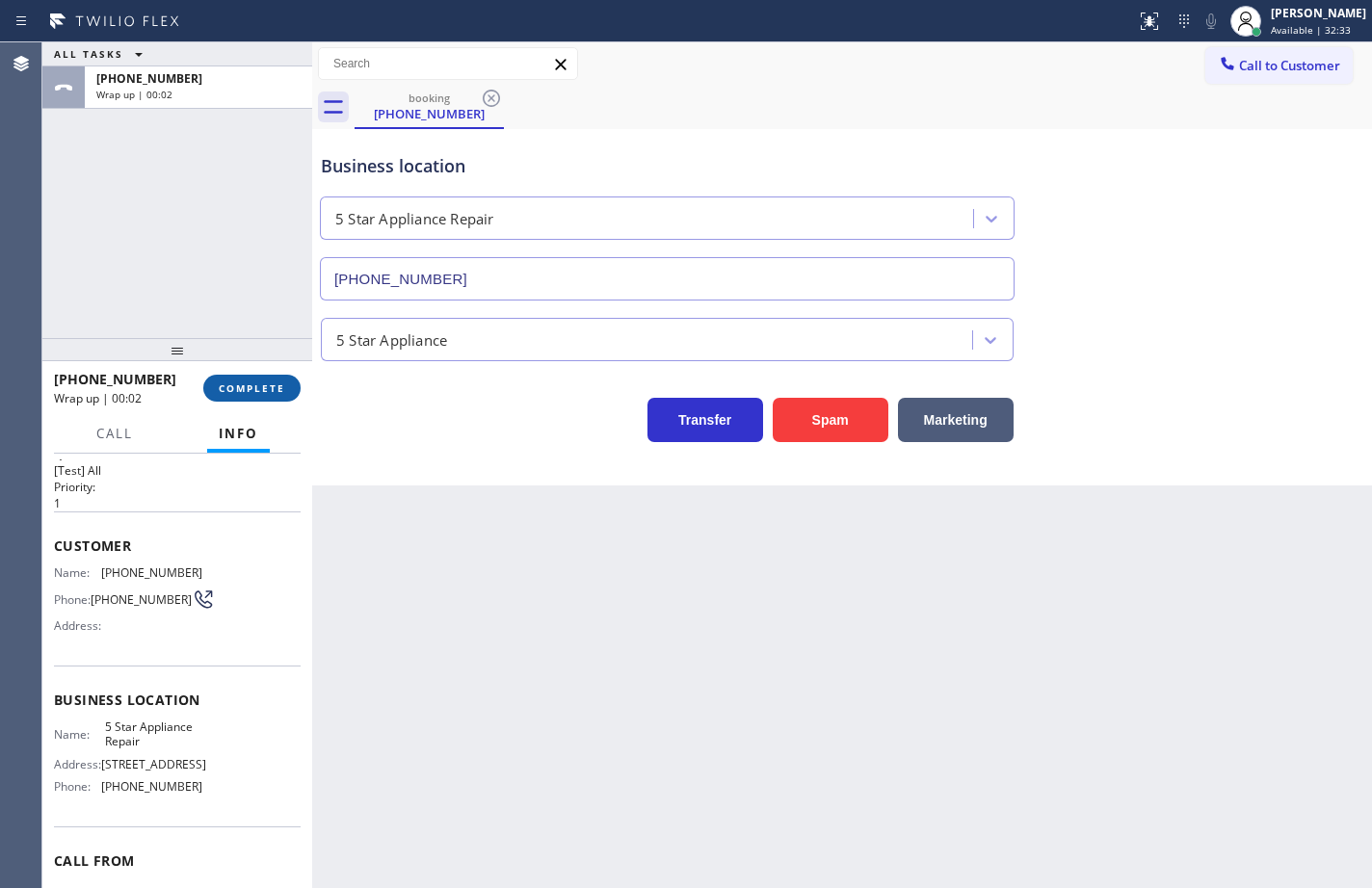
click at [263, 392] on span "COMPLETE" at bounding box center [252, 388] width 67 height 14
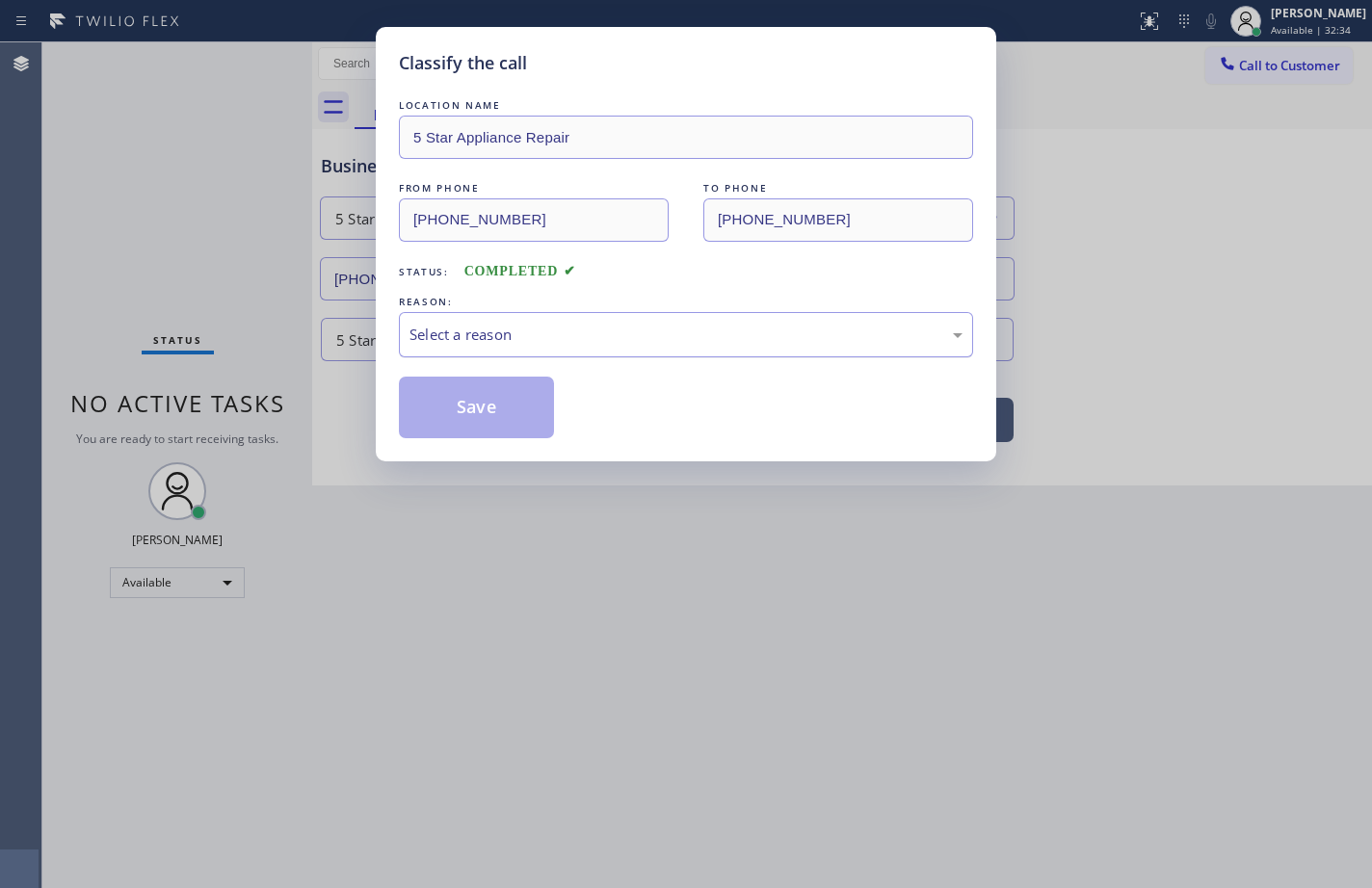
drag, startPoint x: 508, startPoint y: 344, endPoint x: 512, endPoint y: 354, distance: 10.8
click at [508, 343] on div "Select a reason" at bounding box center [686, 334] width 553 height 22
click at [503, 400] on button "Save" at bounding box center [477, 408] width 155 height 62
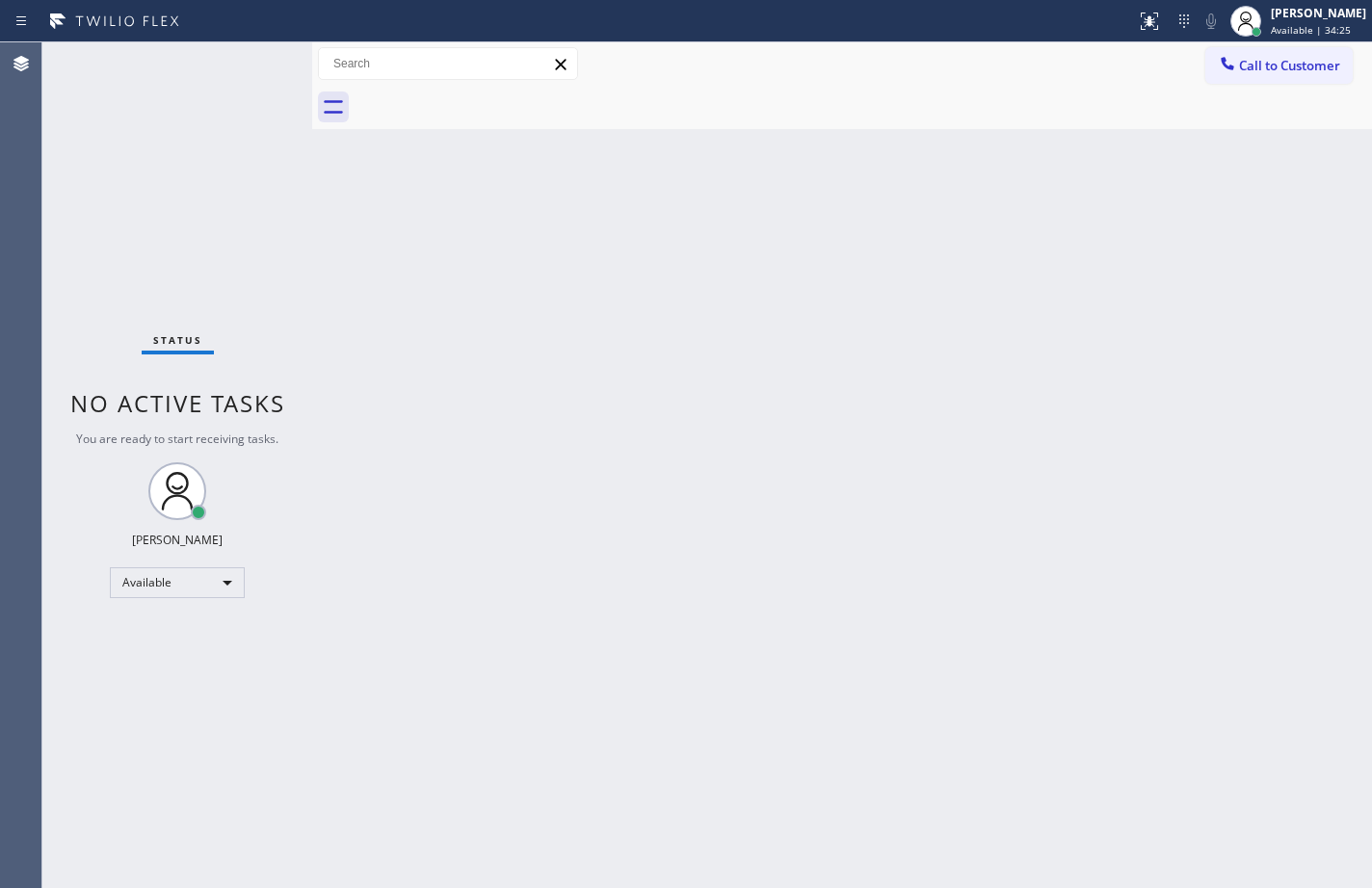
click at [998, 298] on div "Back to Dashboard Change Sender ID Customers Technicians Select a contact Outbo…" at bounding box center [842, 465] width 1060 height 845
click at [1278, 256] on div "Back to Dashboard Change Sender ID Customers Technicians Select a contact Outbo…" at bounding box center [842, 465] width 1060 height 845
click at [1288, 28] on span "Available | 1h" at bounding box center [1303, 30] width 66 height 14
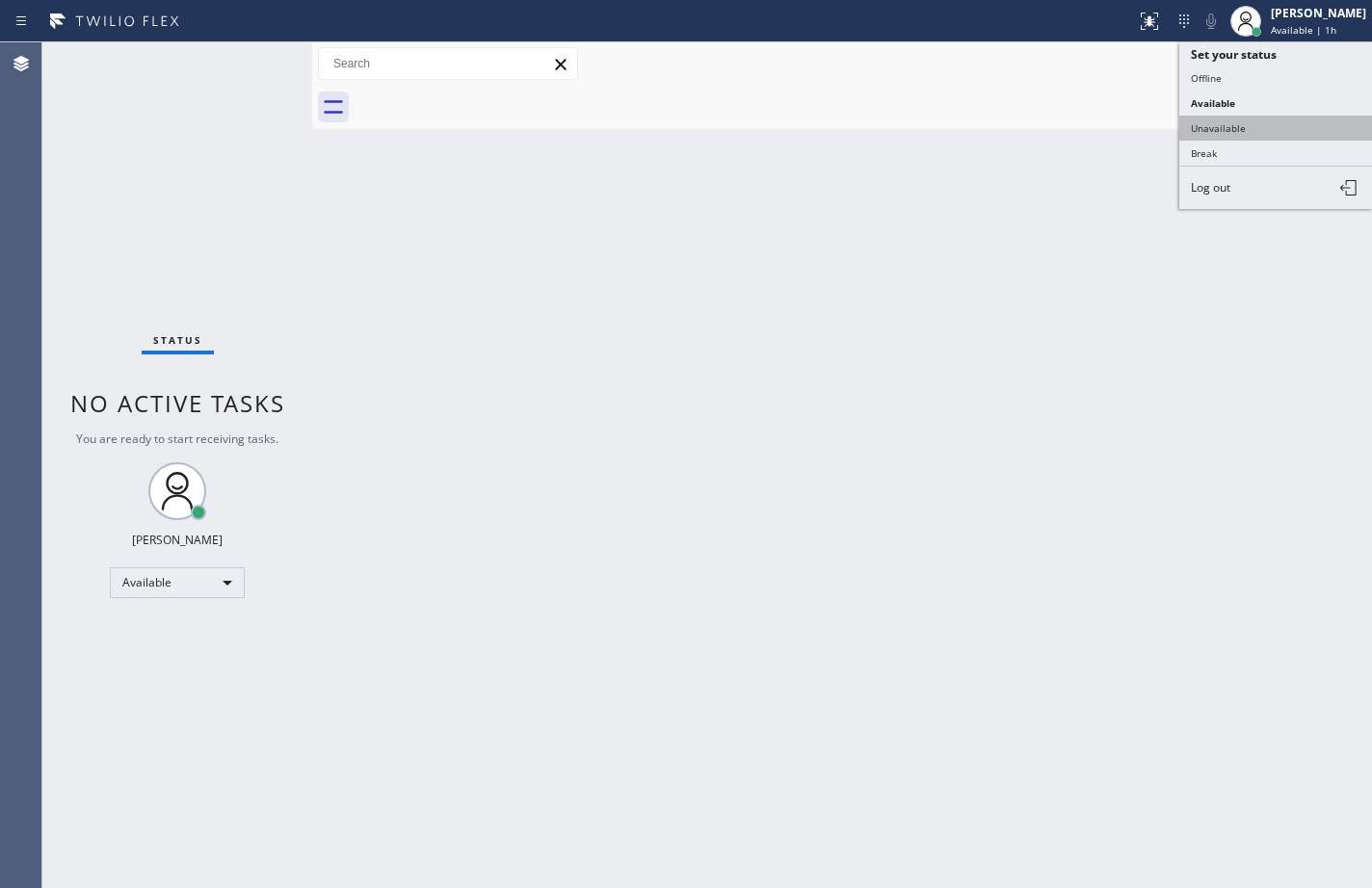
click at [1252, 120] on button "Unavailable" at bounding box center [1275, 127] width 193 height 25
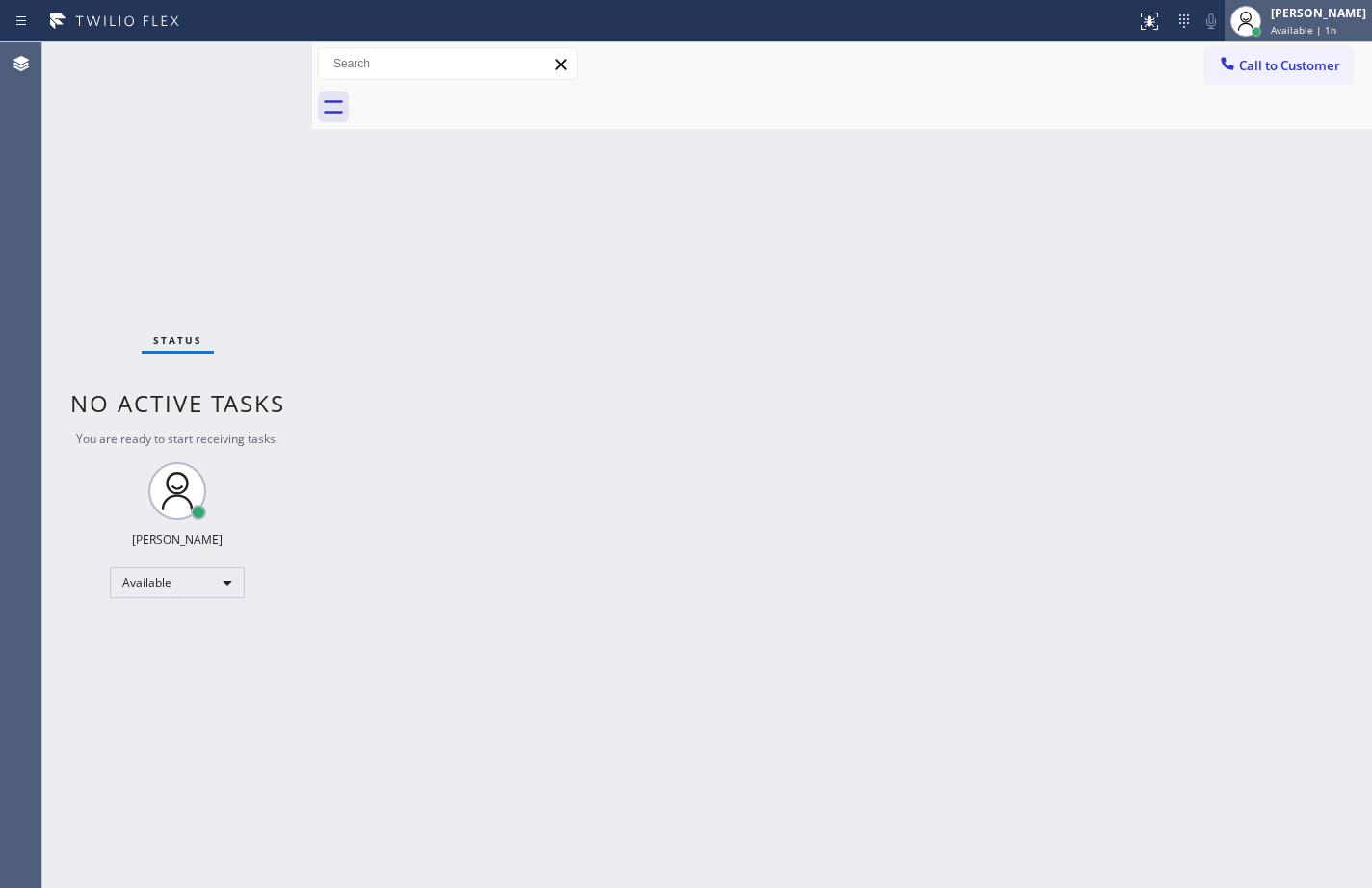
click at [1297, 19] on div "[PERSON_NAME]" at bounding box center [1318, 13] width 96 height 16
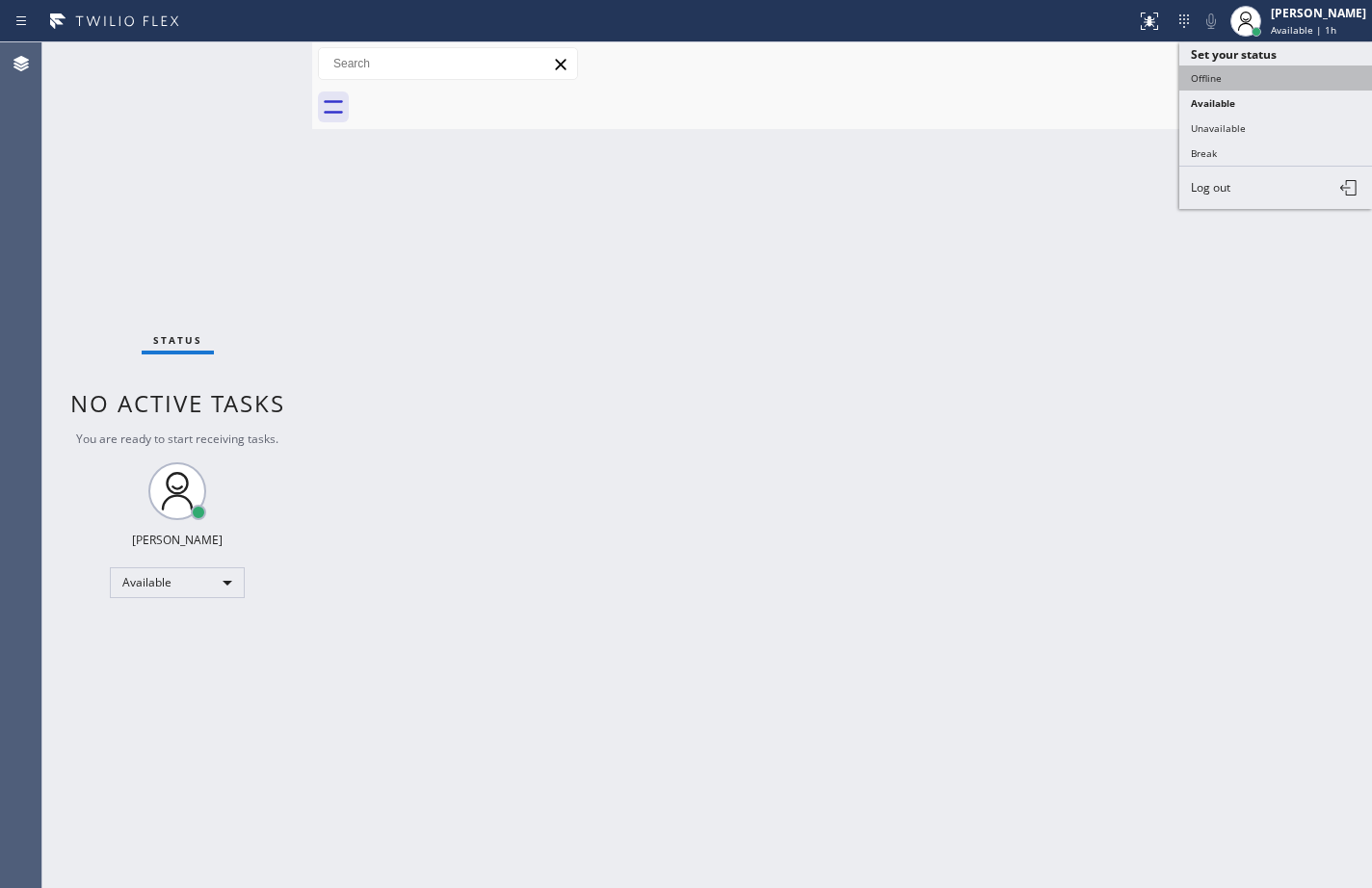
click at [1265, 70] on button "Offline" at bounding box center [1275, 78] width 193 height 25
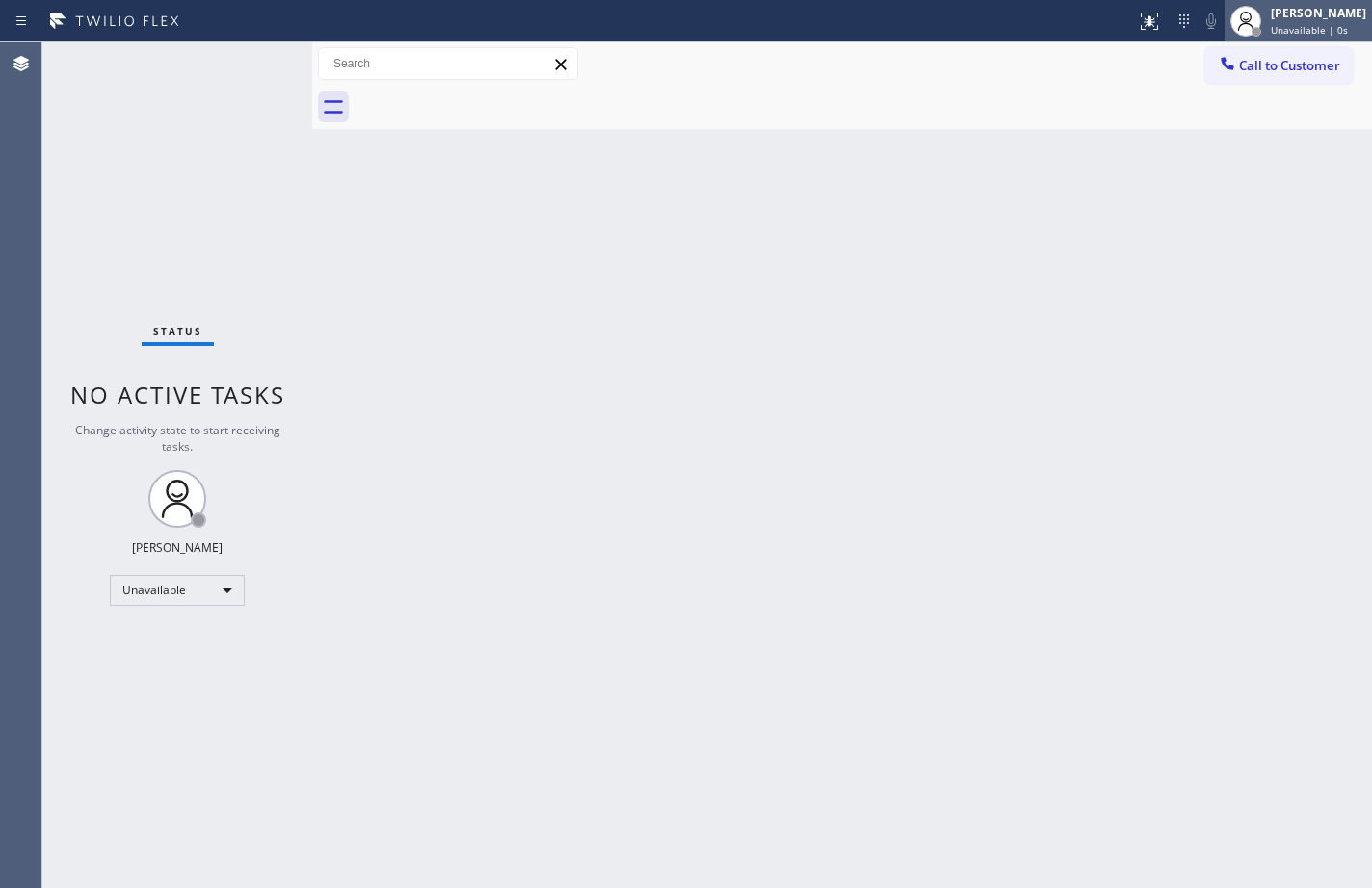
click at [1296, 22] on div "[PERSON_NAME] Unavailable | 0s" at bounding box center [1319, 21] width 105 height 34
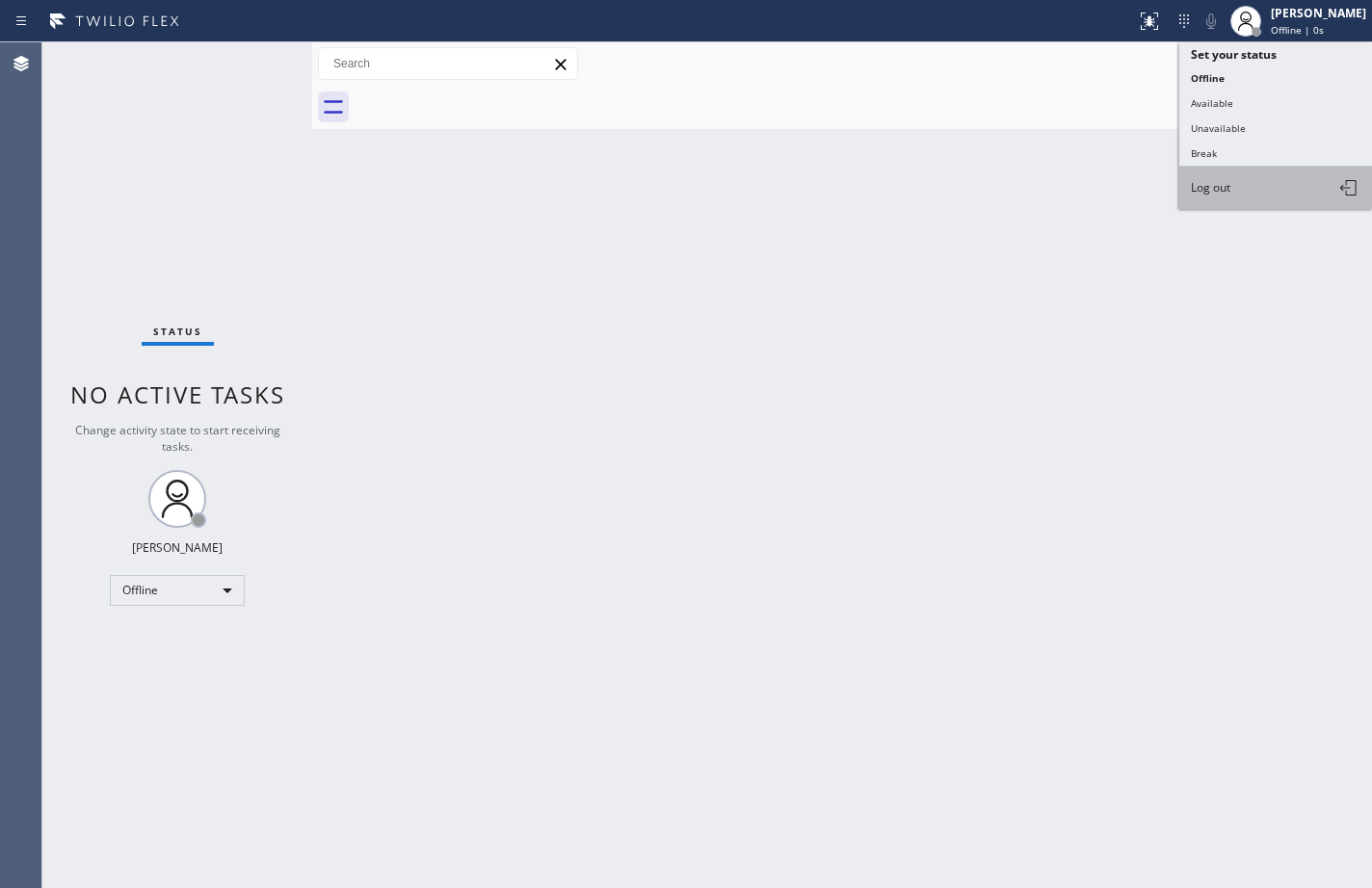
click at [1275, 182] on button "Log out" at bounding box center [1275, 188] width 193 height 43
